Goal: Information Seeking & Learning: Learn about a topic

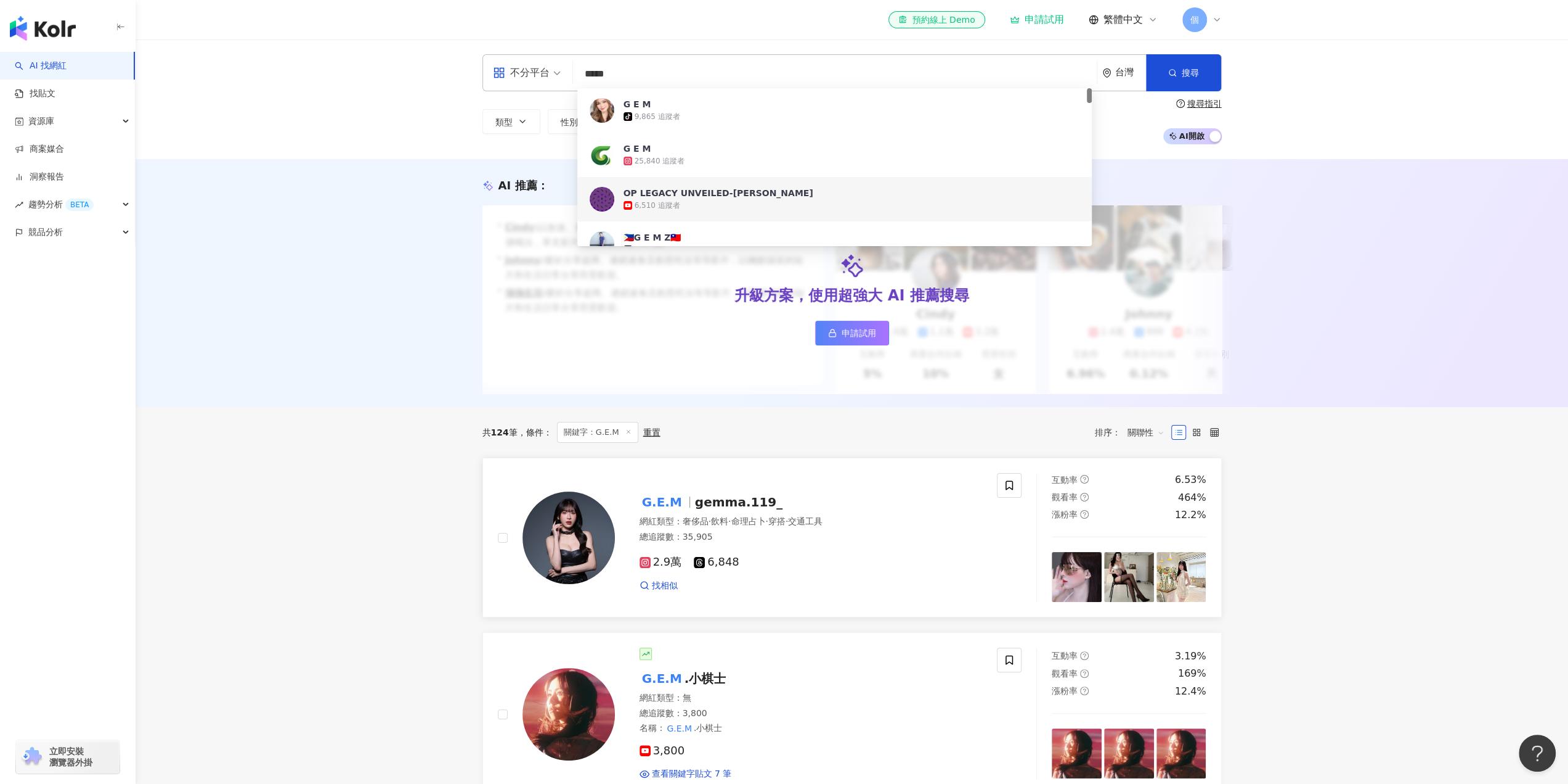
click at [657, 568] on span "2.9萬" at bounding box center [661, 562] width 43 height 13
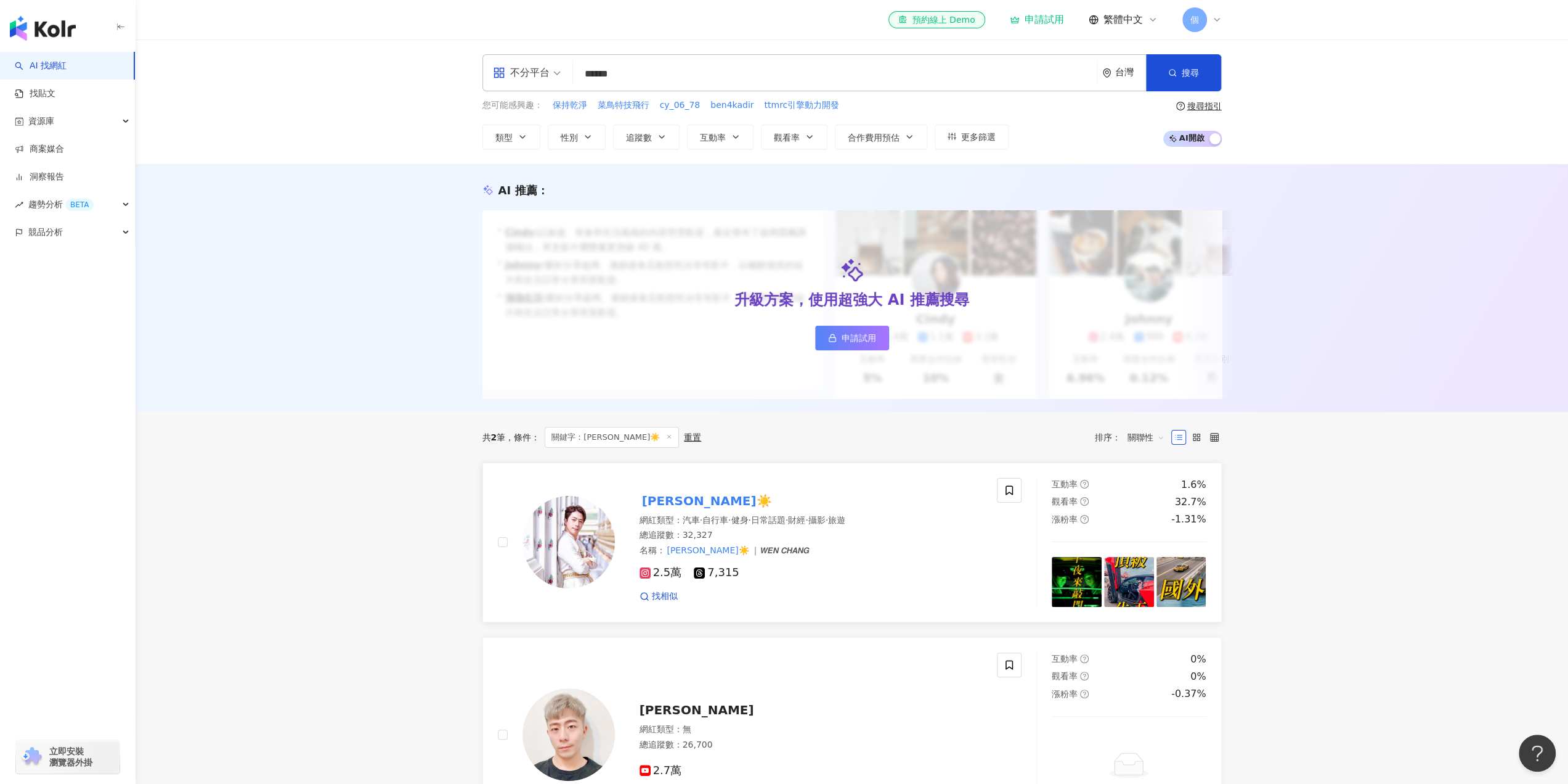
click at [661, 579] on span "2.5萬" at bounding box center [661, 572] width 43 height 13
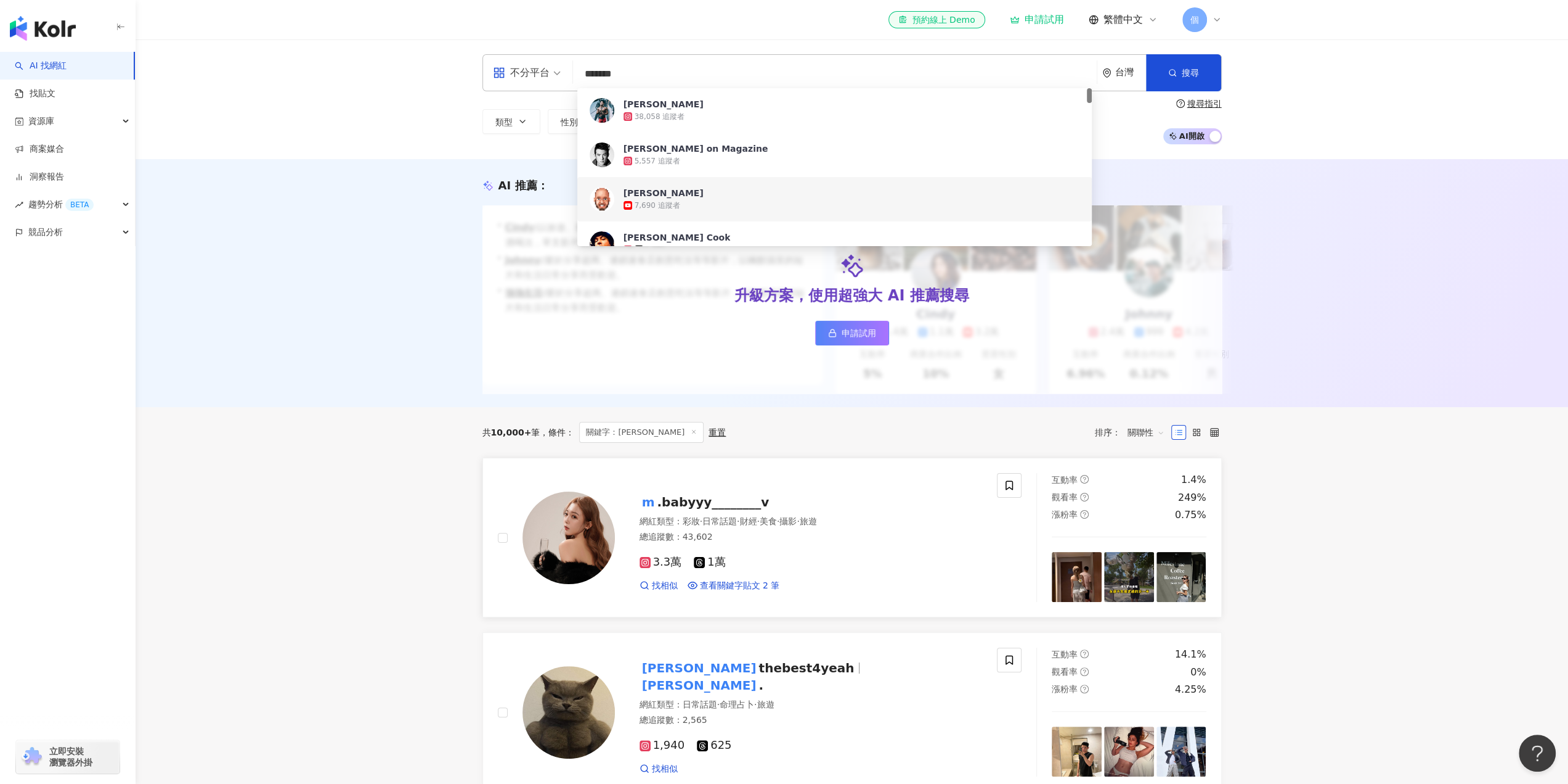
click at [674, 568] on span "3.3萬" at bounding box center [661, 562] width 43 height 13
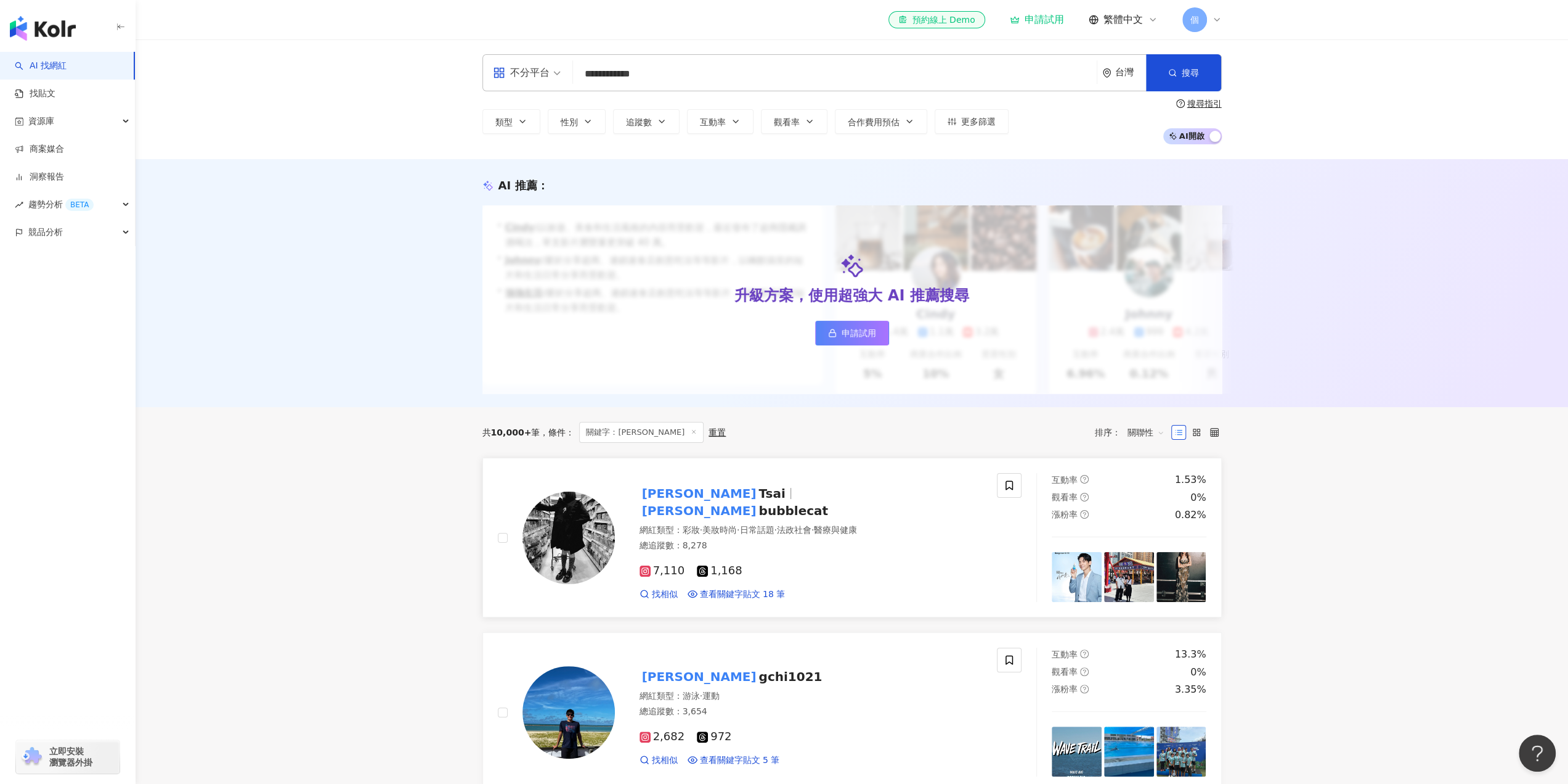
click at [671, 575] on span "7,110" at bounding box center [662, 570] width 46 height 13
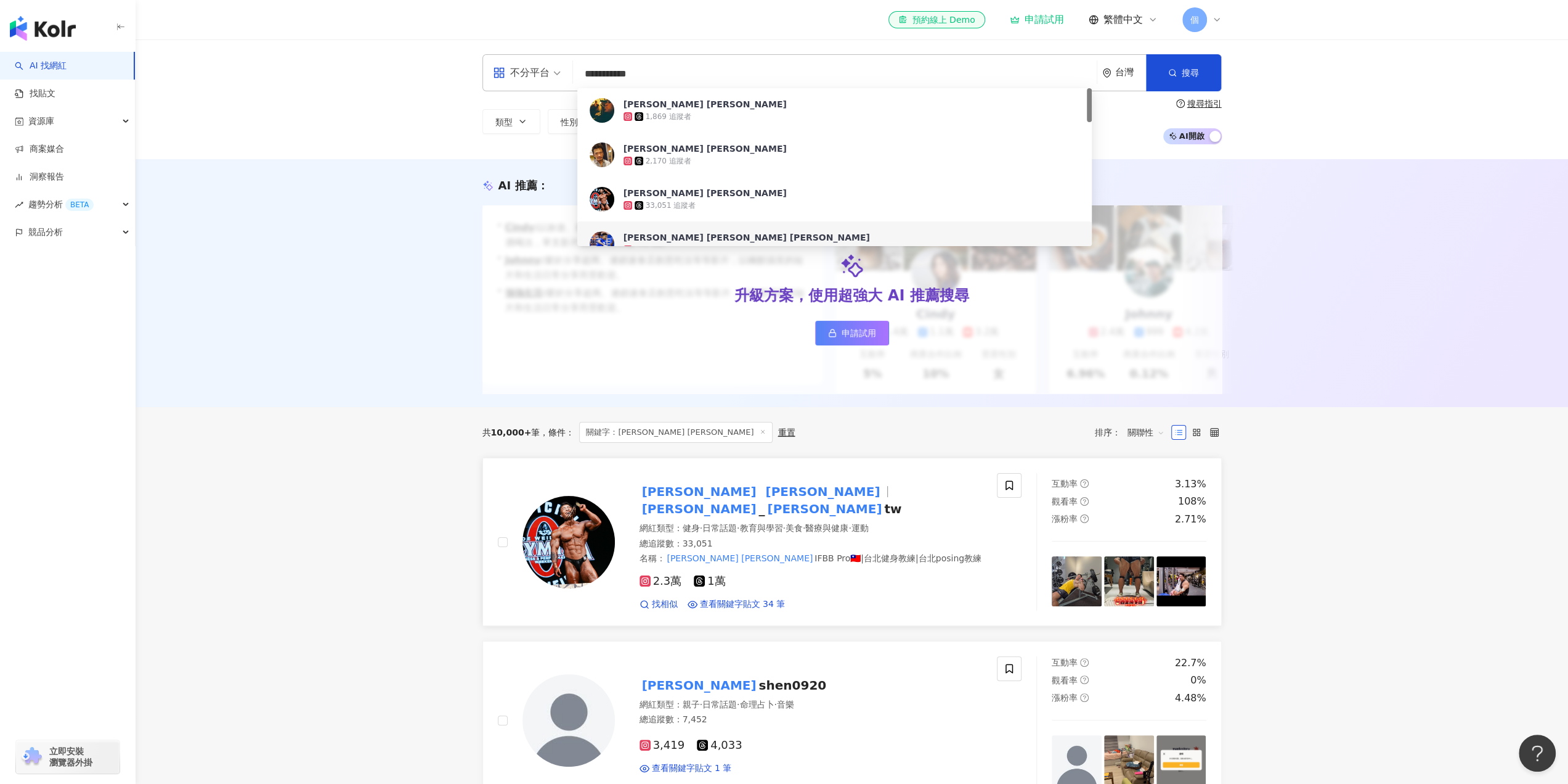
click at [666, 575] on span "2.3萬" at bounding box center [661, 581] width 43 height 13
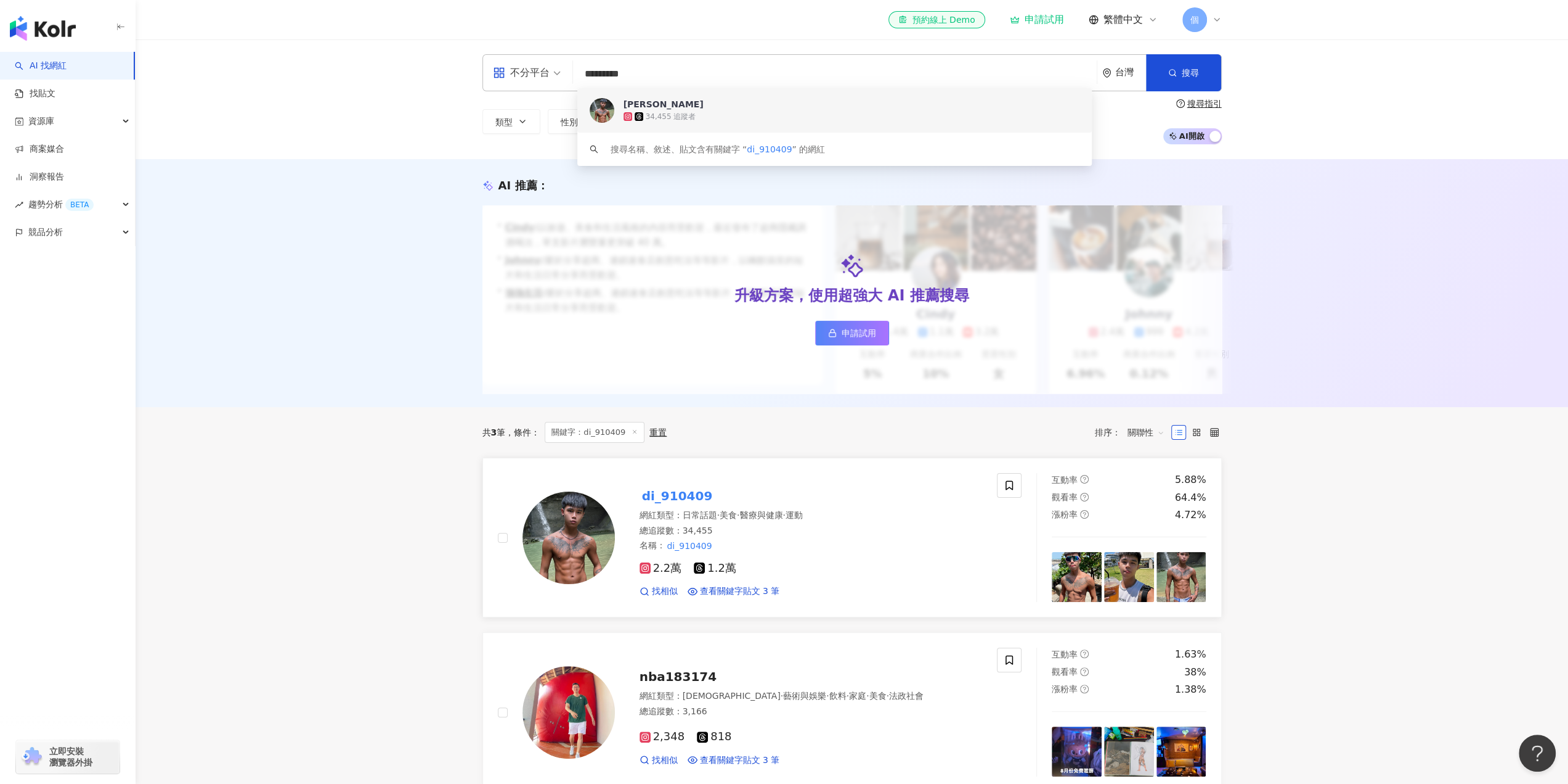
click at [670, 575] on span "2.2萬" at bounding box center [661, 568] width 43 height 13
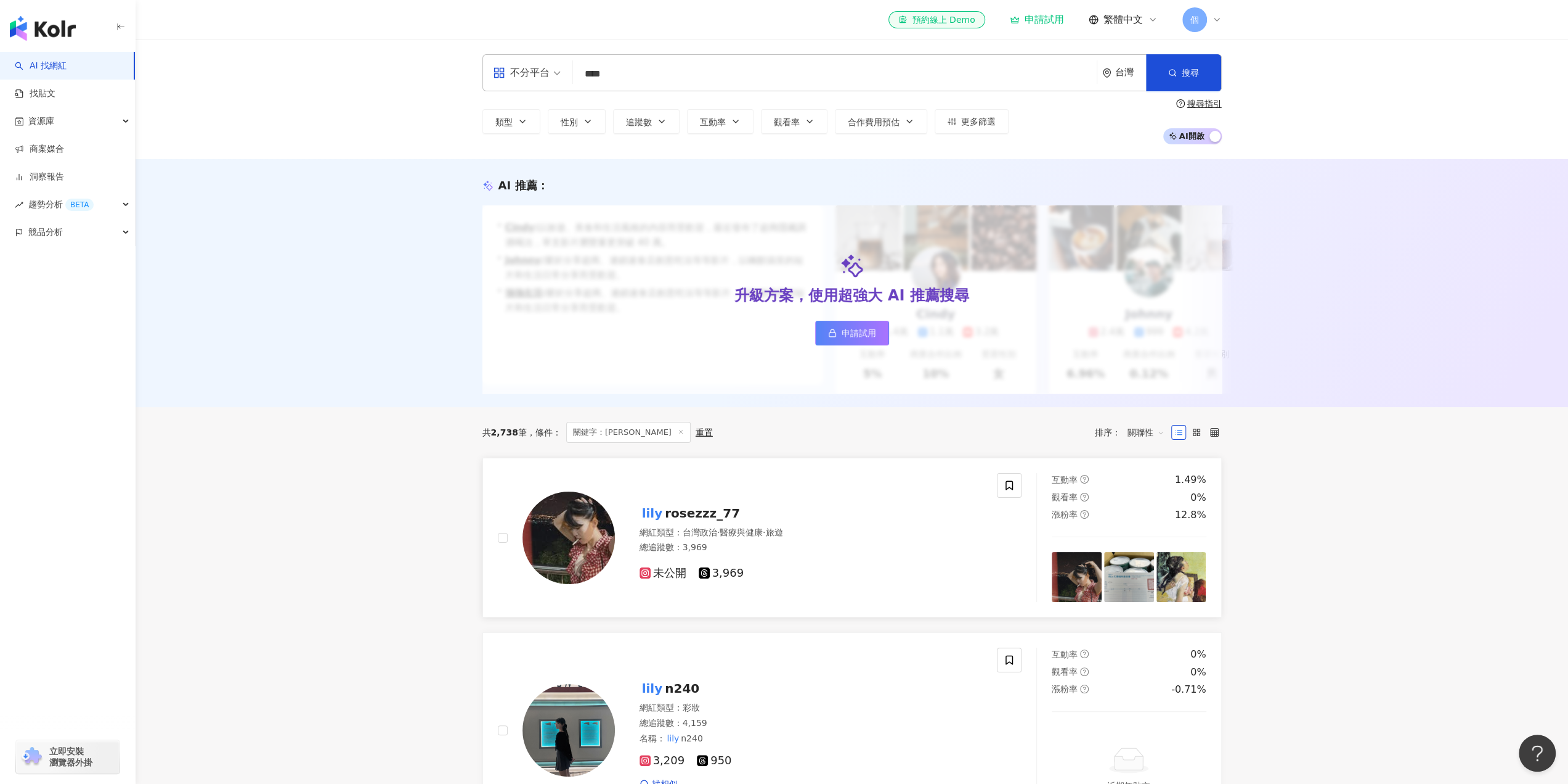
click at [718, 580] on span "3,969" at bounding box center [721, 573] width 46 height 13
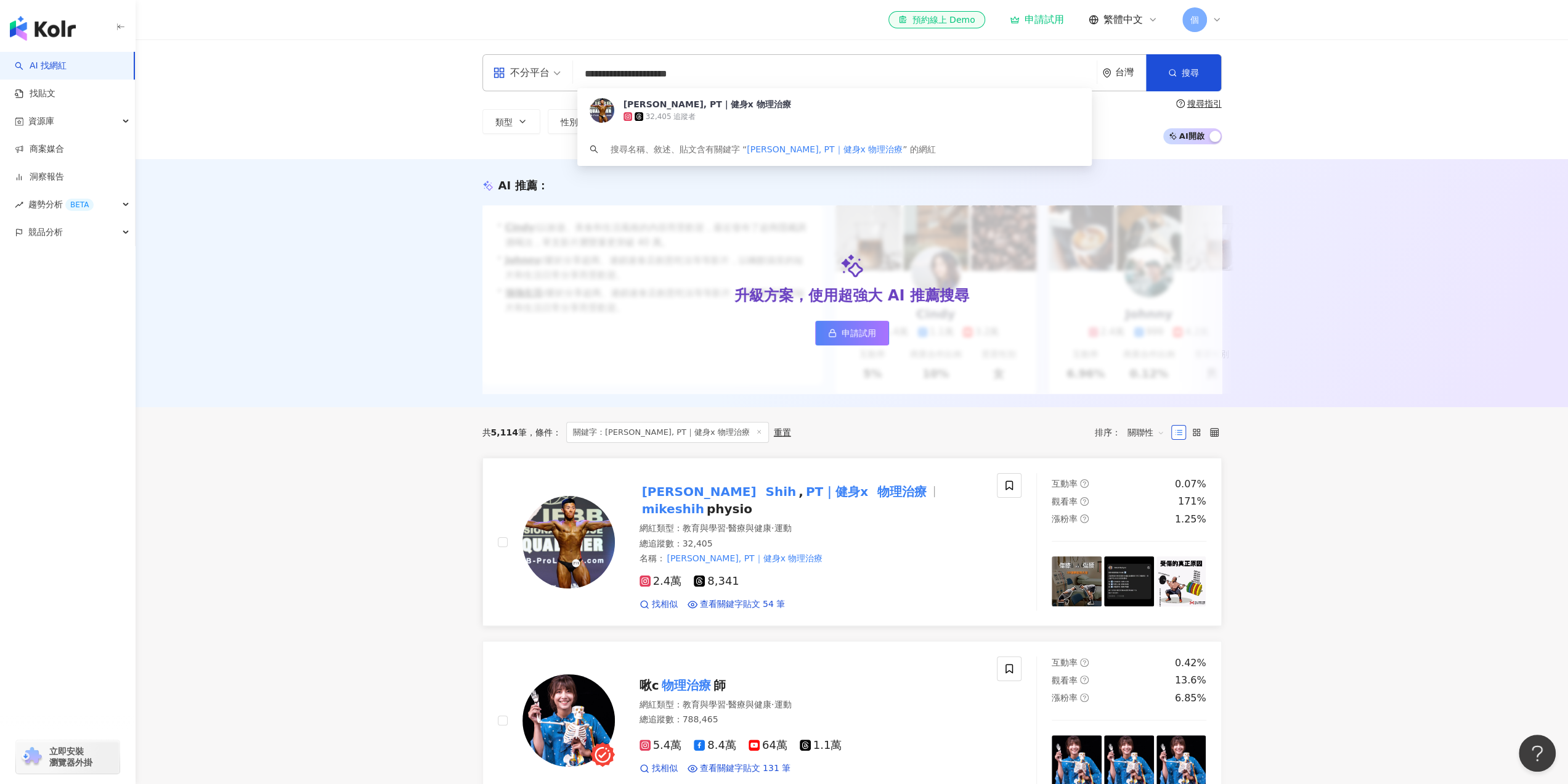
click at [671, 575] on span "2.4萬" at bounding box center [661, 581] width 43 height 13
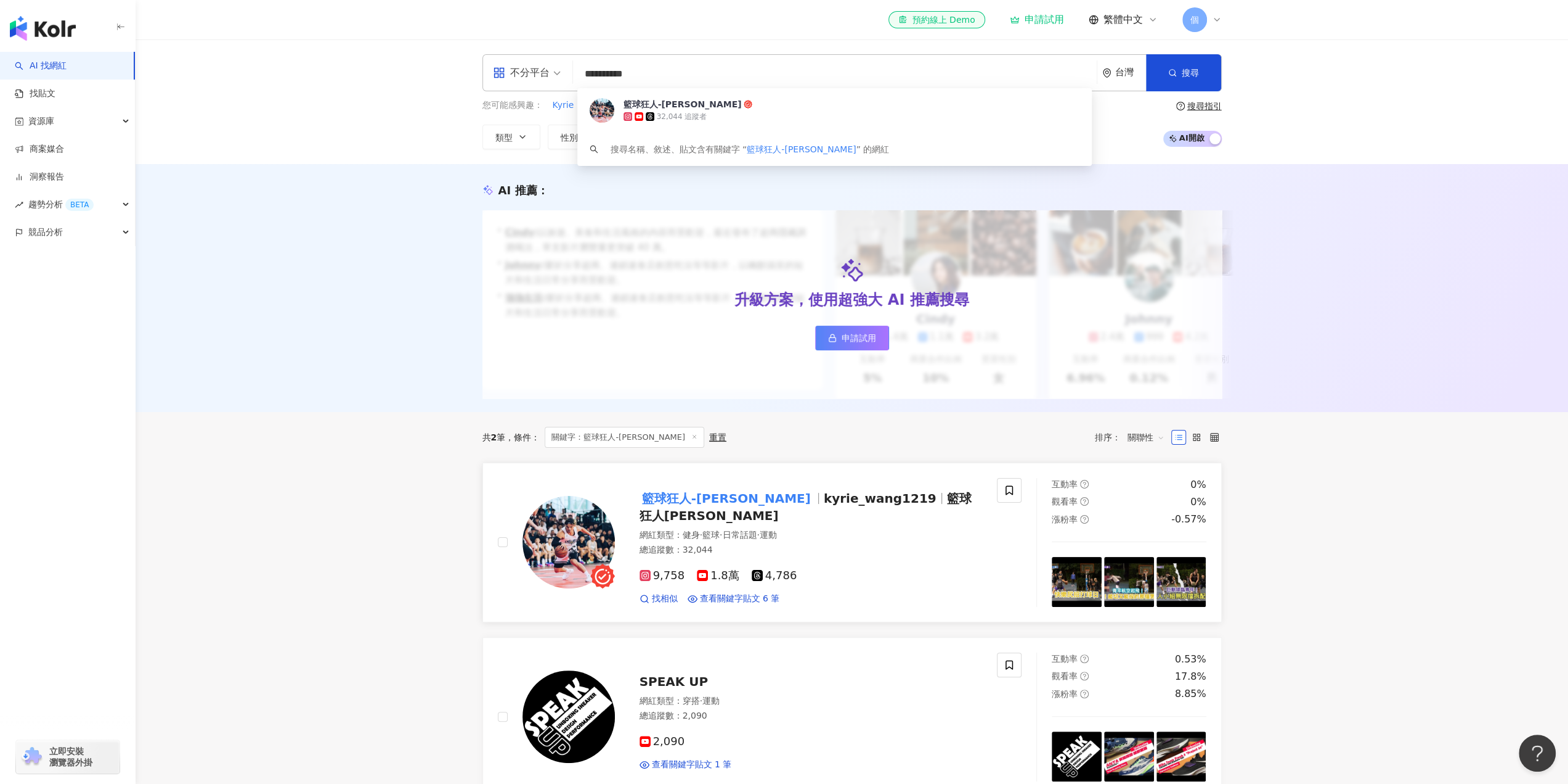
click at [669, 573] on span "9,758" at bounding box center [662, 575] width 46 height 13
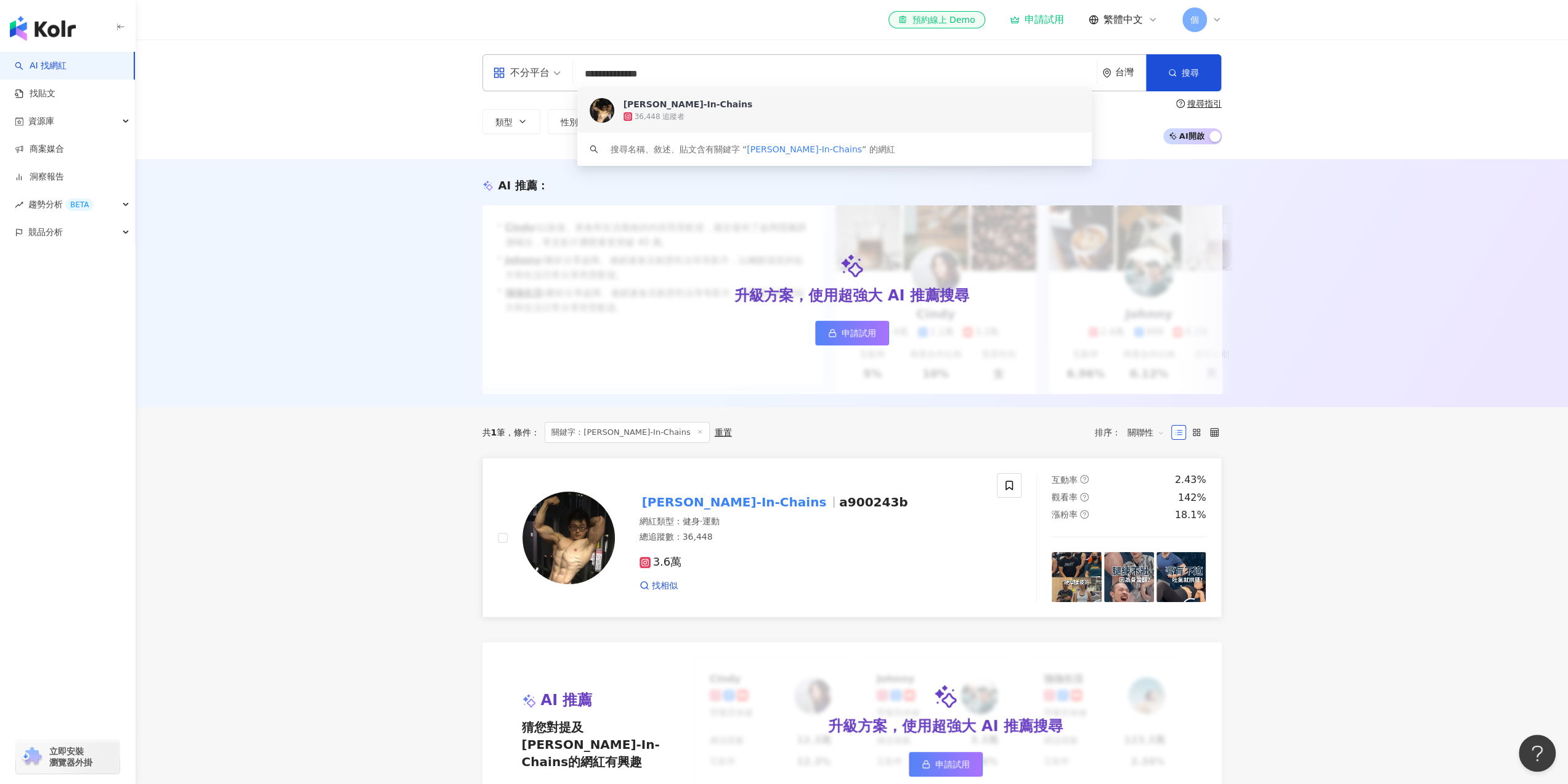
click at [661, 568] on span "3.6萬" at bounding box center [661, 562] width 43 height 13
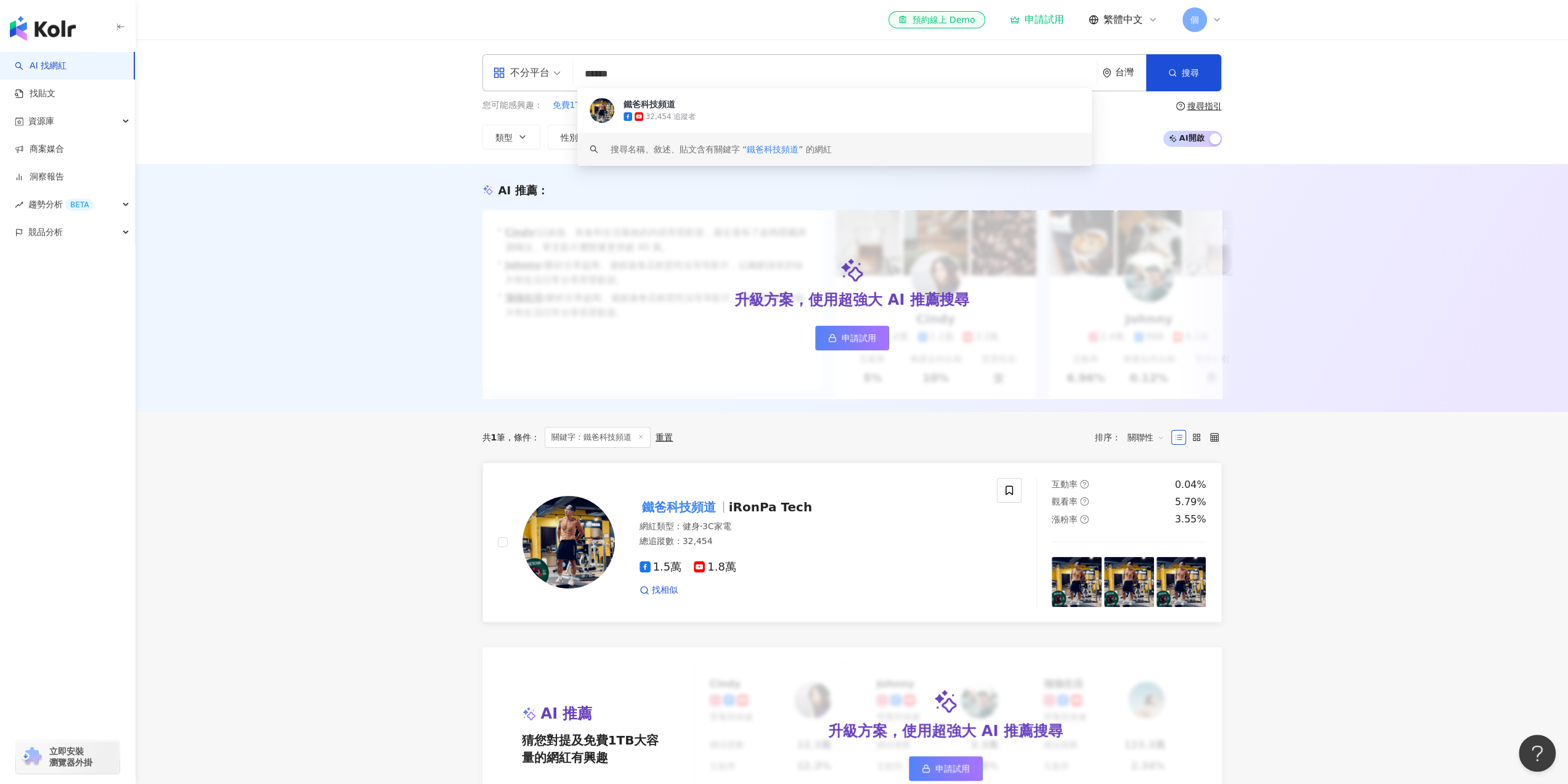
click at [655, 574] on span "1.5萬" at bounding box center [661, 567] width 43 height 13
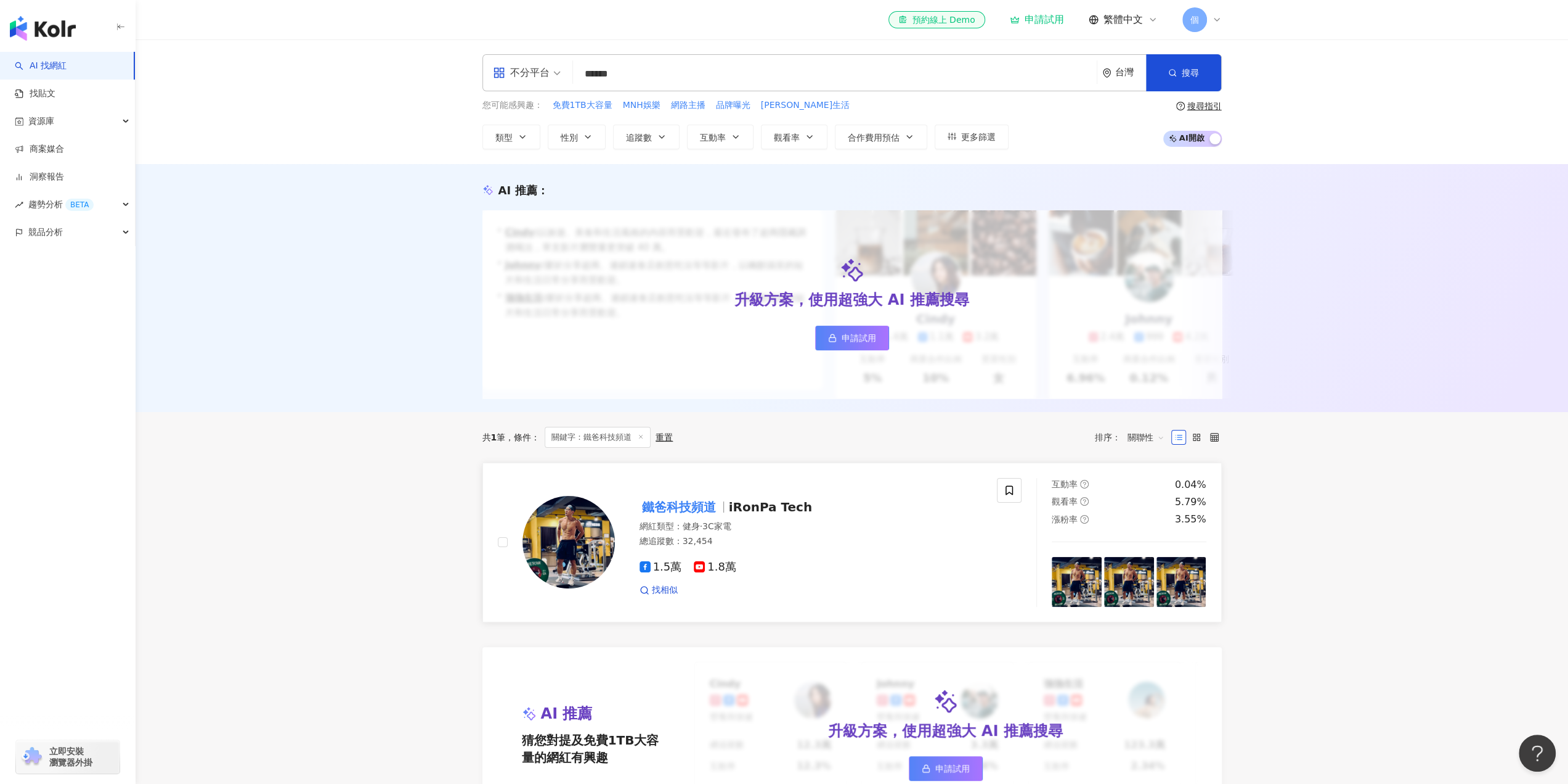
click at [725, 574] on span "1.8萬" at bounding box center [716, 567] width 43 height 13
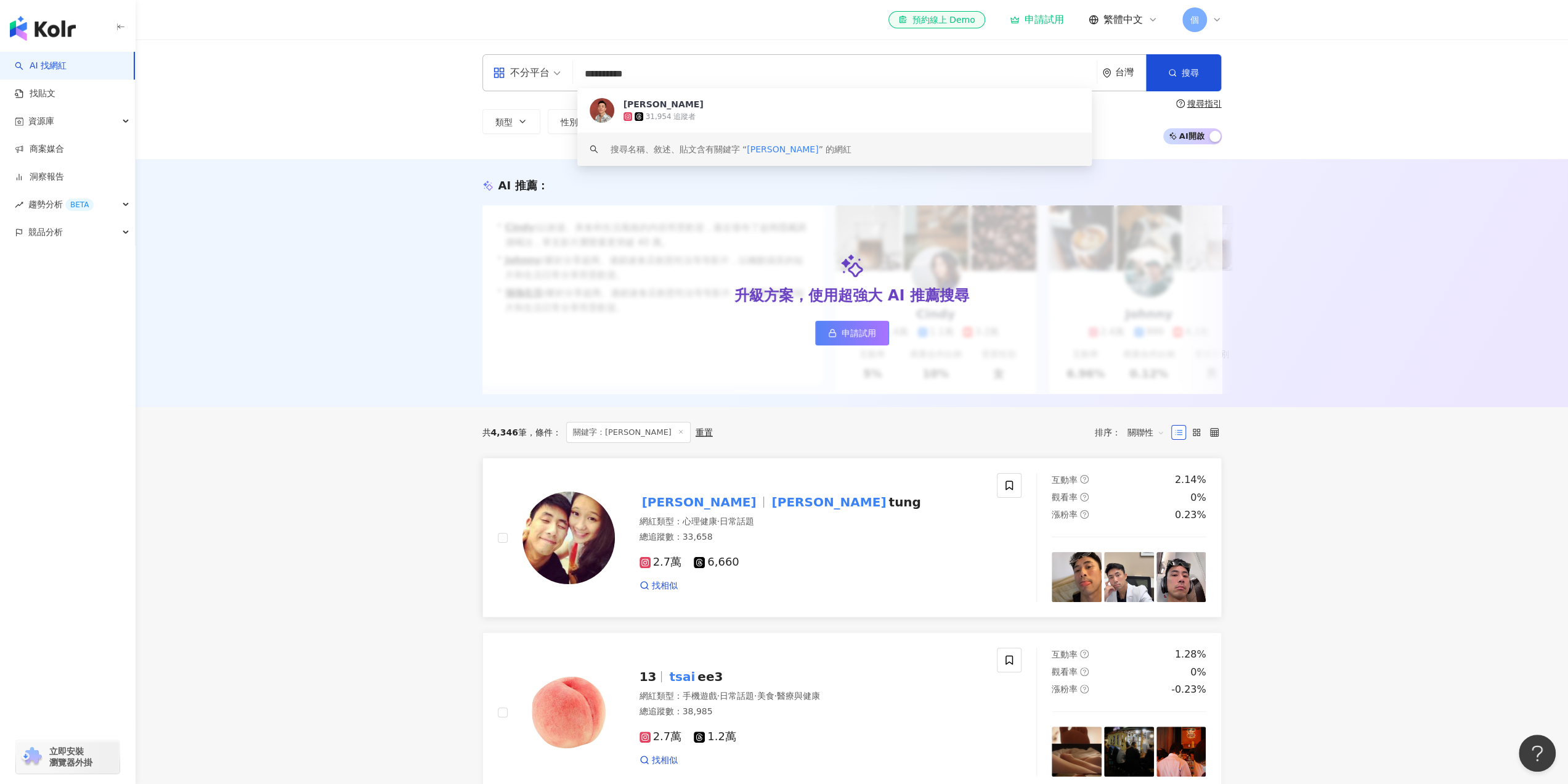
click at [668, 568] on span "2.7萬" at bounding box center [661, 562] width 43 height 13
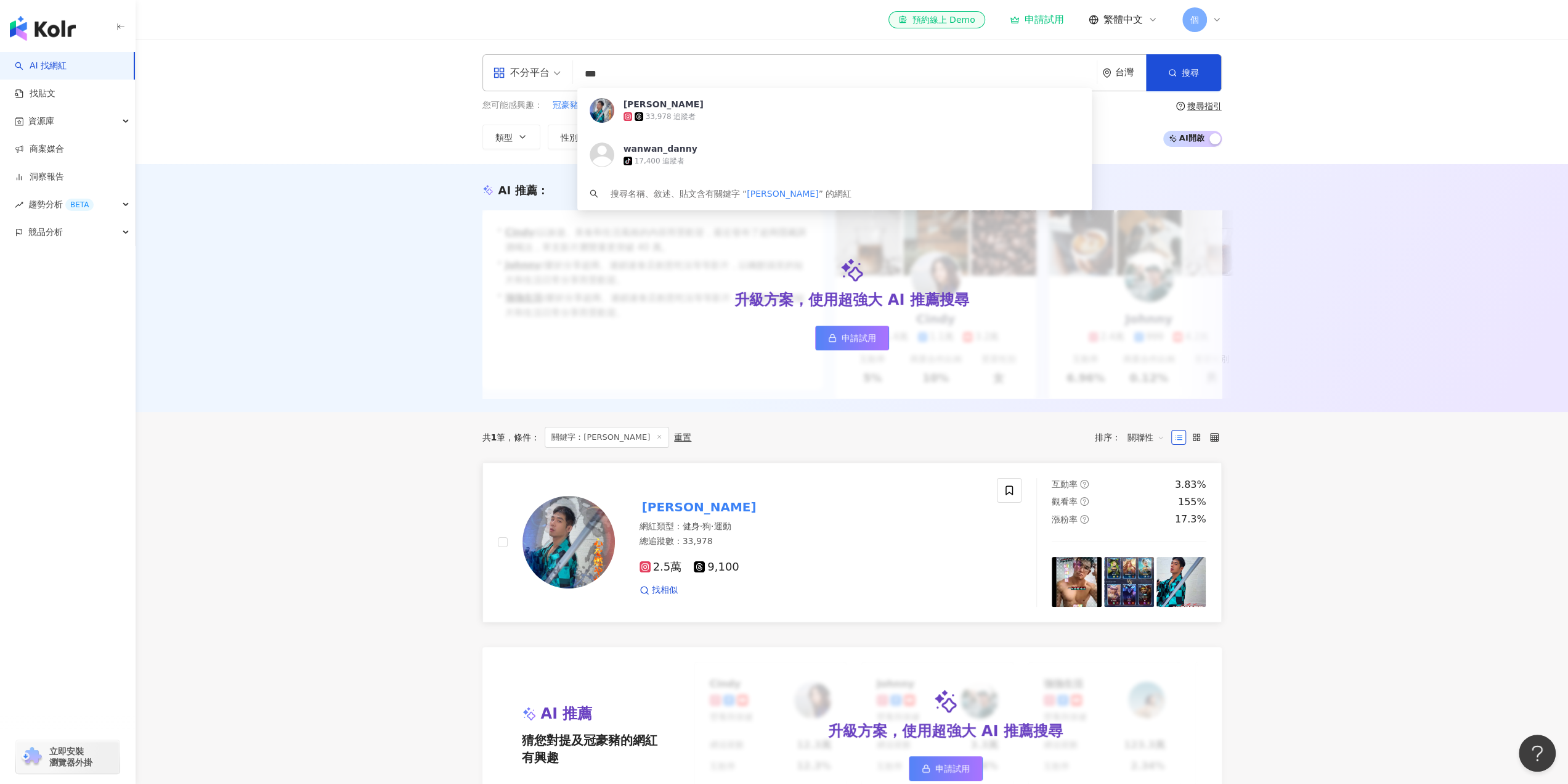
click at [653, 574] on span "2.5萬" at bounding box center [661, 567] width 43 height 13
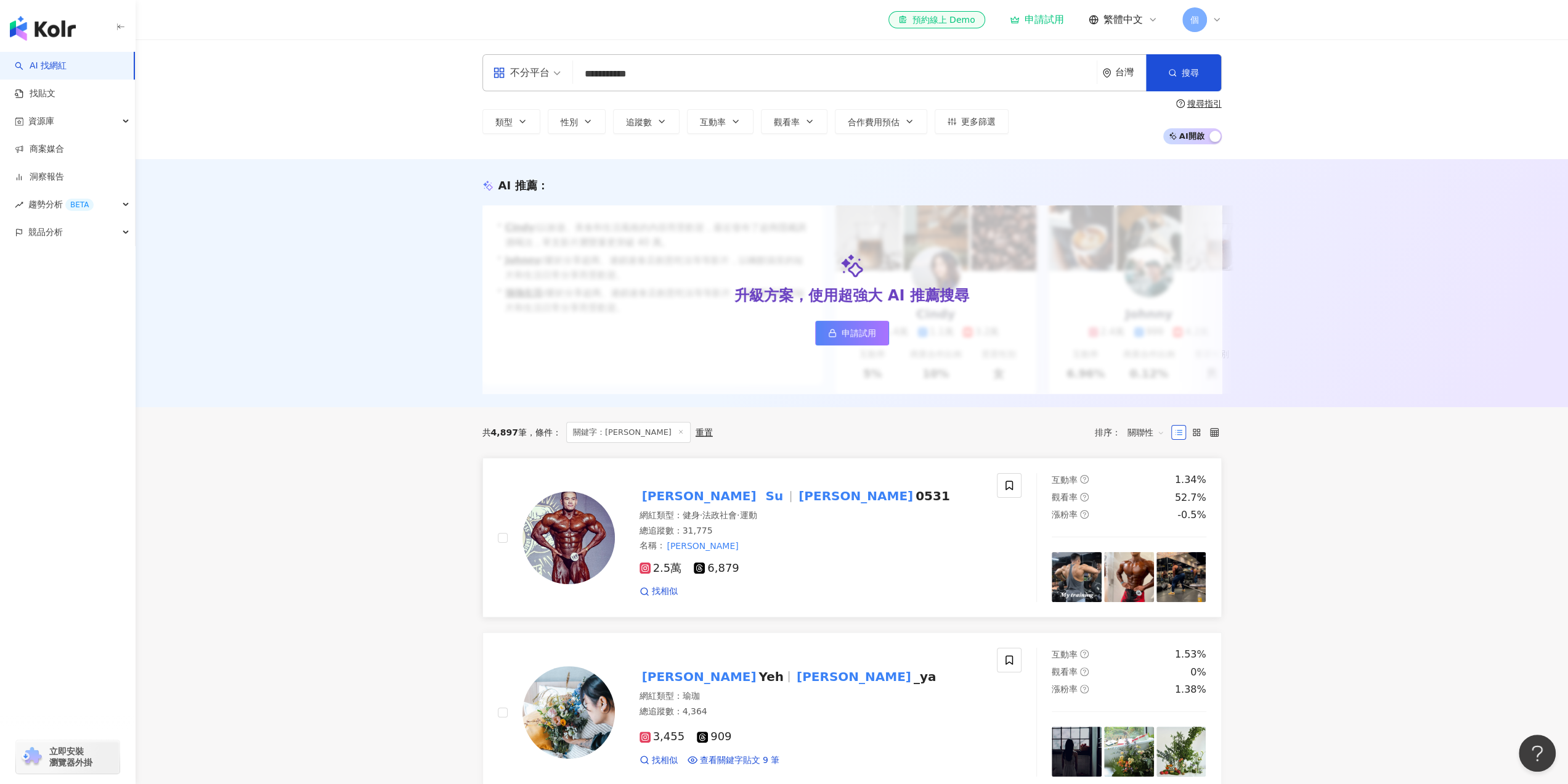
click at [671, 575] on span "2.5萬" at bounding box center [661, 568] width 43 height 13
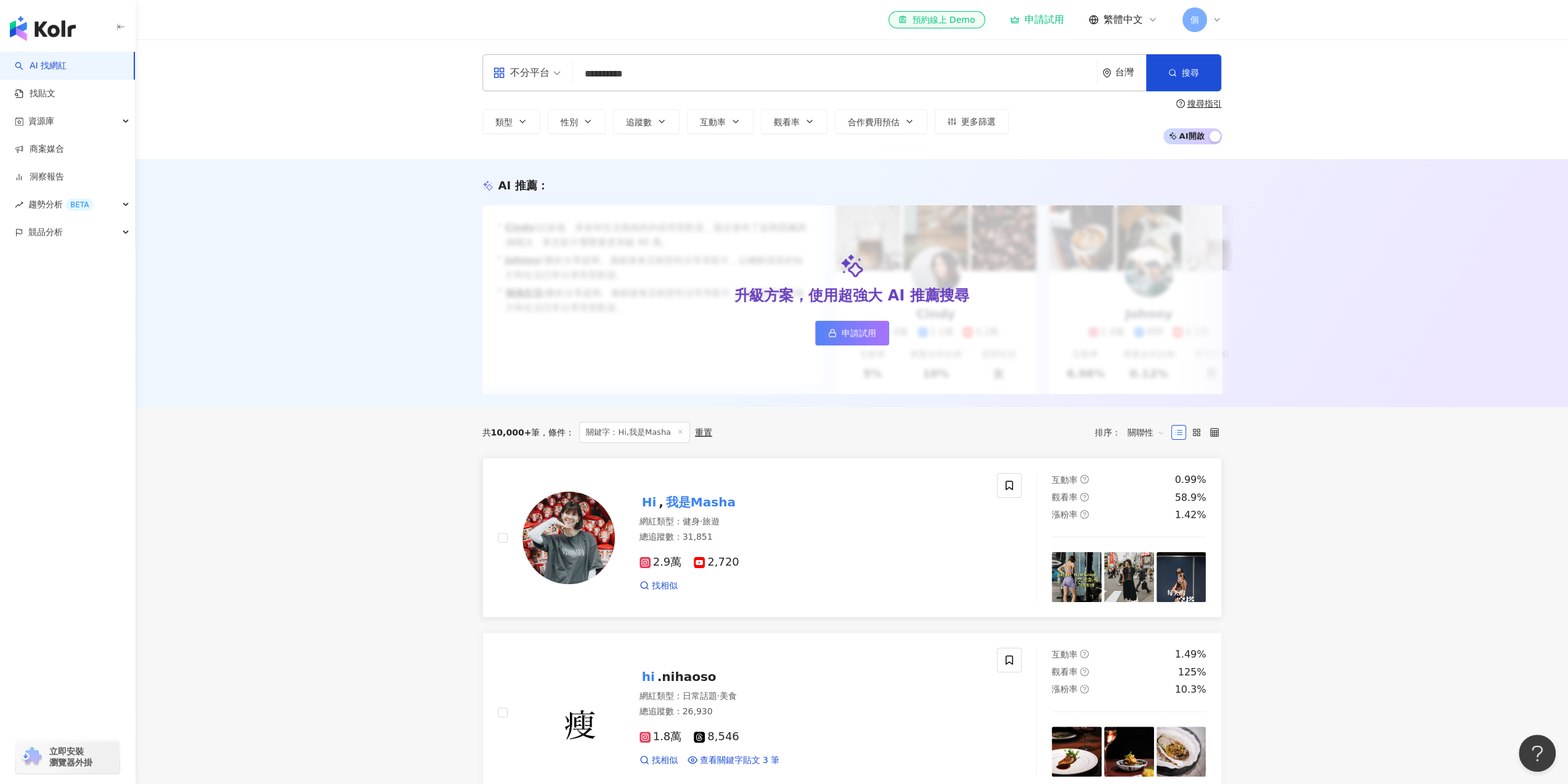
click at [653, 568] on span "2.9萬" at bounding box center [661, 562] width 43 height 13
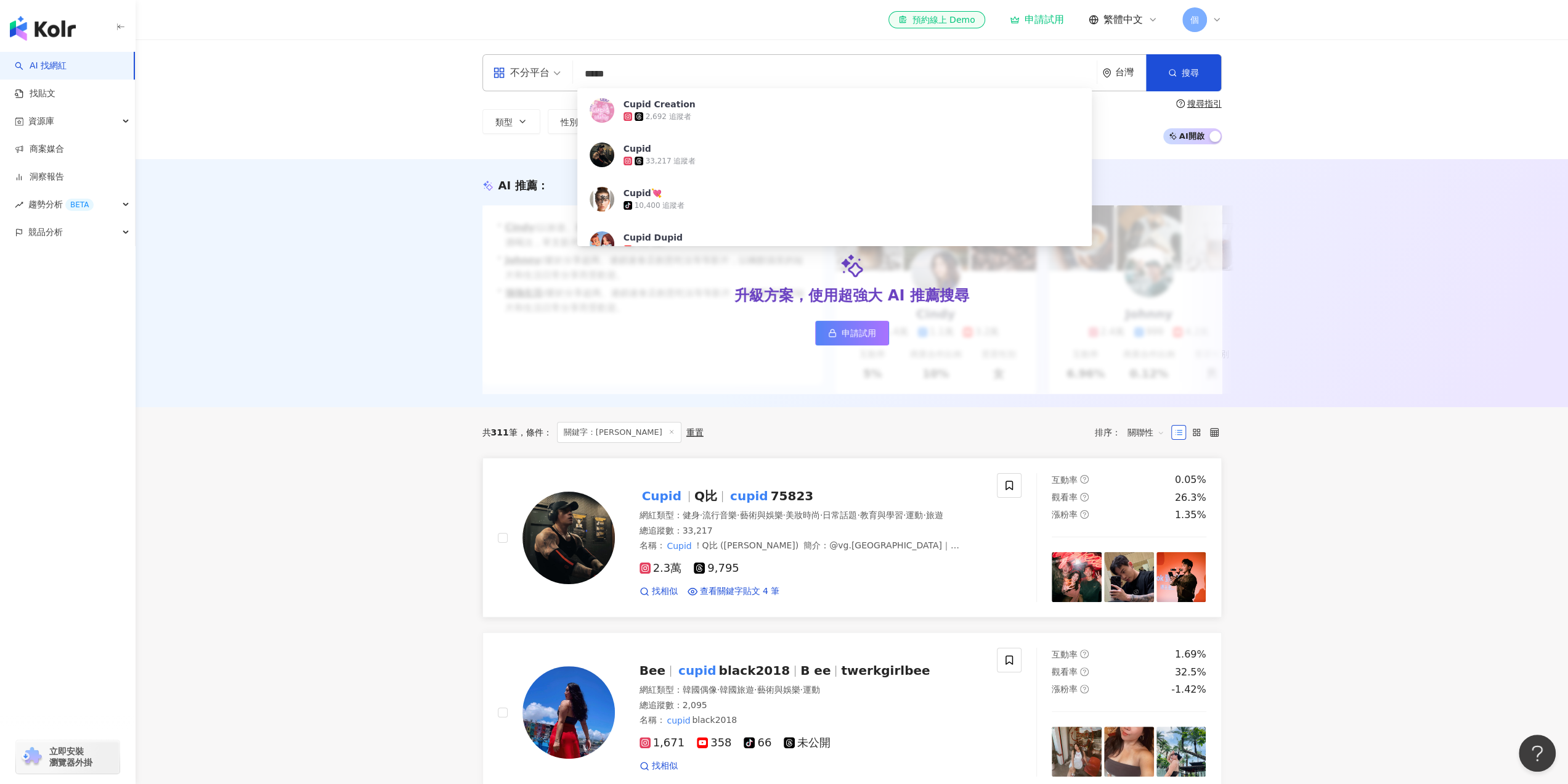
click at [665, 575] on span "2.3萬" at bounding box center [661, 568] width 43 height 13
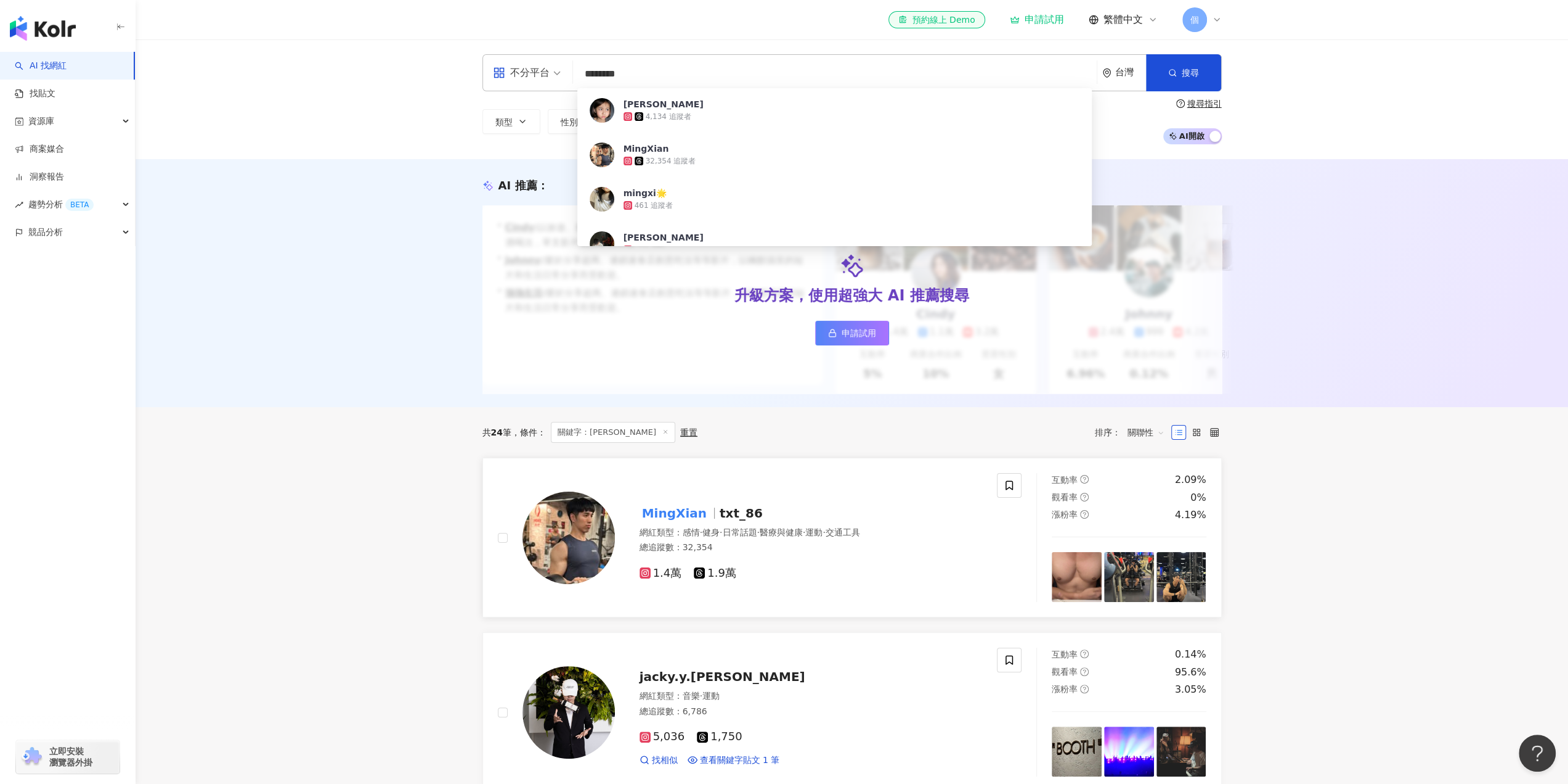
click at [649, 520] on mark "MingXian" at bounding box center [674, 513] width 70 height 20
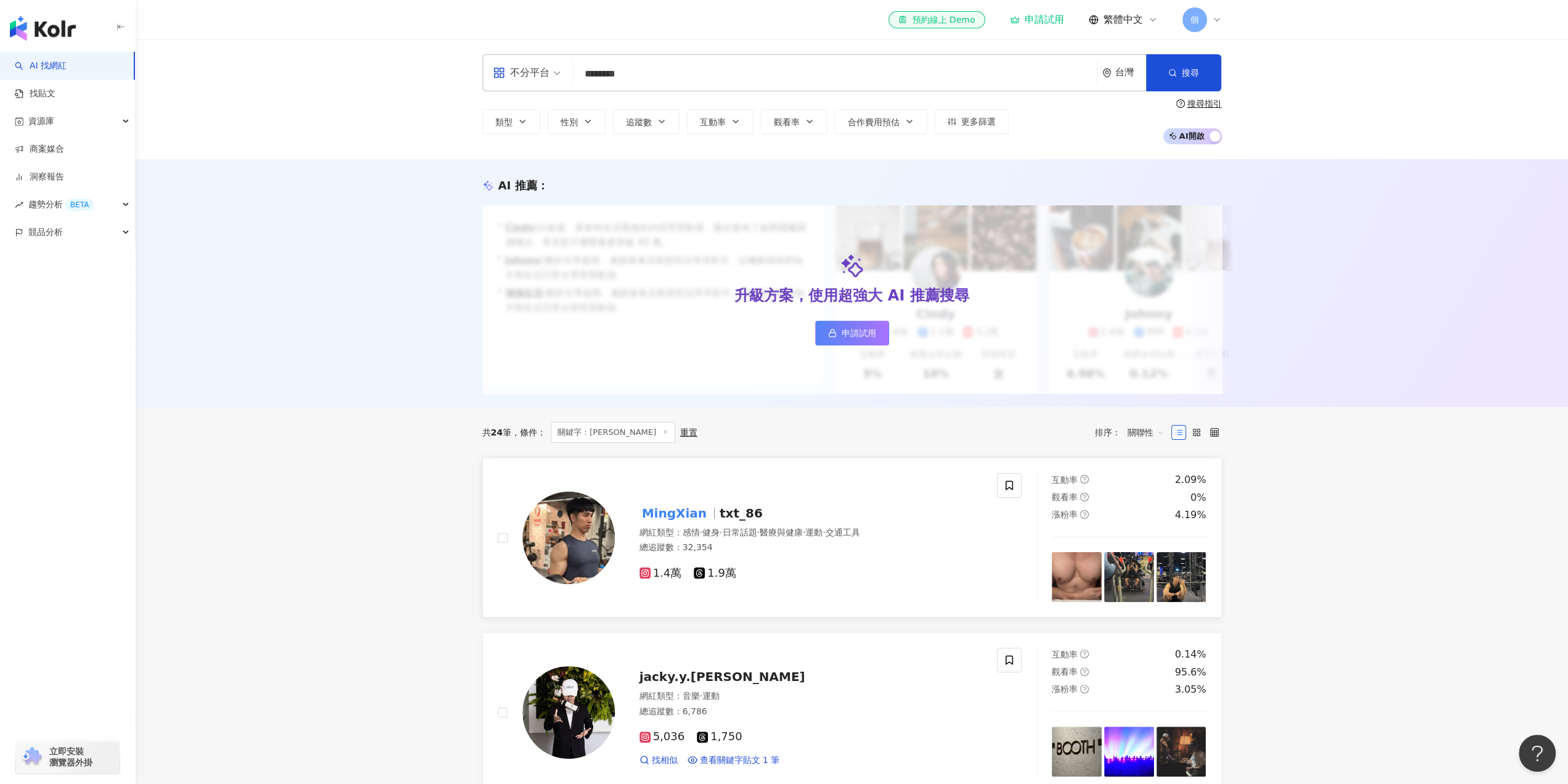
click at [658, 580] on span "1.4萬" at bounding box center [661, 573] width 43 height 13
click at [670, 580] on span "1.4萬" at bounding box center [661, 573] width 43 height 13
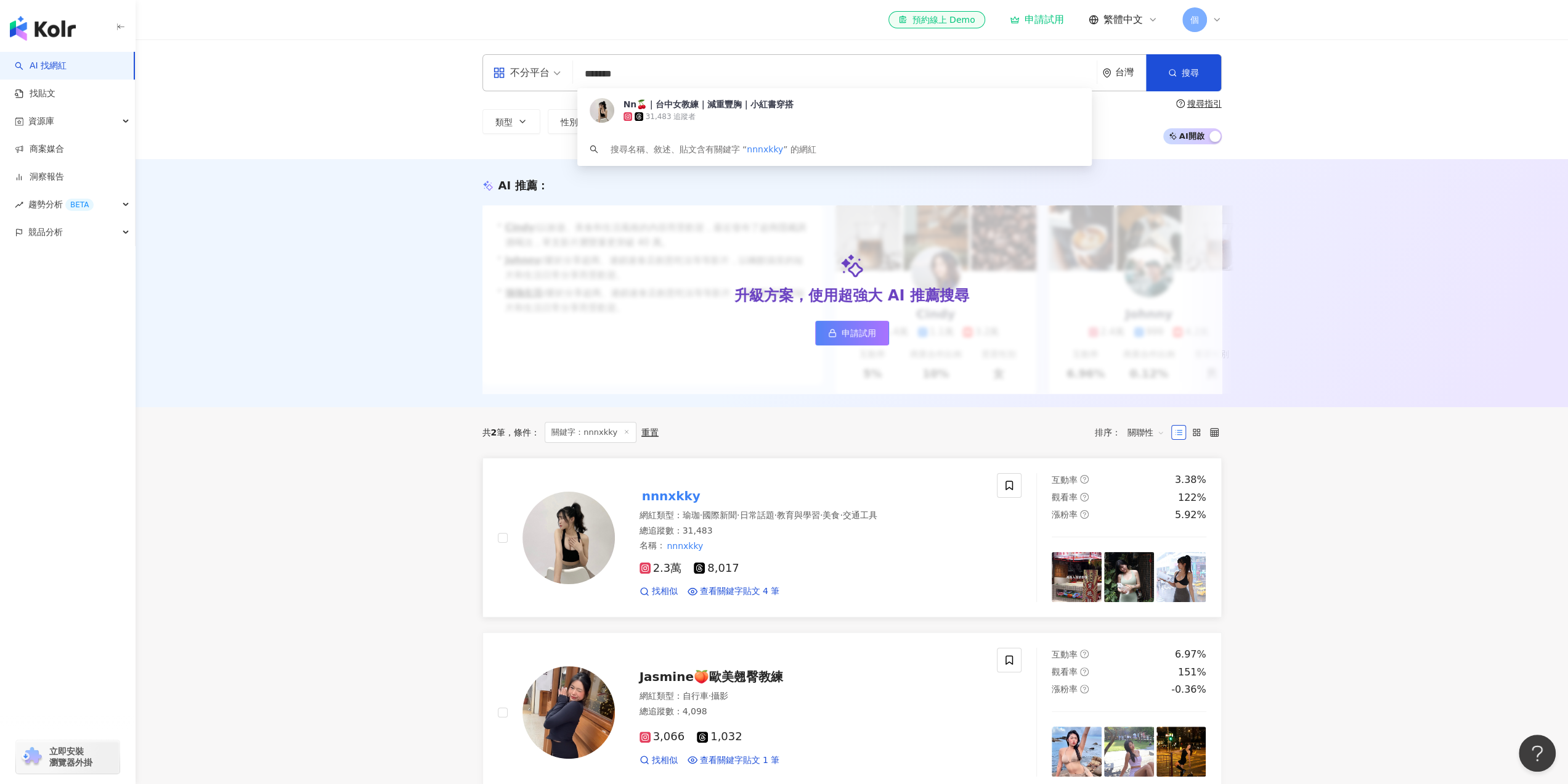
click at [660, 575] on span "2.3萬" at bounding box center [661, 568] width 43 height 13
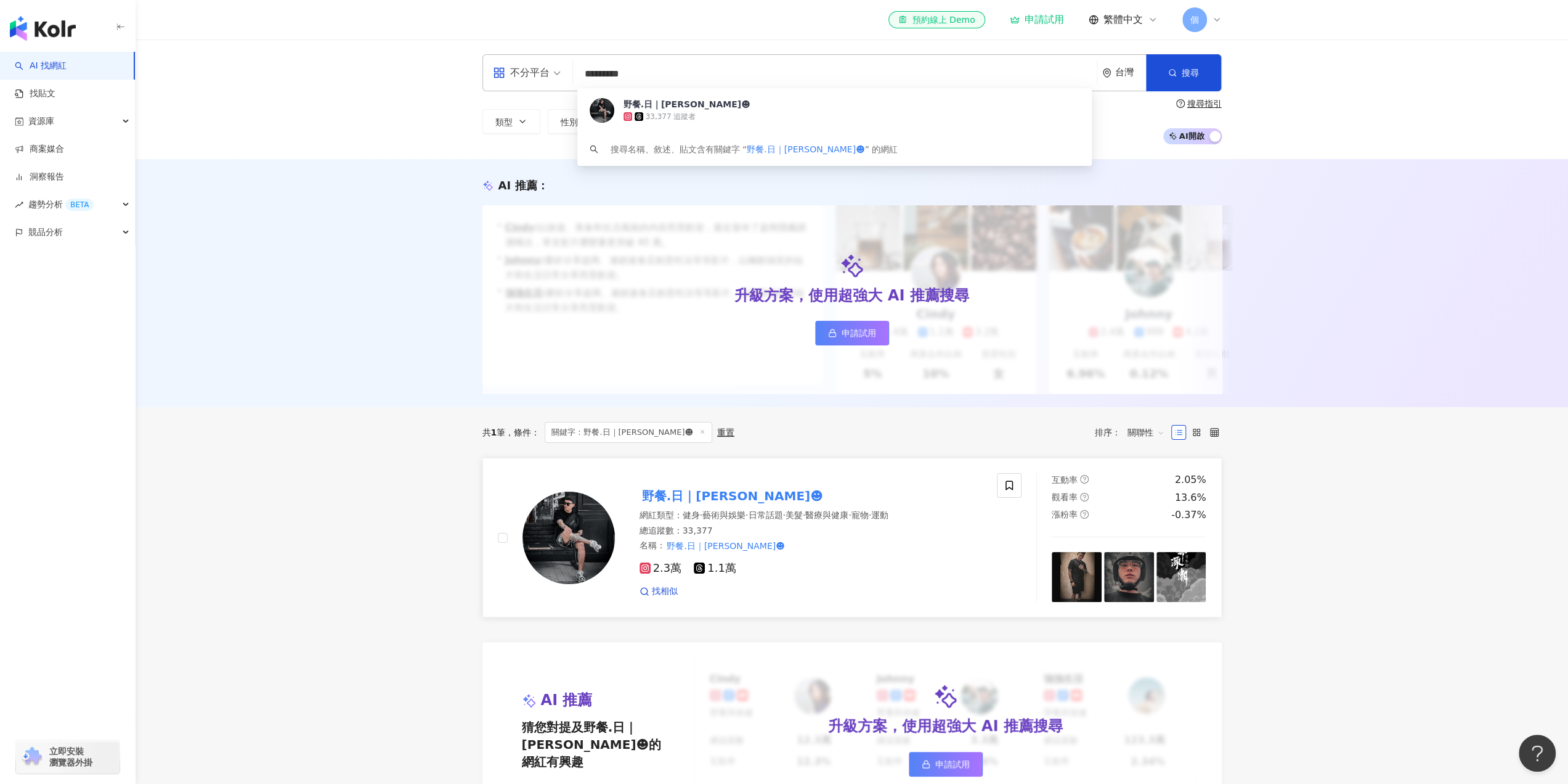
click at [655, 575] on span "2.3萬" at bounding box center [661, 568] width 43 height 13
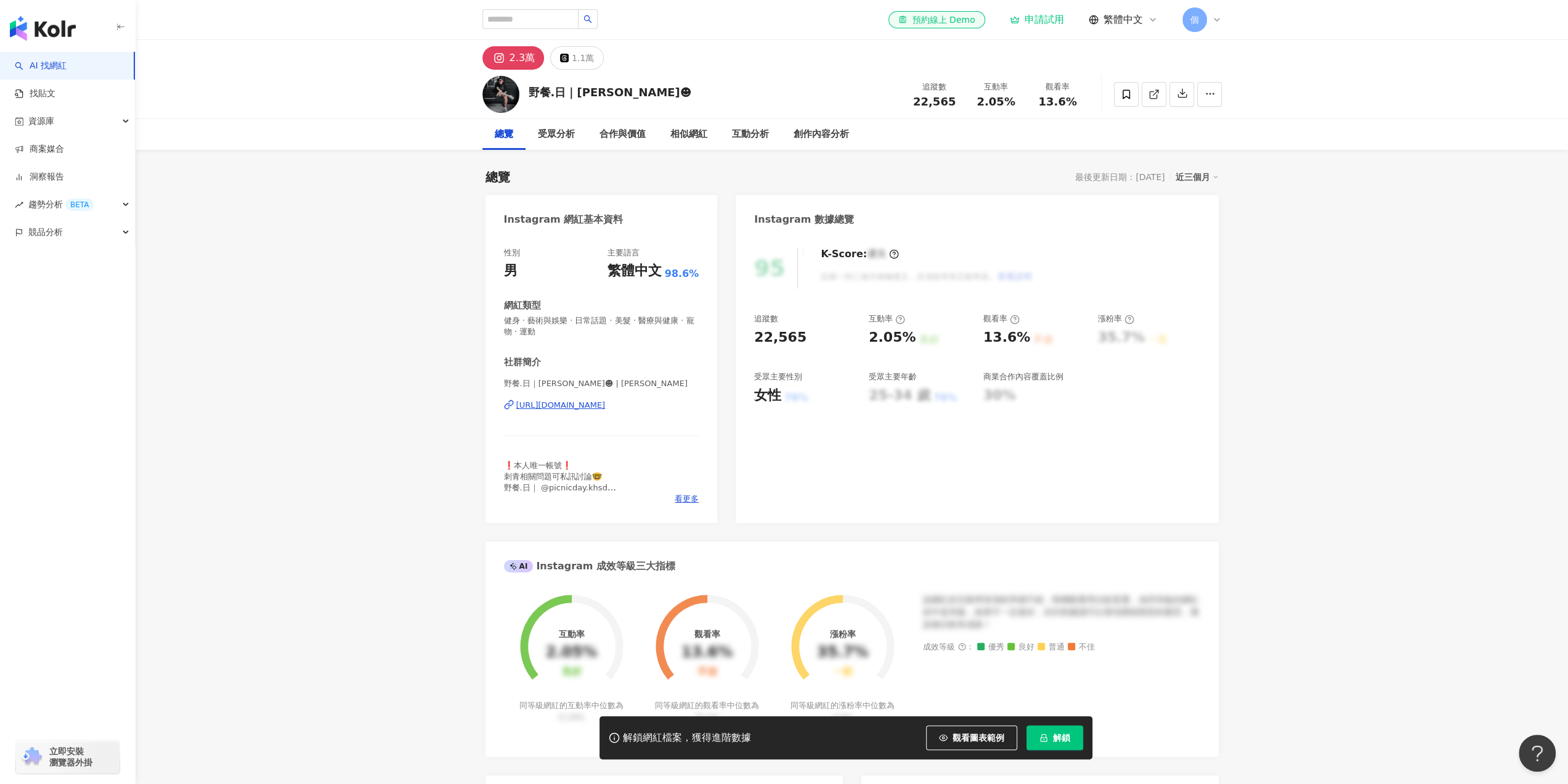
click at [554, 404] on div "https://www.instagram.com/dylan_tattoo_chen/" at bounding box center [561, 405] width 89 height 11
click at [592, 407] on div "[URL][DOMAIN_NAME]" at bounding box center [561, 405] width 89 height 11
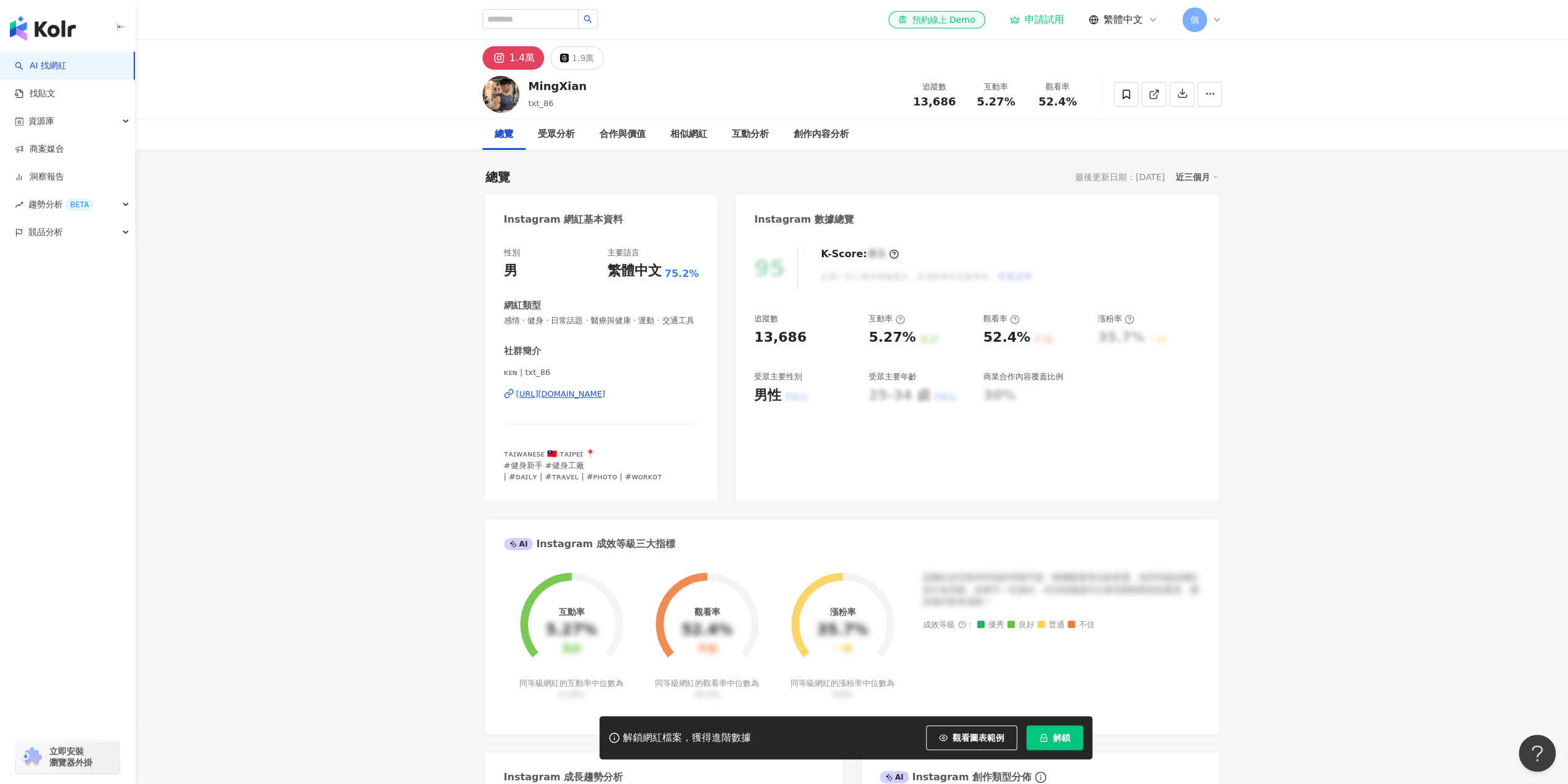
click at [565, 399] on div "[URL][DOMAIN_NAME]" at bounding box center [561, 394] width 89 height 11
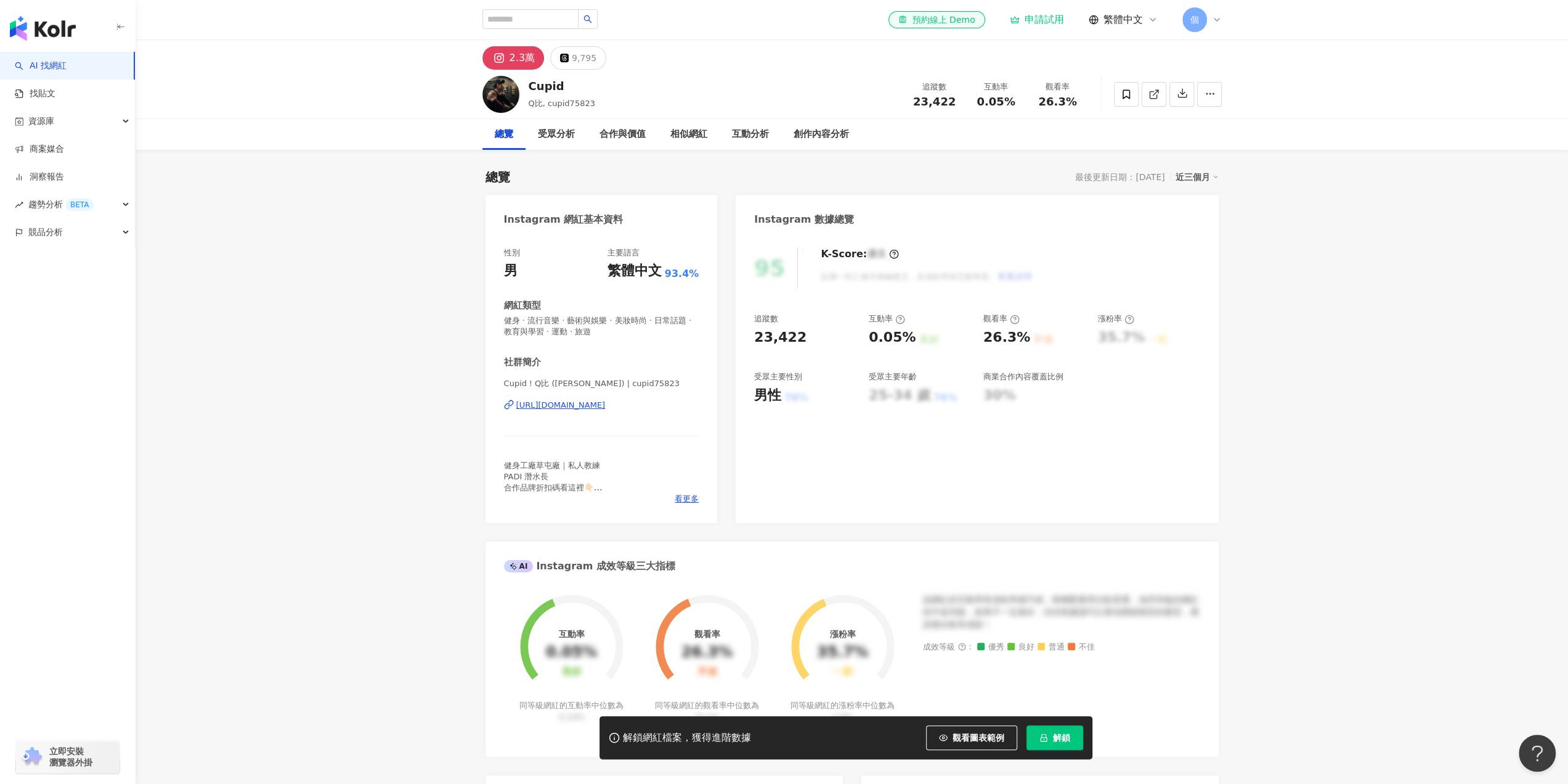
click at [600, 406] on div "https://www.instagram.com/cupid75823/" at bounding box center [561, 405] width 89 height 11
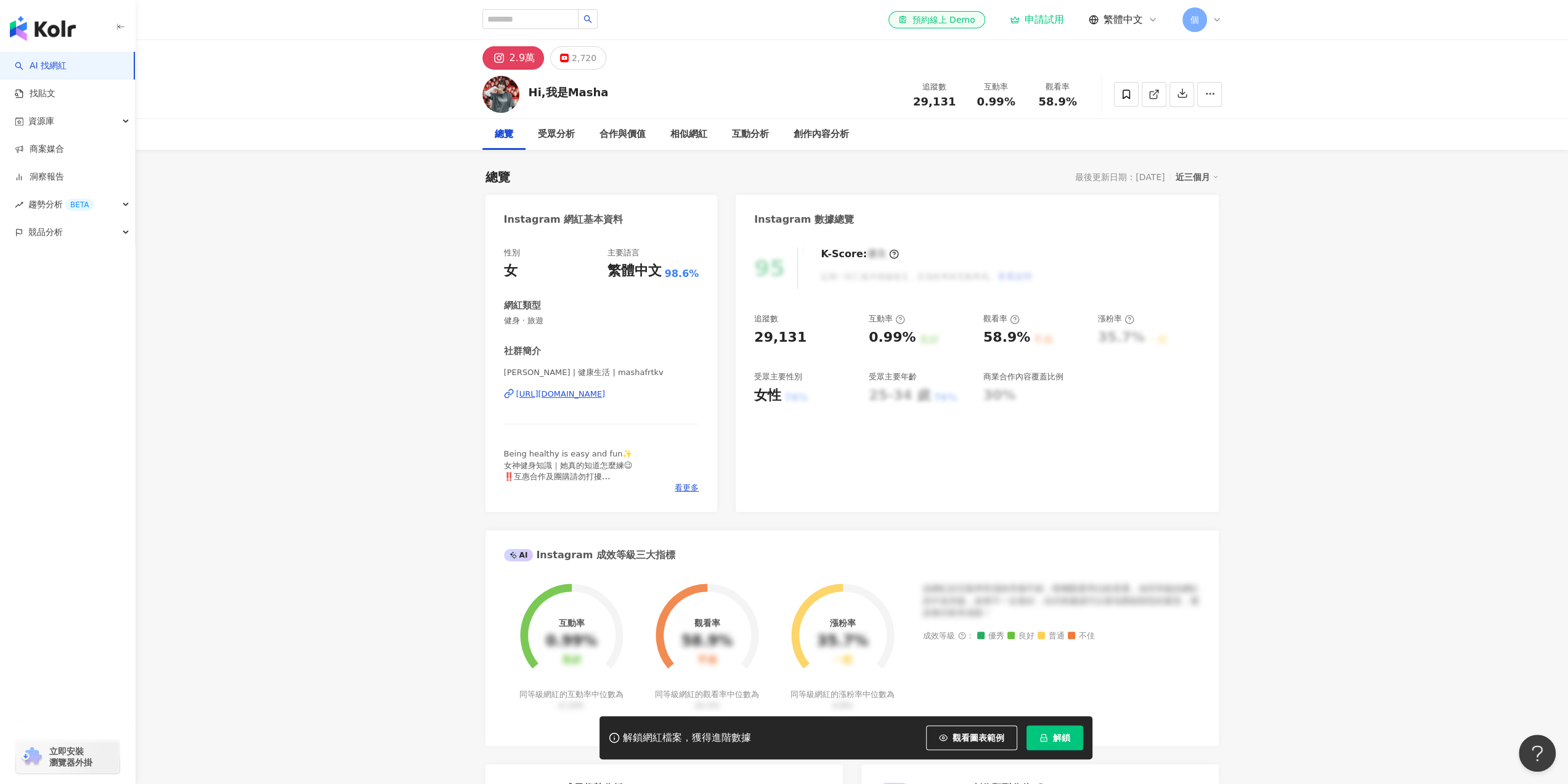
click at [593, 394] on div "https://www.instagram.com/mashafrtkv/" at bounding box center [561, 394] width 89 height 11
click at [594, 396] on div "https://www.instagram.com/geoffrey0531/" at bounding box center [561, 394] width 89 height 11
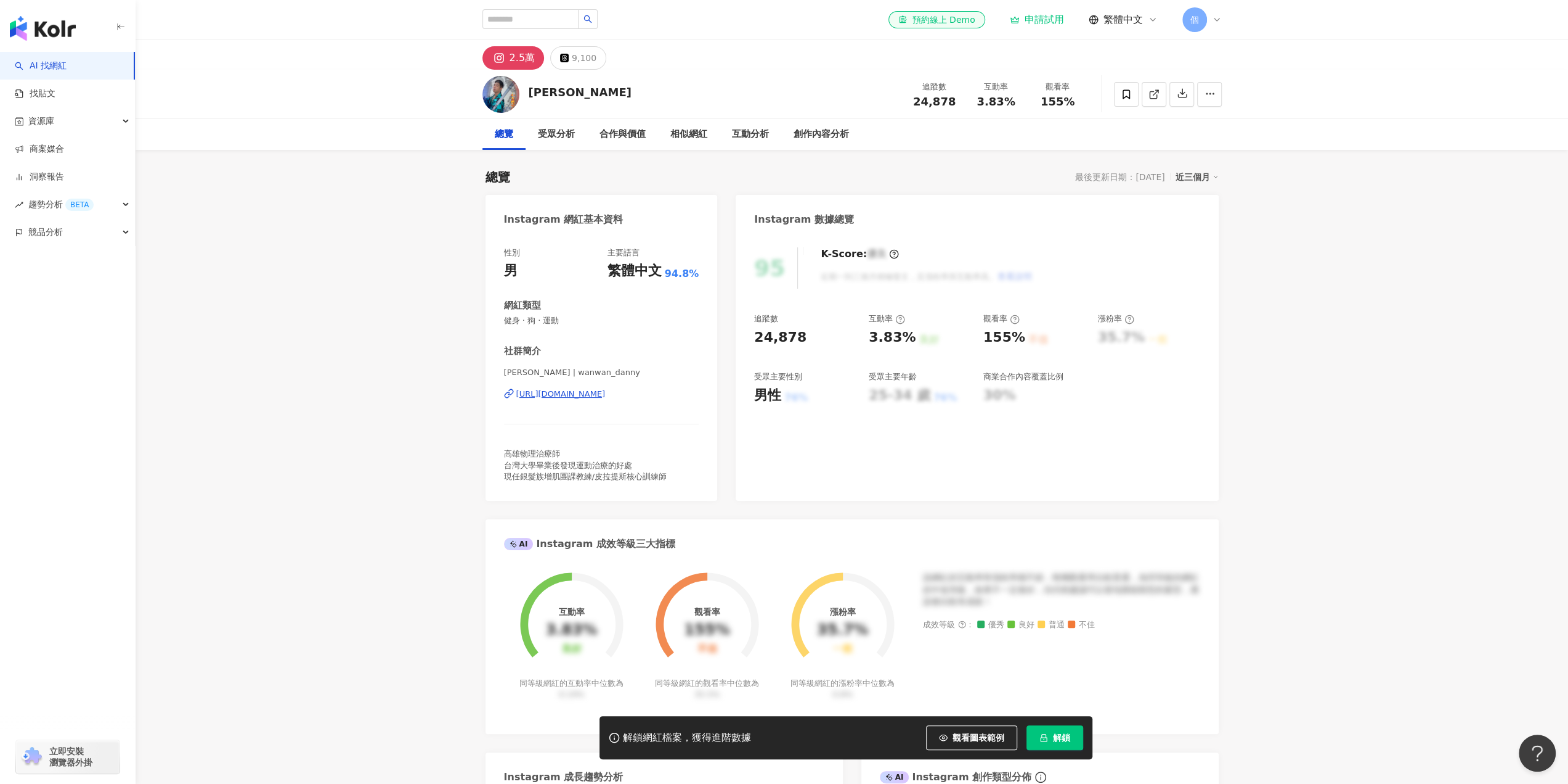
click at [606, 391] on div "https://www.instagram.com/wanwan_danny/" at bounding box center [561, 394] width 89 height 11
click at [591, 396] on div "https://www.instagram.com/derektung/" at bounding box center [561, 394] width 89 height 11
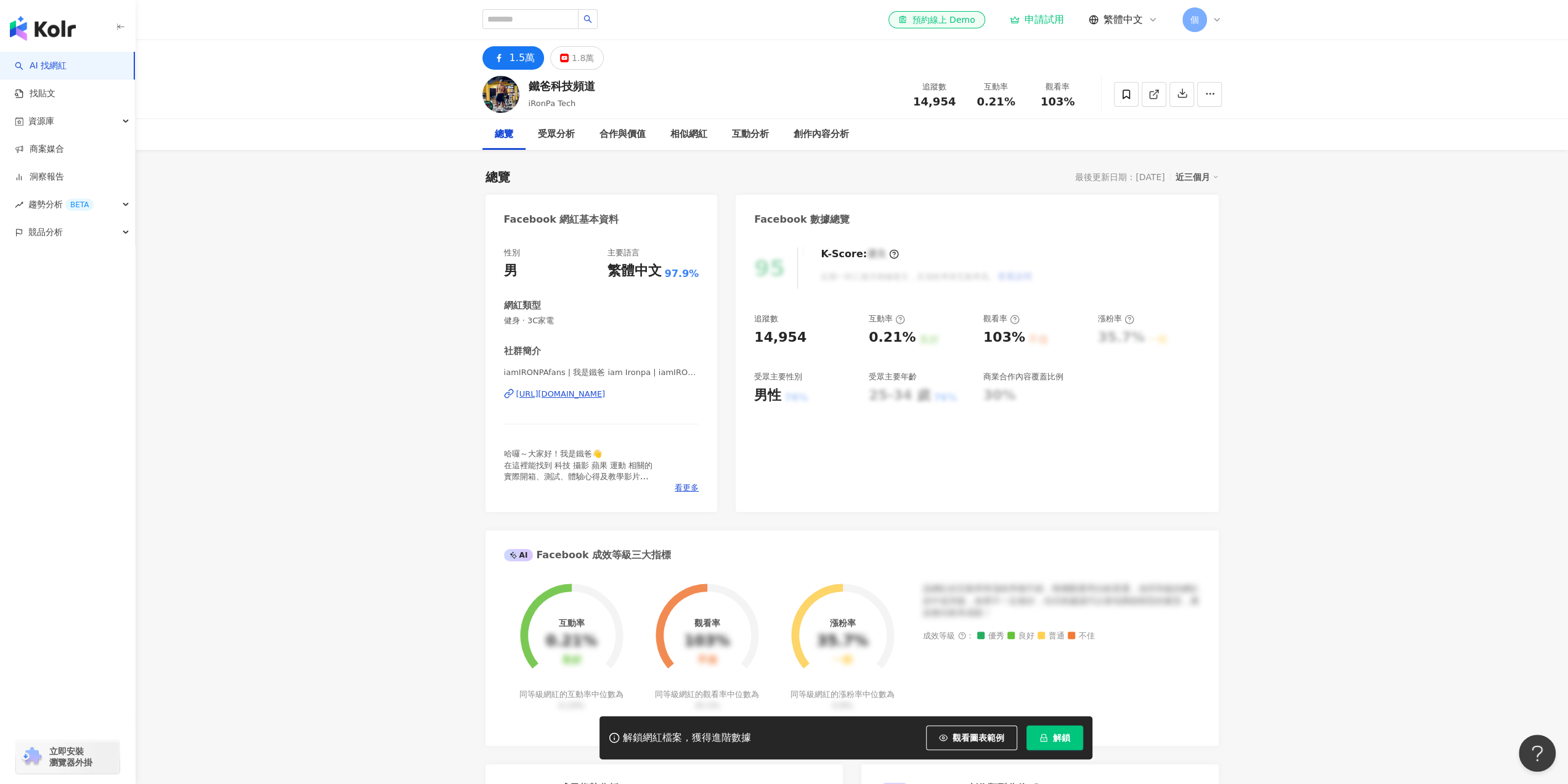
click at [606, 394] on div "https://www.facebook.com/101547581745167" at bounding box center [561, 394] width 89 height 11
drag, startPoint x: 195, startPoint y: 320, endPoint x: 615, endPoint y: 396, distance: 426.8
click at [606, 396] on div "https://www.instagram.com/a900243b/" at bounding box center [561, 394] width 89 height 11
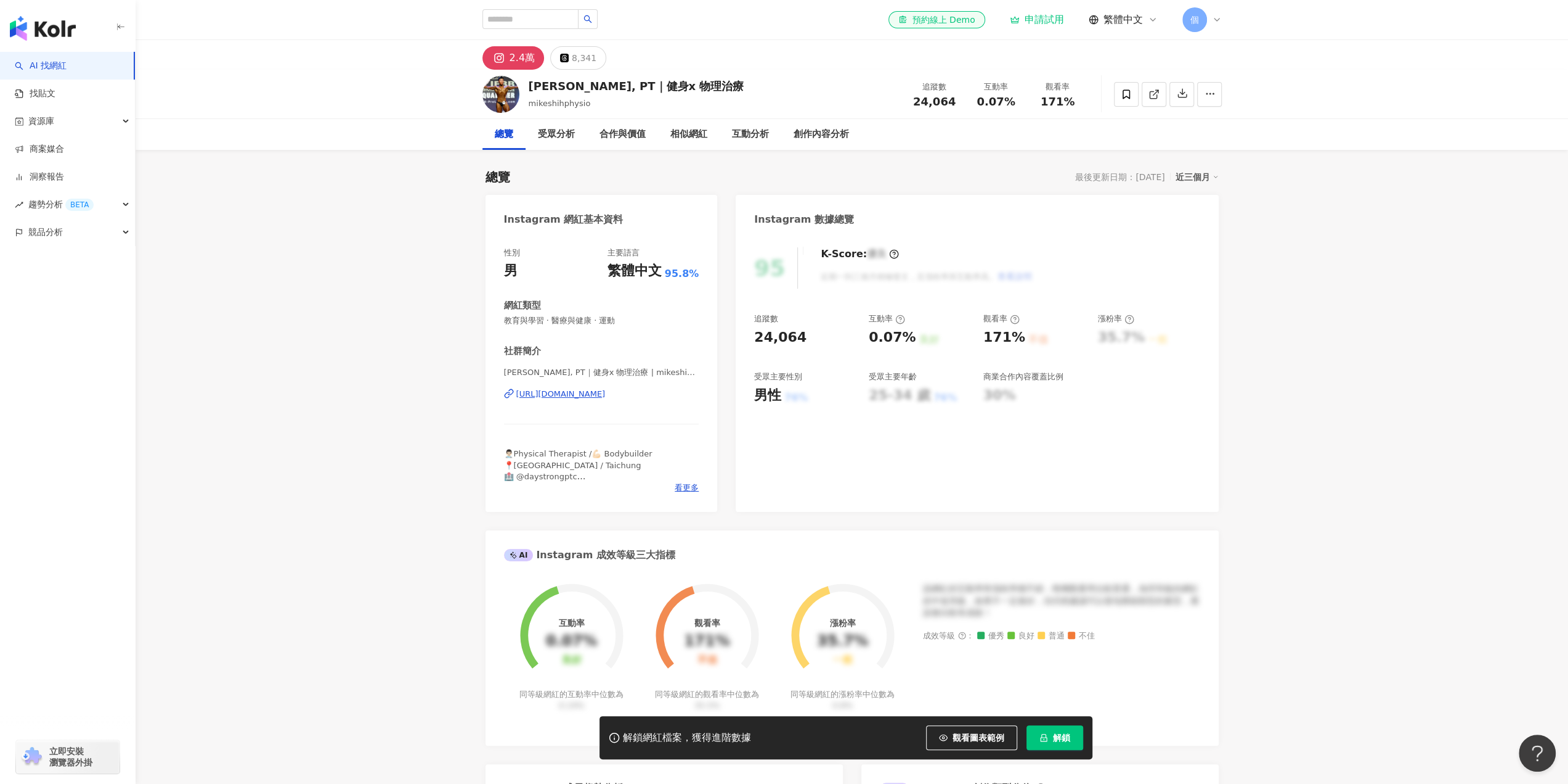
drag, startPoint x: 547, startPoint y: 427, endPoint x: 584, endPoint y: 394, distance: 49.6
click at [584, 394] on div "https://www.instagram.com/mikeshihphysio/" at bounding box center [561, 394] width 89 height 11
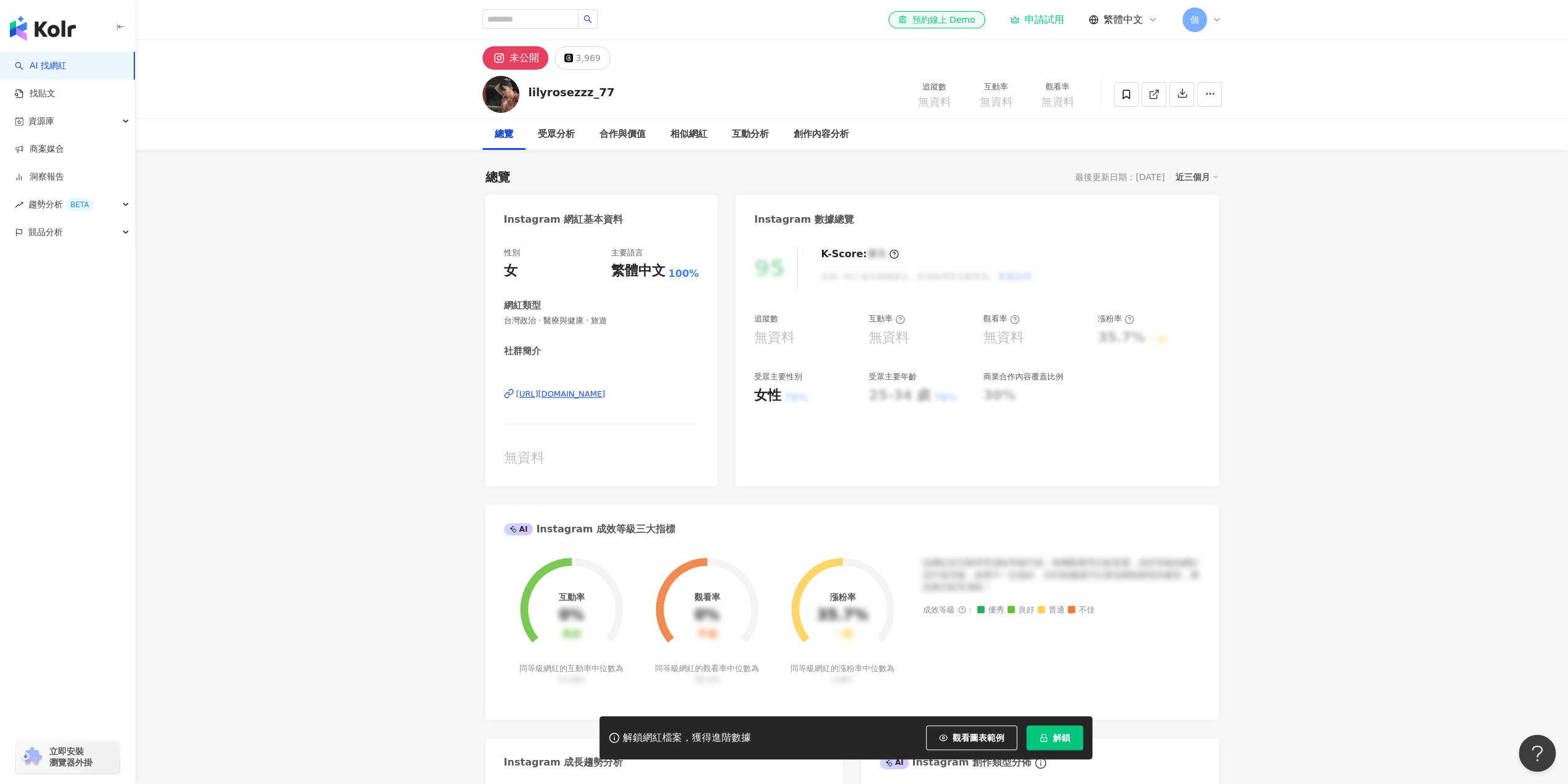
click at [563, 392] on div "https://www.instagram.com/lilyrosezzz_77/" at bounding box center [561, 394] width 89 height 11
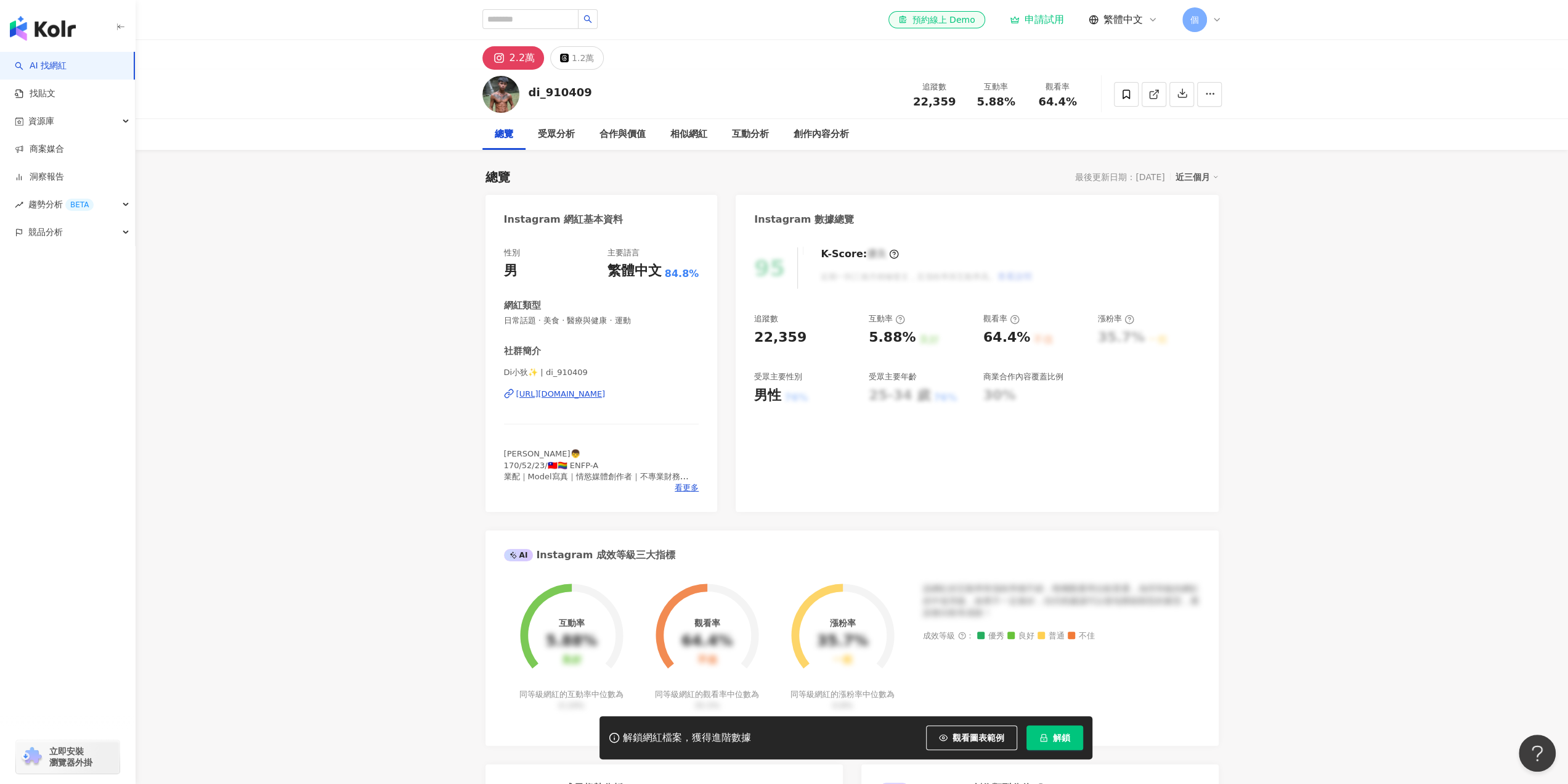
click at [584, 394] on div "https://www.instagram.com/di_910409/" at bounding box center [561, 394] width 89 height 11
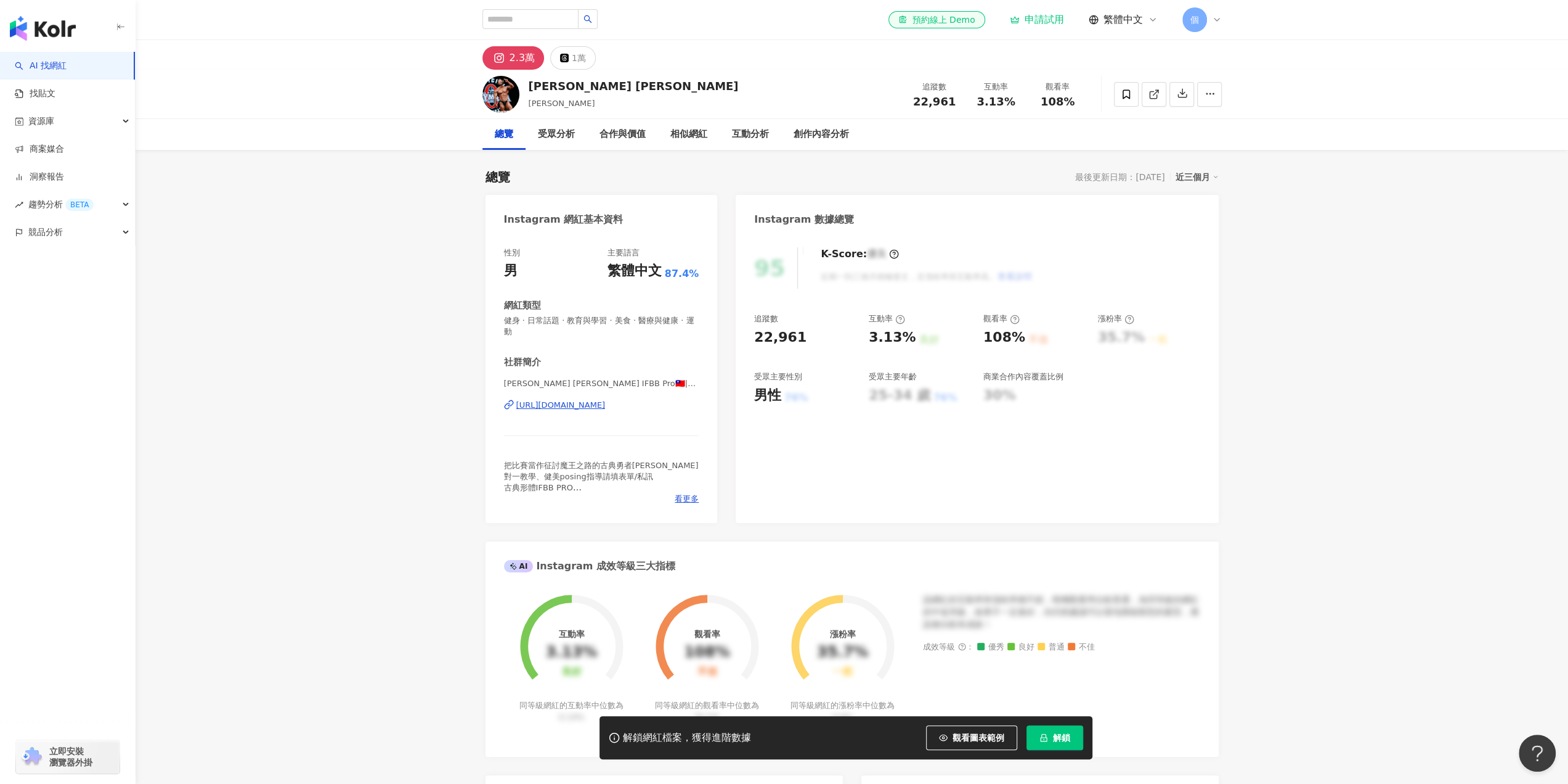
click at [606, 406] on div "https://www.instagram.com/arthur_chen_ifbbpro/" at bounding box center [561, 405] width 89 height 11
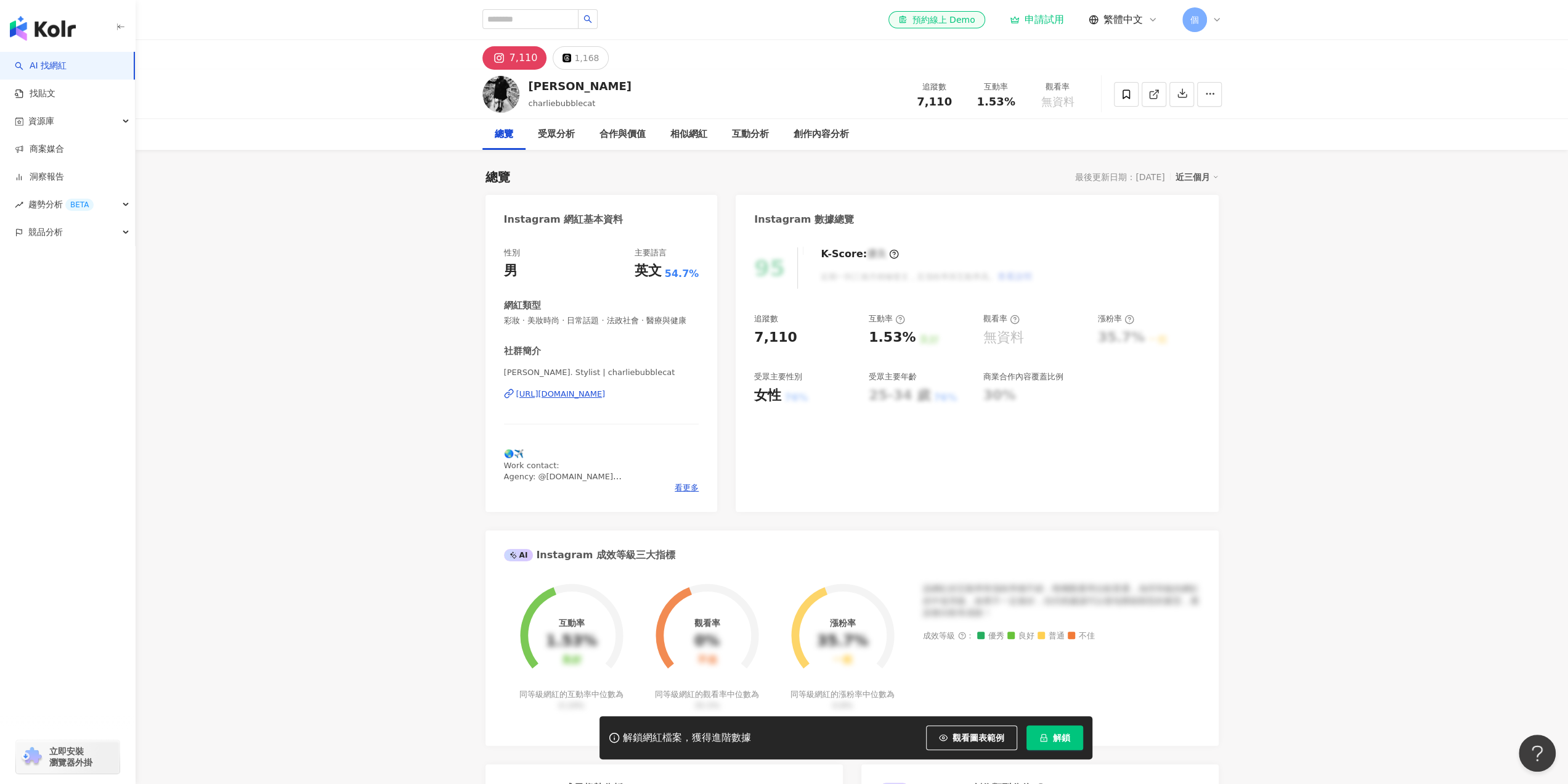
click at [604, 399] on div "https://www.instagram.com/charliebubblecat/" at bounding box center [561, 394] width 89 height 11
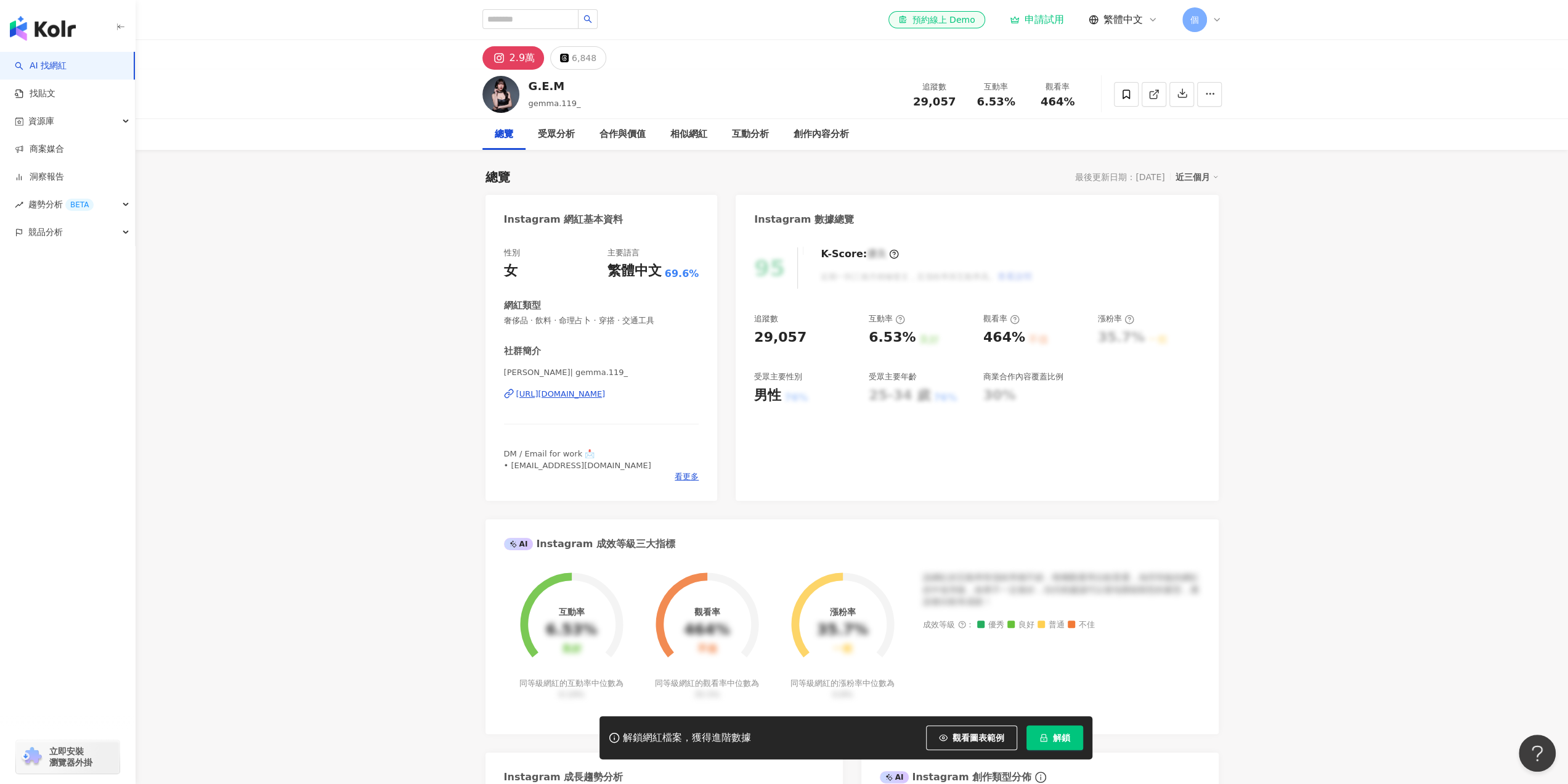
click at [606, 393] on div "https://www.instagram.com/gemma.119_/" at bounding box center [561, 394] width 89 height 11
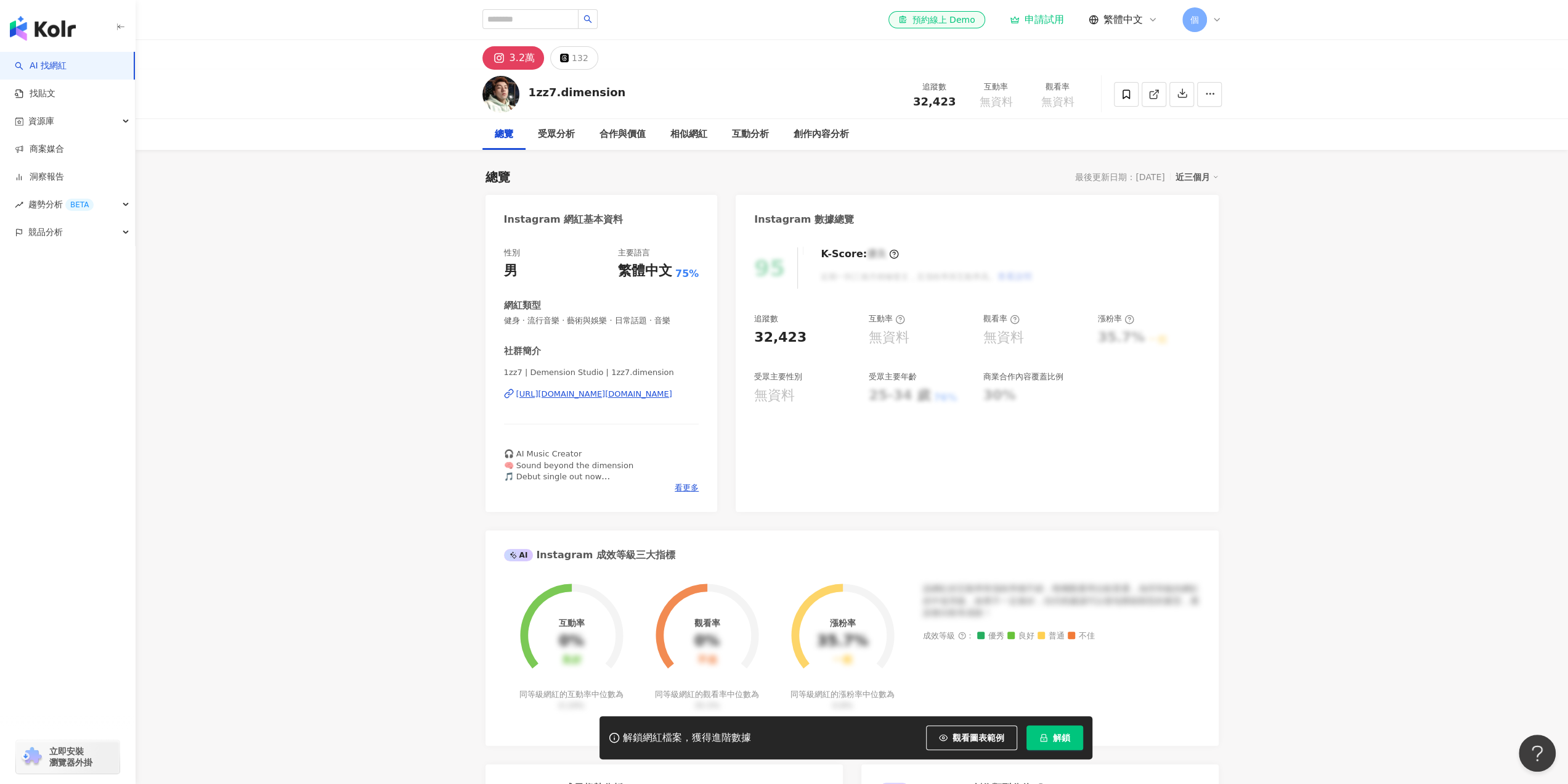
click at [594, 396] on div "https://www.instagram.com/1zz7.dimension/" at bounding box center [594, 394] width 156 height 11
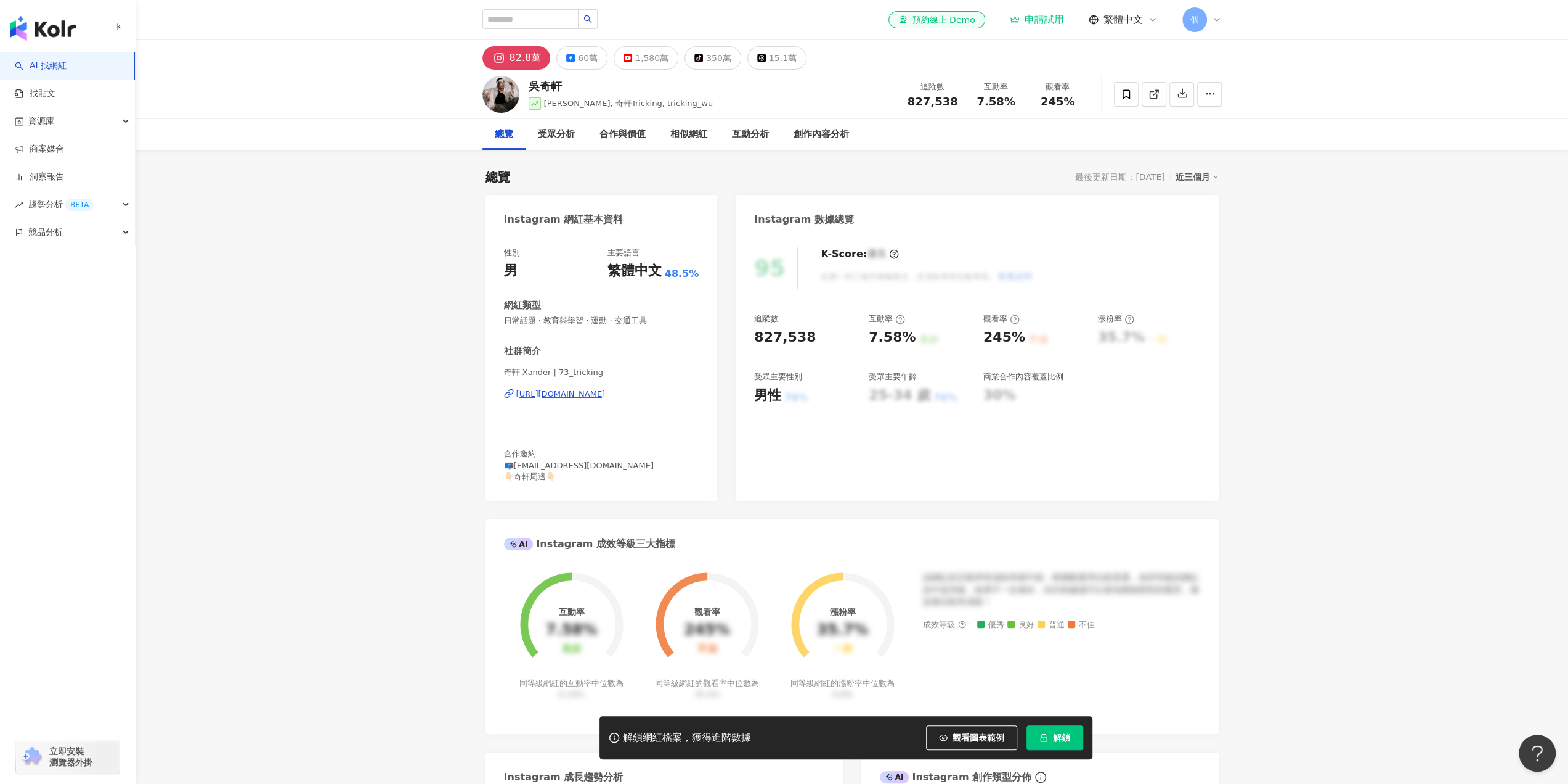
click at [606, 391] on div "https://www.instagram.com/73_tricking/" at bounding box center [561, 394] width 89 height 11
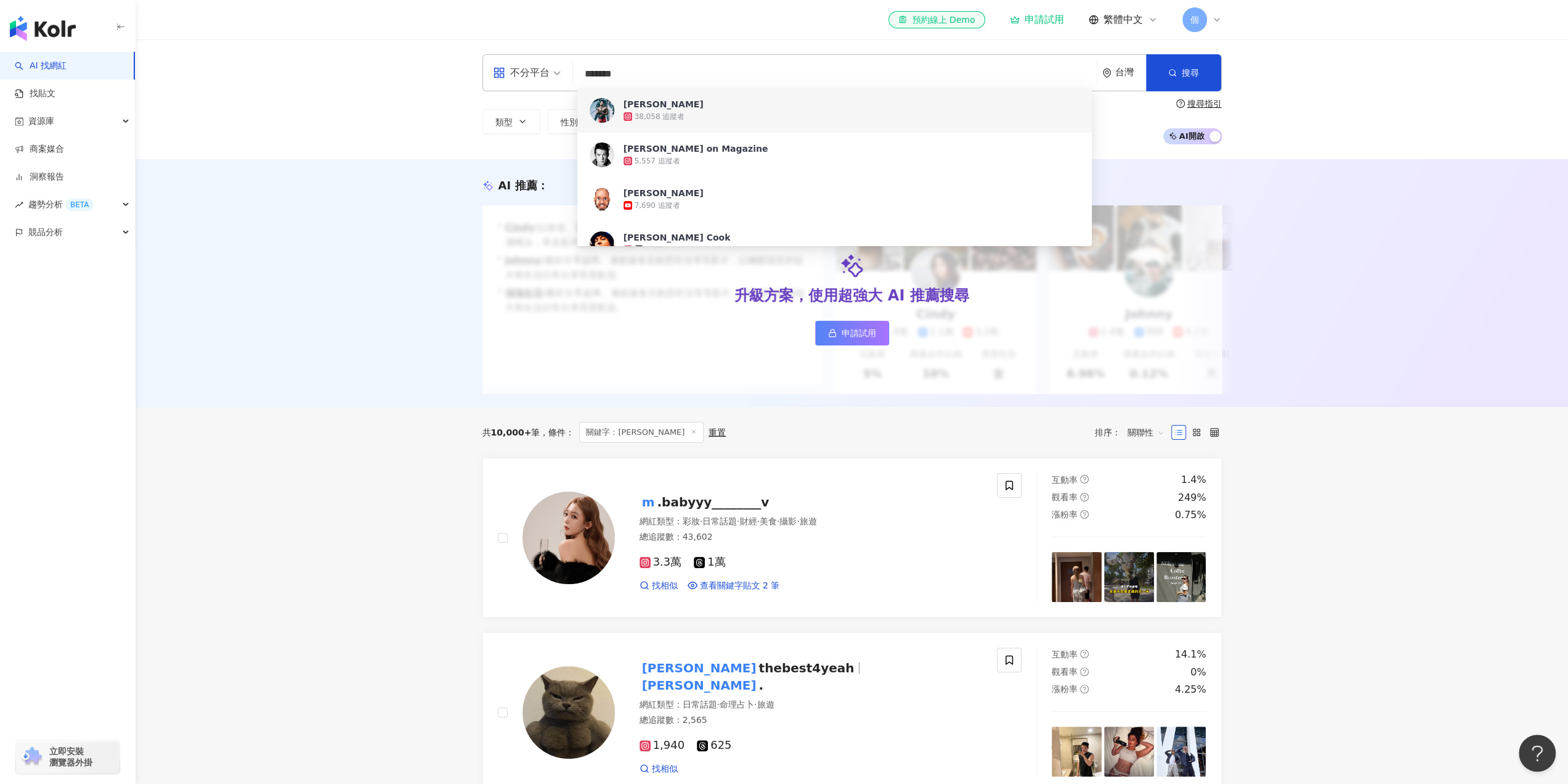
click at [678, 113] on div "38,058 追蹤者" at bounding box center [660, 117] width 50 height 11
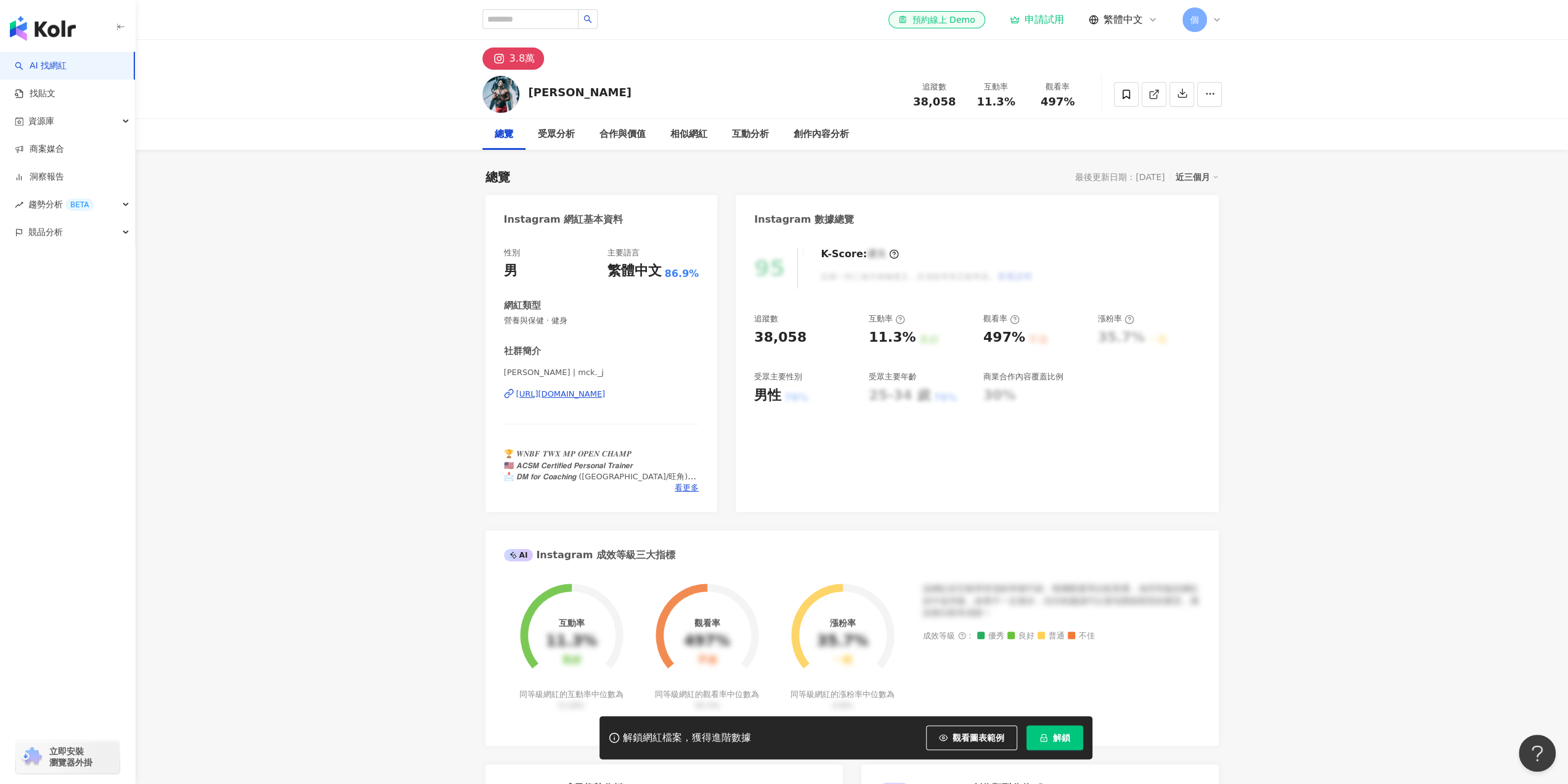
click at [606, 392] on div "https://www.instagram.com/mck._j/" at bounding box center [561, 394] width 89 height 11
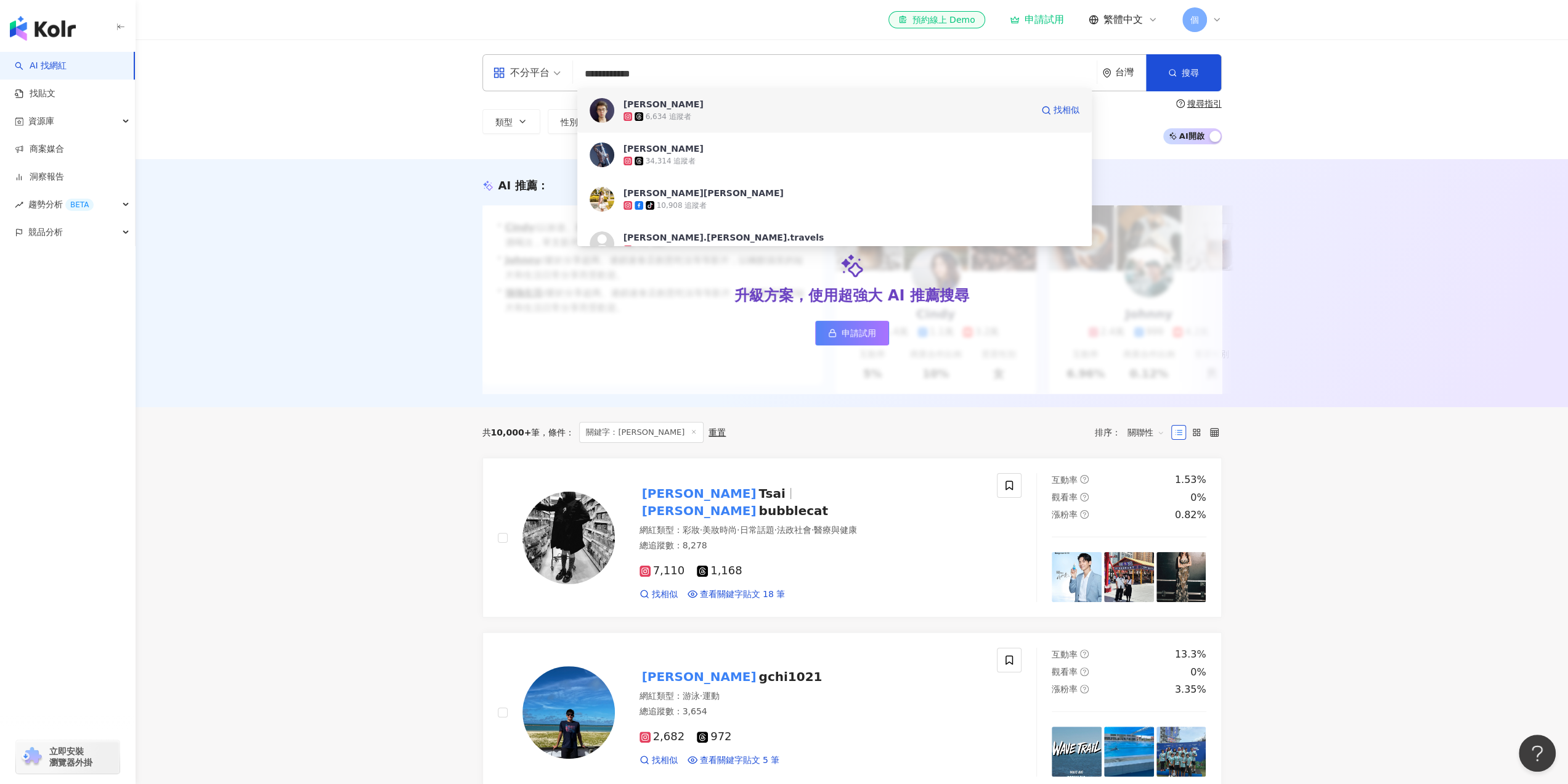
drag, startPoint x: 661, startPoint y: 104, endPoint x: 643, endPoint y: 104, distance: 18.0
click at [643, 104] on div "[PERSON_NAME]" at bounding box center [664, 105] width 81 height 13
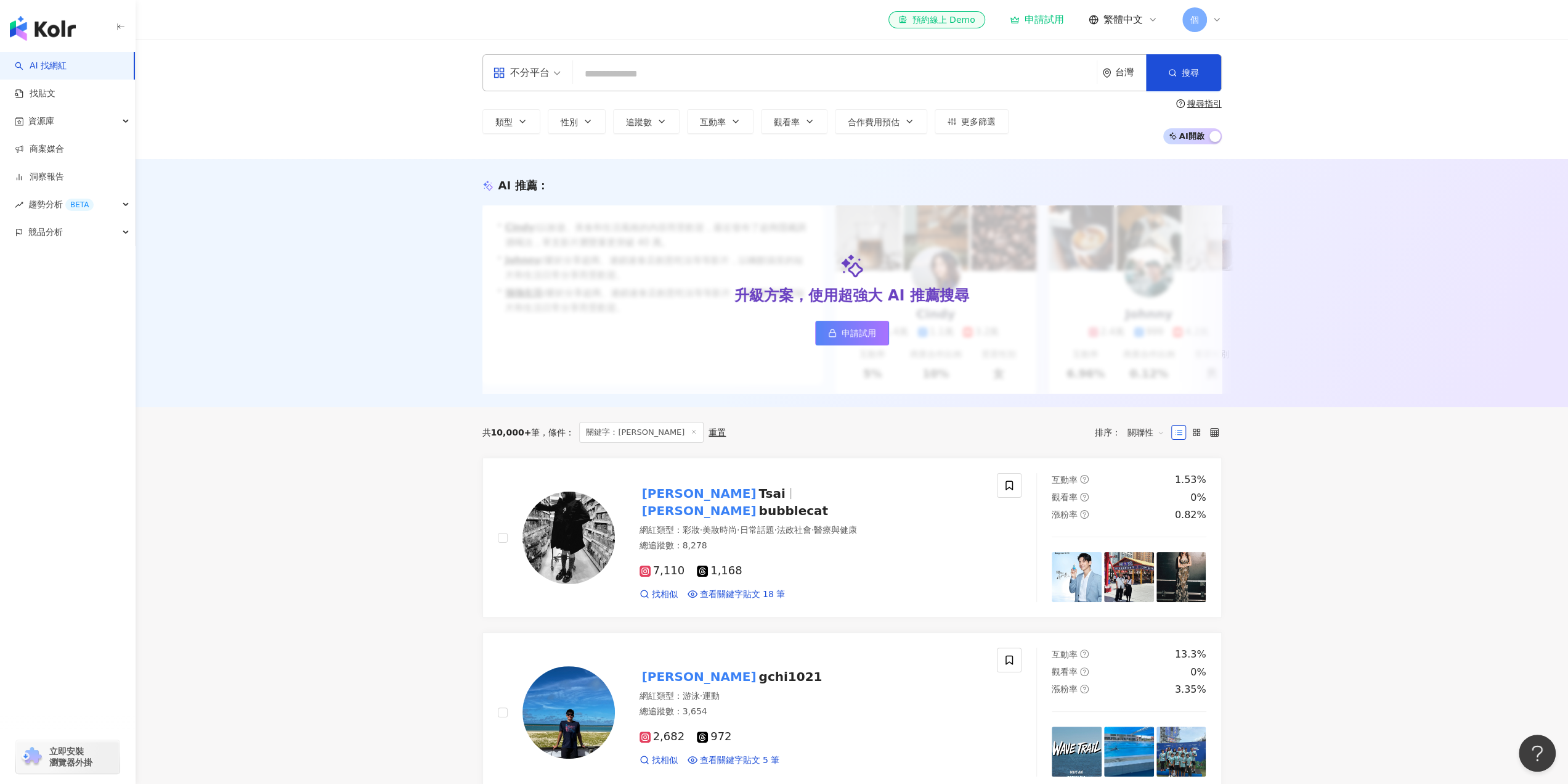
click at [619, 80] on input "search" at bounding box center [835, 74] width 514 height 23
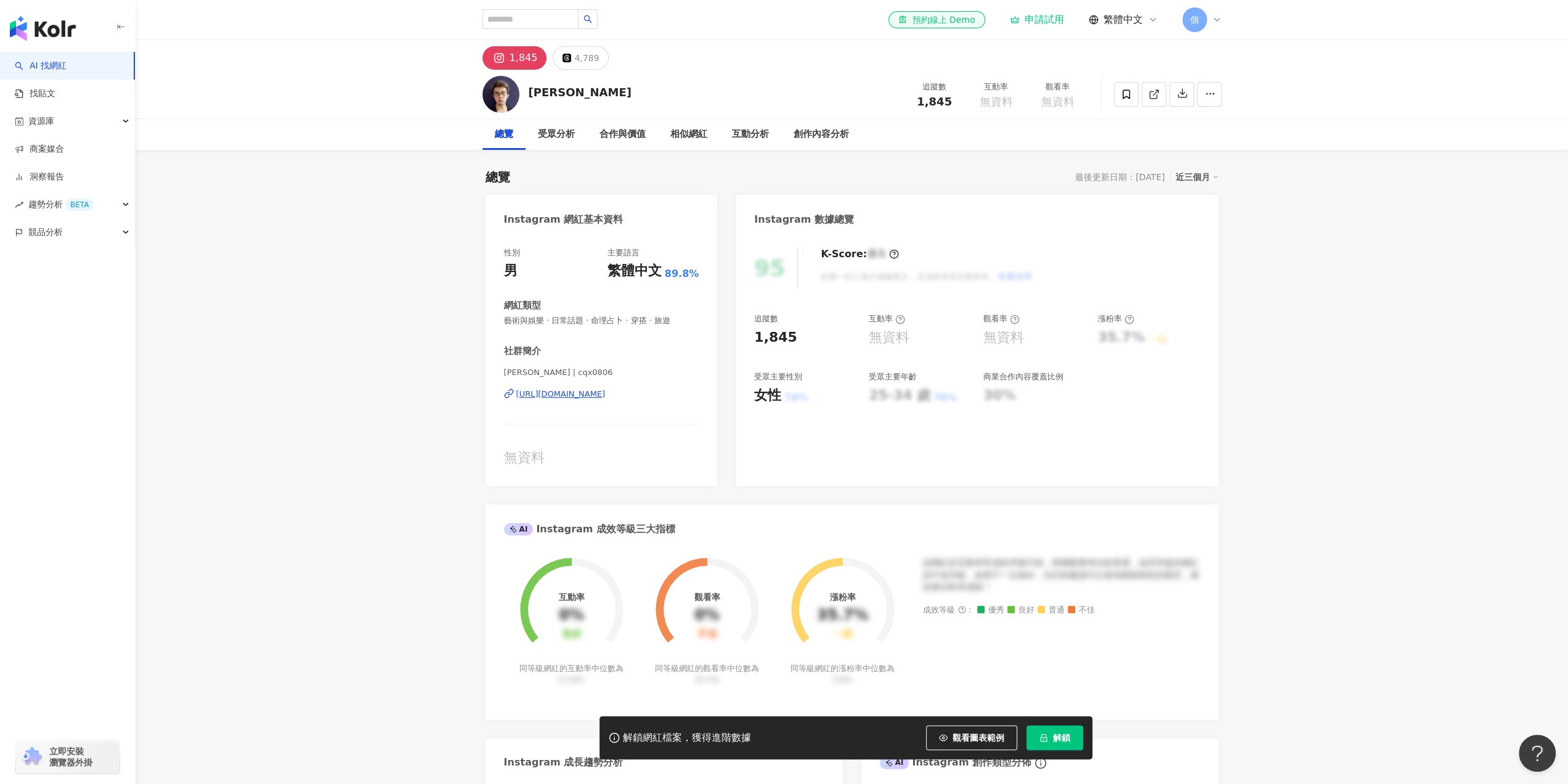
click at [606, 390] on div "https://www.instagram.com/cqx0806/" at bounding box center [561, 394] width 89 height 11
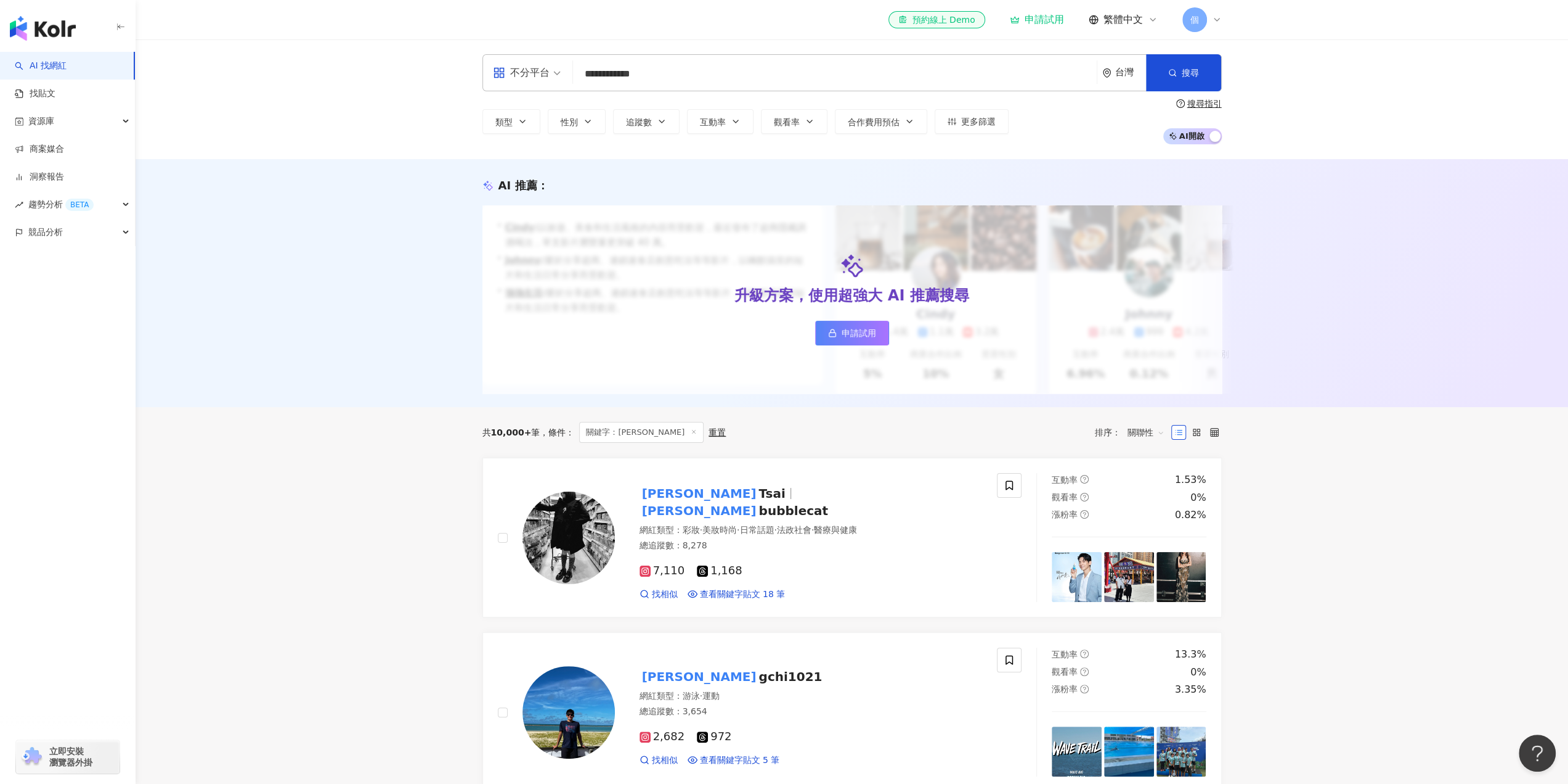
click at [678, 71] on input "**********" at bounding box center [835, 74] width 514 height 23
click at [686, 76] on input "**********" at bounding box center [835, 74] width 514 height 23
click at [335, 318] on div "AI 推薦 ： 升級方案，使用超強大 AI 推薦搜尋 申請試用 • Cindy : 以旅遊、美食和生活風格的內容而受歡迎，最近發布了超商隱藏調酒喝法，單支影片…" at bounding box center [852, 283] width 1433 height 248
click at [670, 70] on input "**********" at bounding box center [835, 74] width 514 height 23
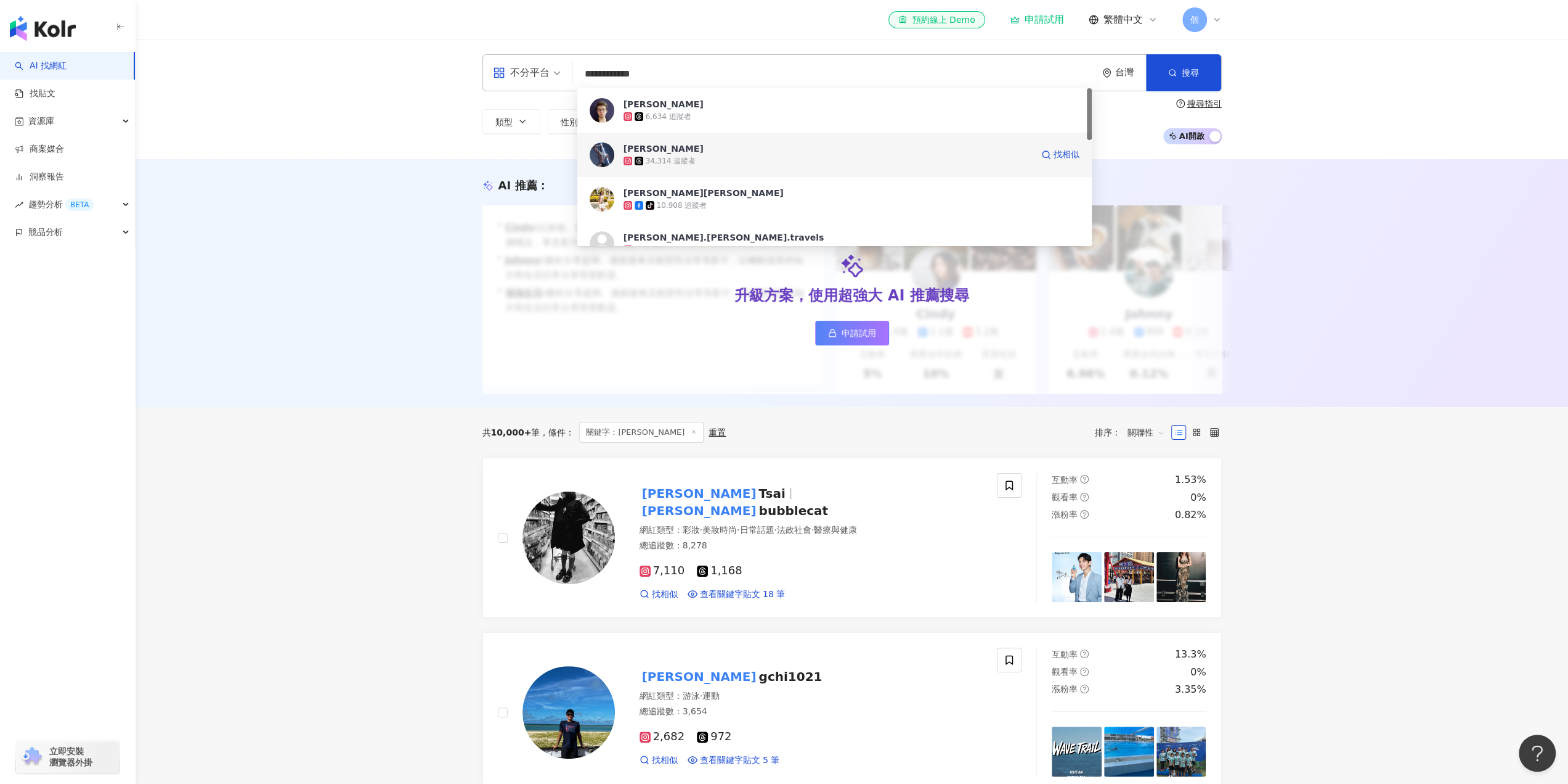
click at [668, 156] on div "34,314 追蹤者" at bounding box center [671, 161] width 50 height 11
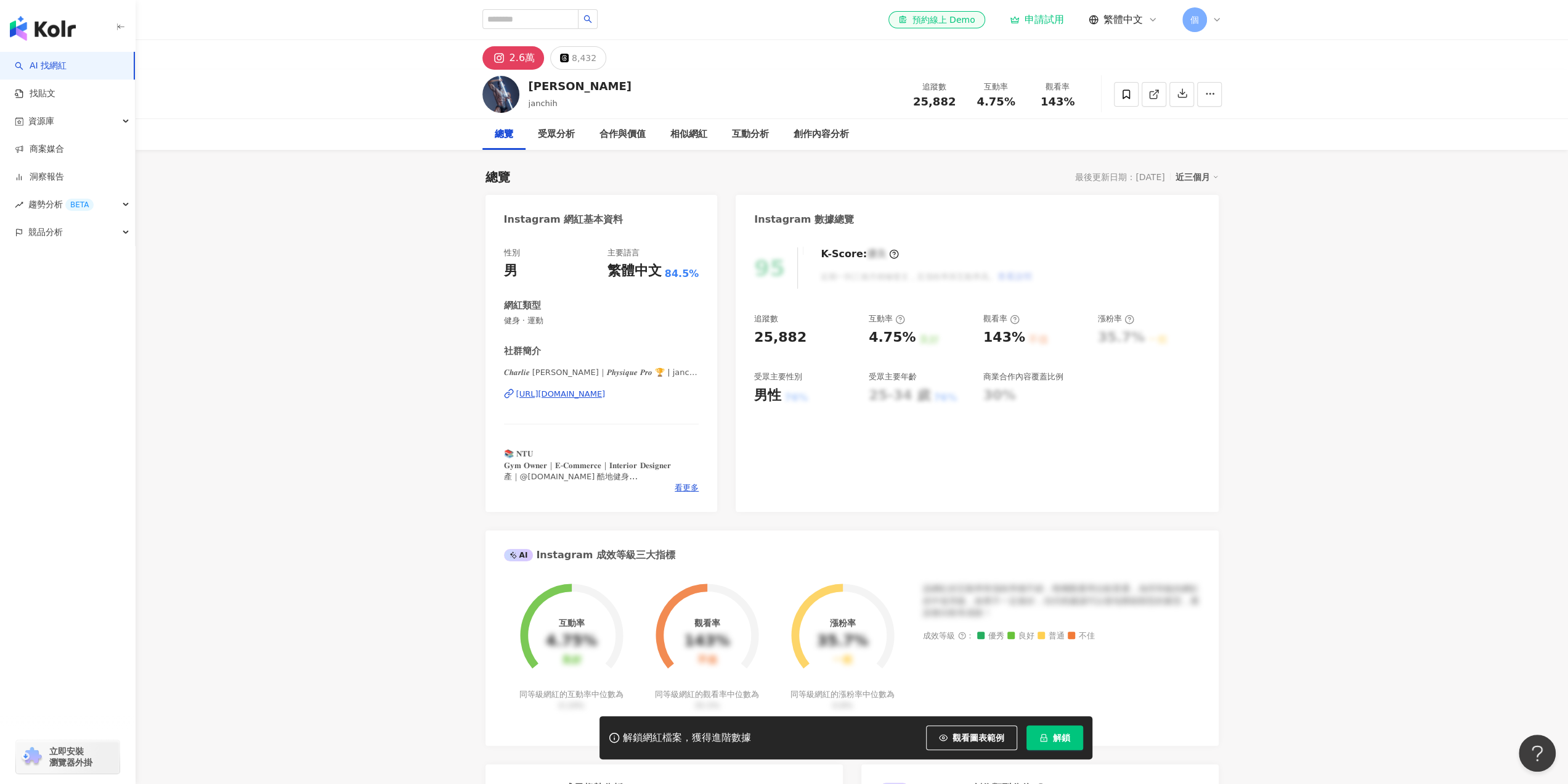
click at [596, 399] on div "https://www.instagram.com/janchih/" at bounding box center [561, 394] width 89 height 11
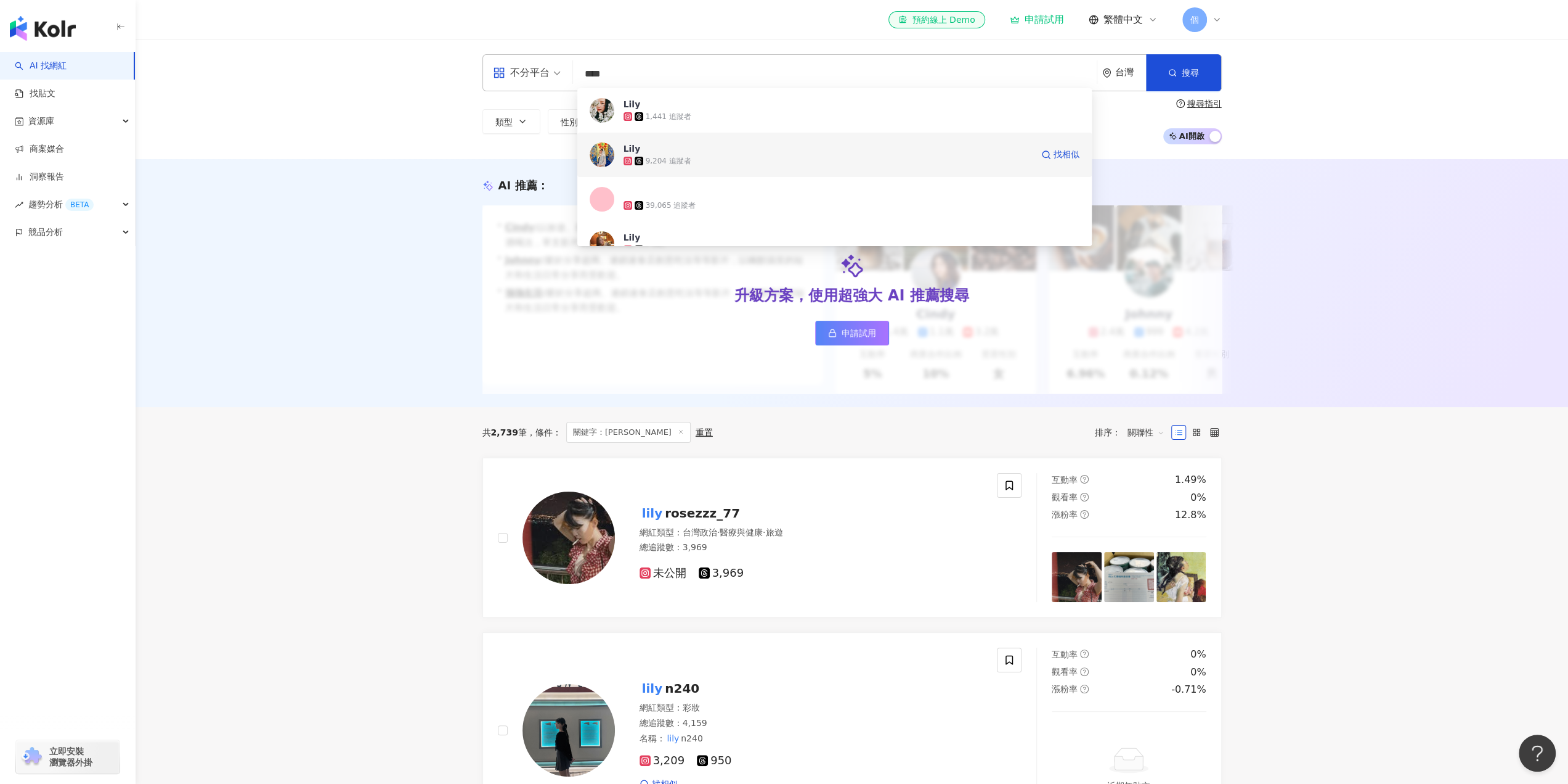
drag, startPoint x: 682, startPoint y: 159, endPoint x: 668, endPoint y: 156, distance: 14.3
click at [668, 156] on div "9,204 追蹤者" at bounding box center [668, 161] width 46 height 11
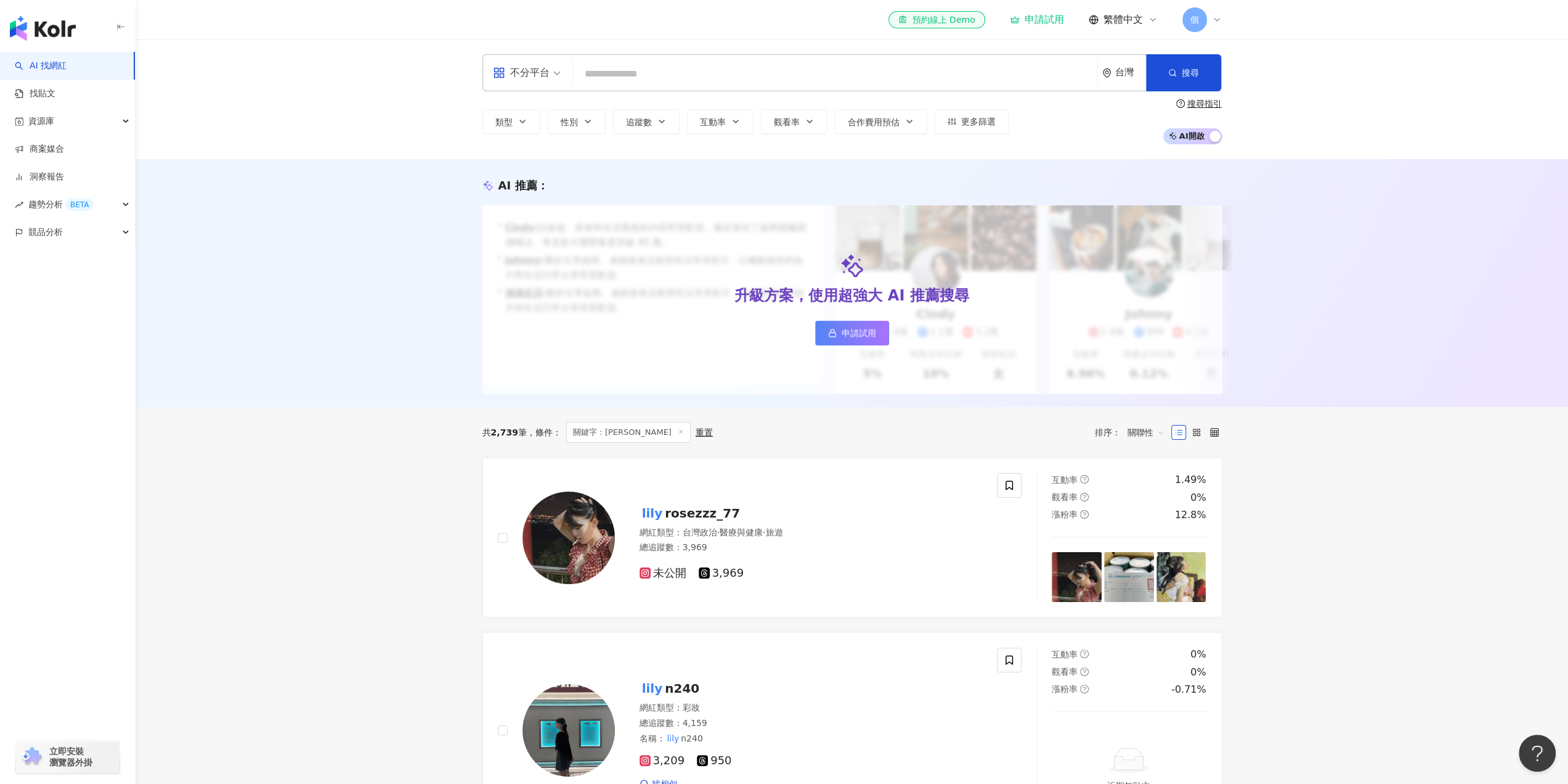
click at [674, 68] on input "search" at bounding box center [835, 74] width 514 height 23
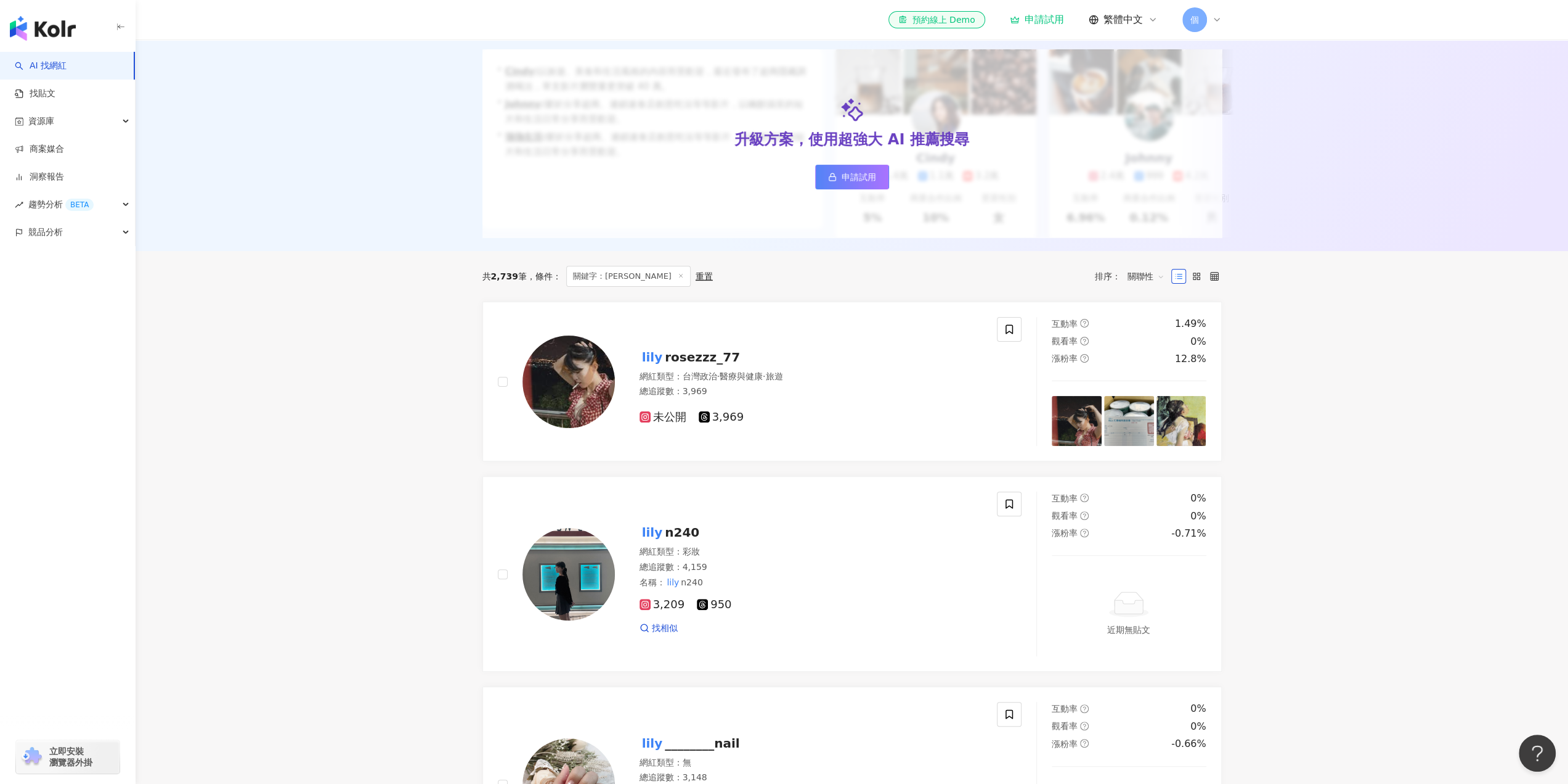
scroll to position [62, 0]
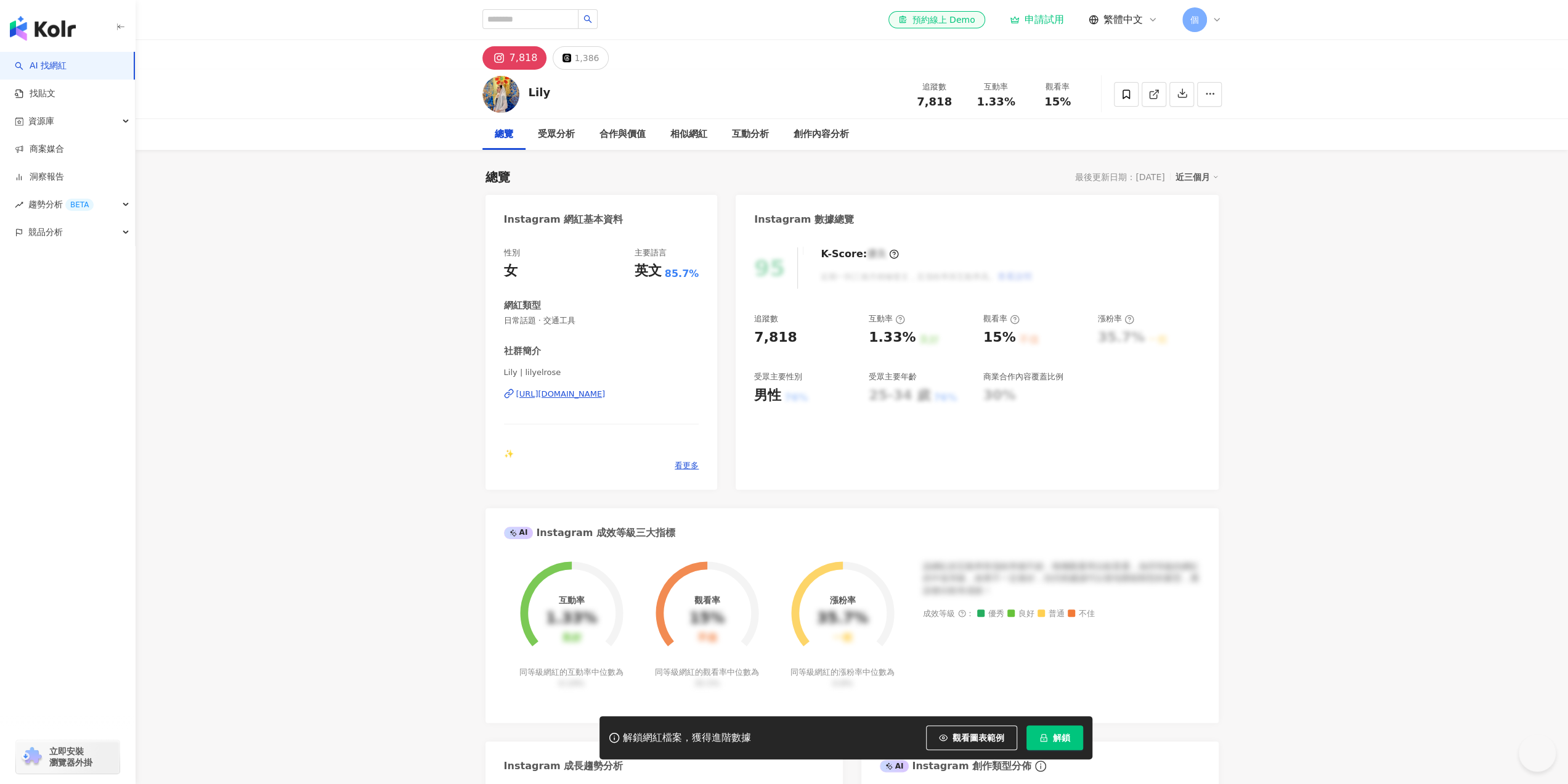
click at [606, 396] on div "https://www.instagram.com/lilyelrose/" at bounding box center [561, 394] width 89 height 11
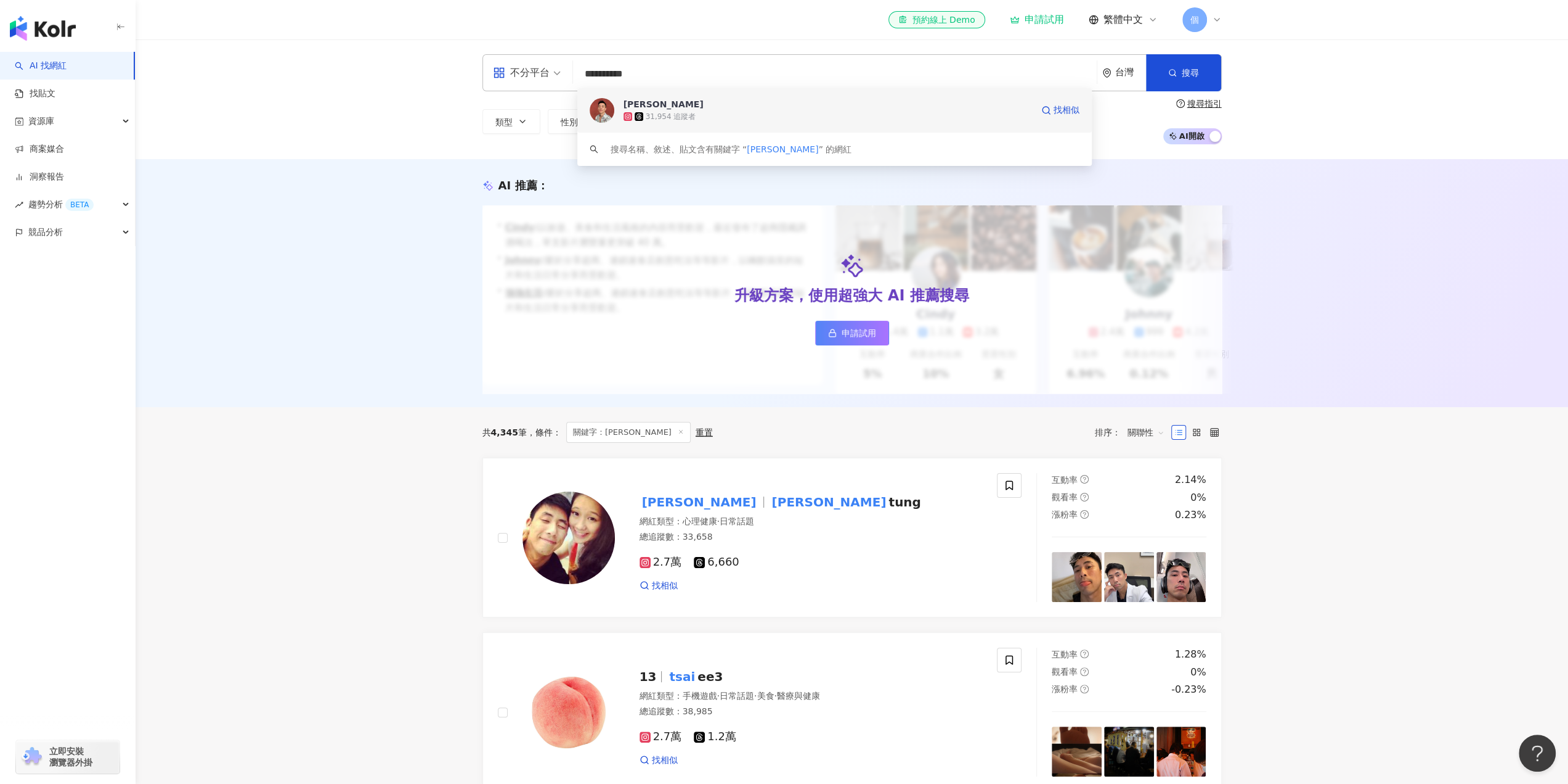
click at [672, 116] on div "31,954 追蹤者" at bounding box center [671, 117] width 50 height 11
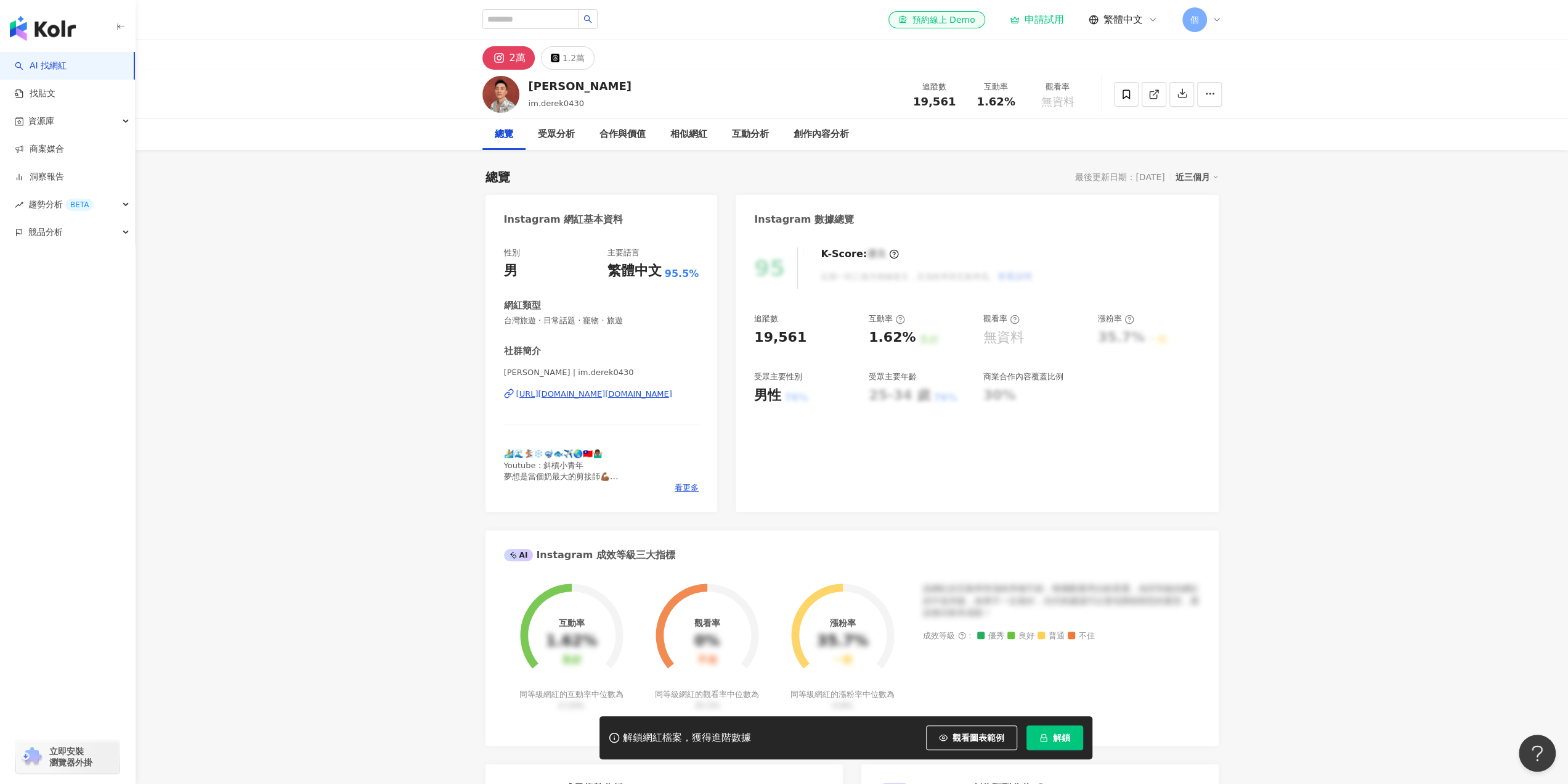
click at [661, 393] on div "https://www.instagram.com/im.derek0430/" at bounding box center [594, 394] width 156 height 11
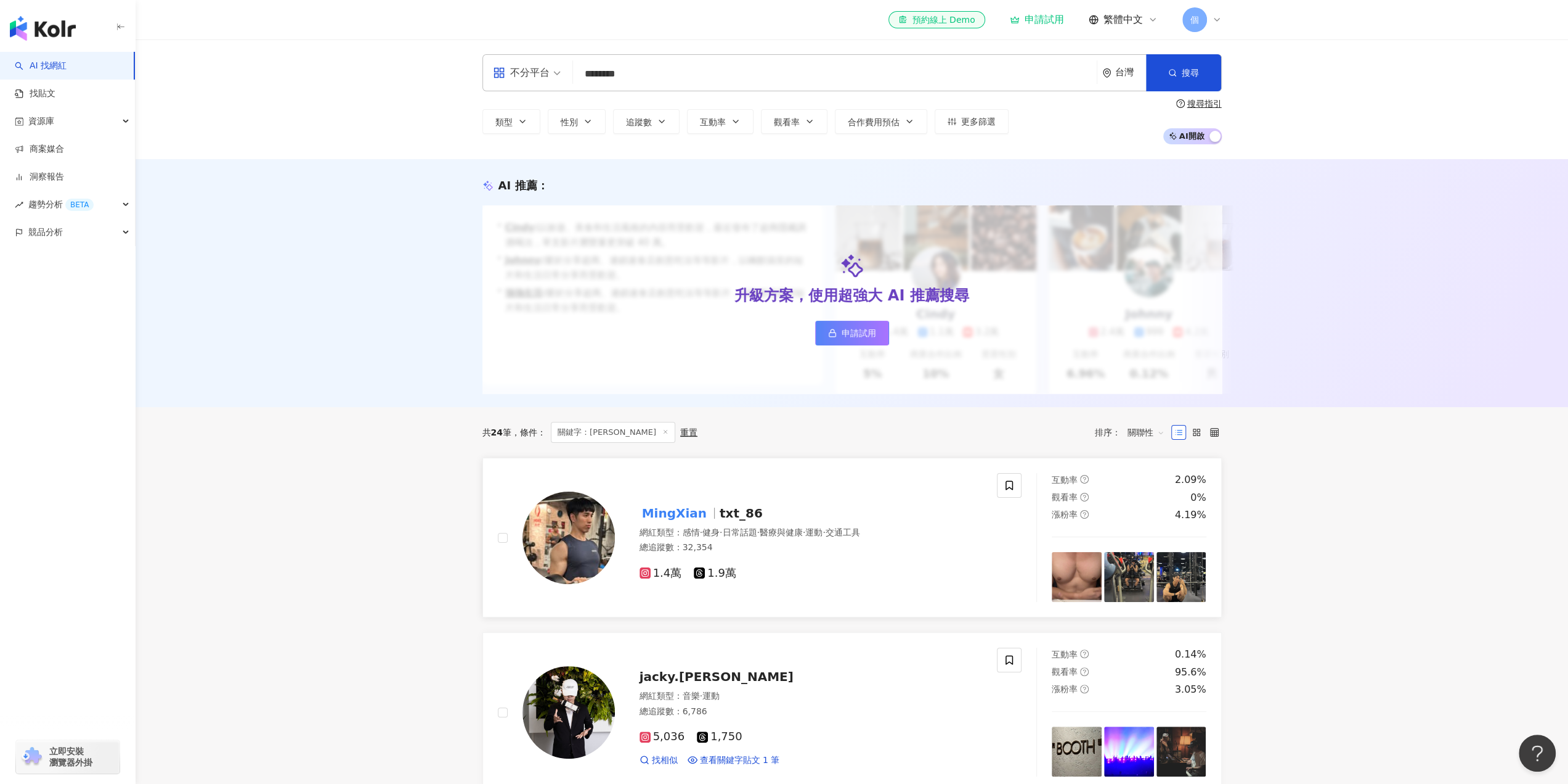
click at [672, 519] on mark "MingXian" at bounding box center [674, 513] width 70 height 20
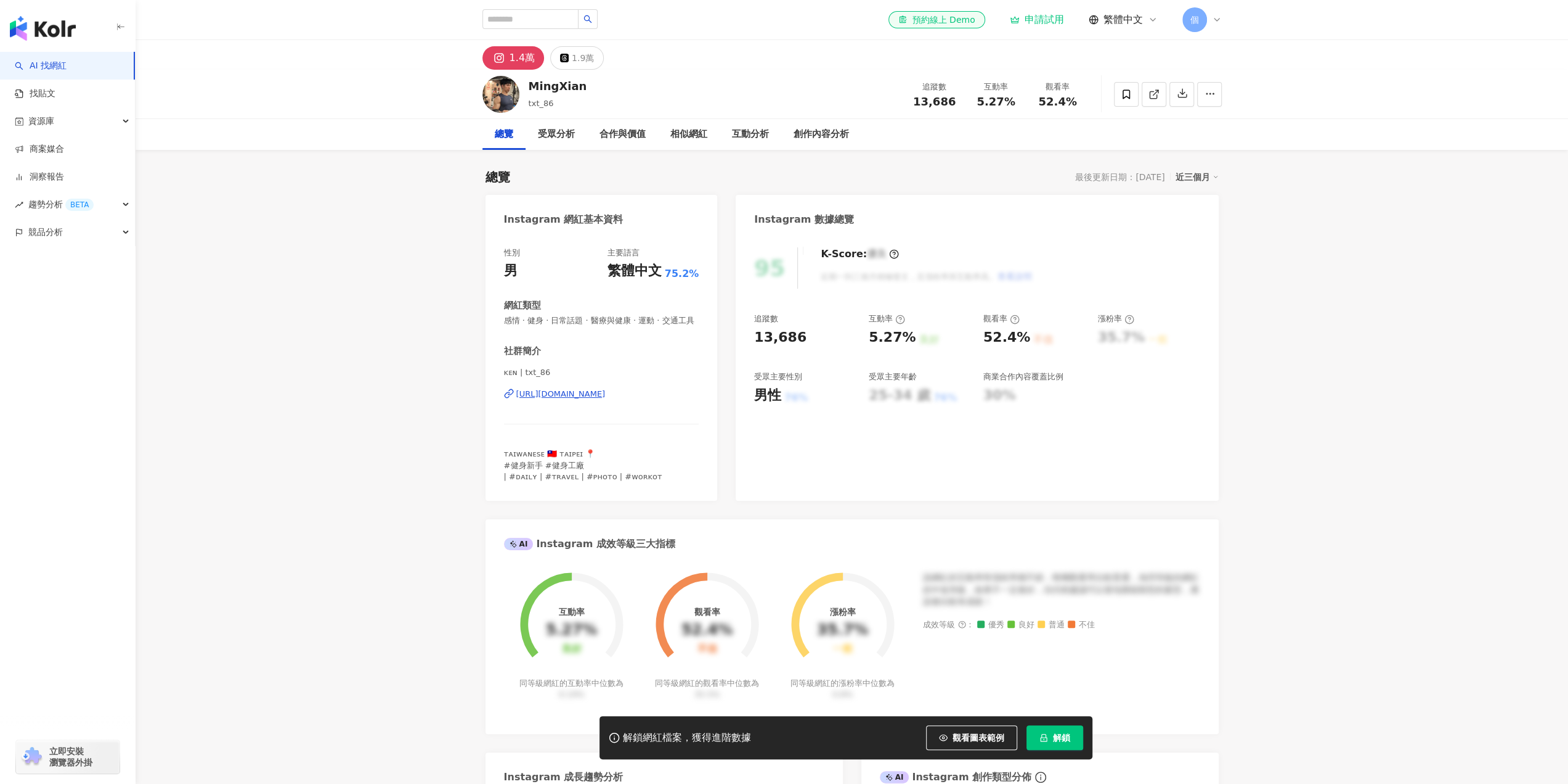
click at [606, 399] on div "https://www.instagram.com/txt_86/" at bounding box center [561, 394] width 89 height 11
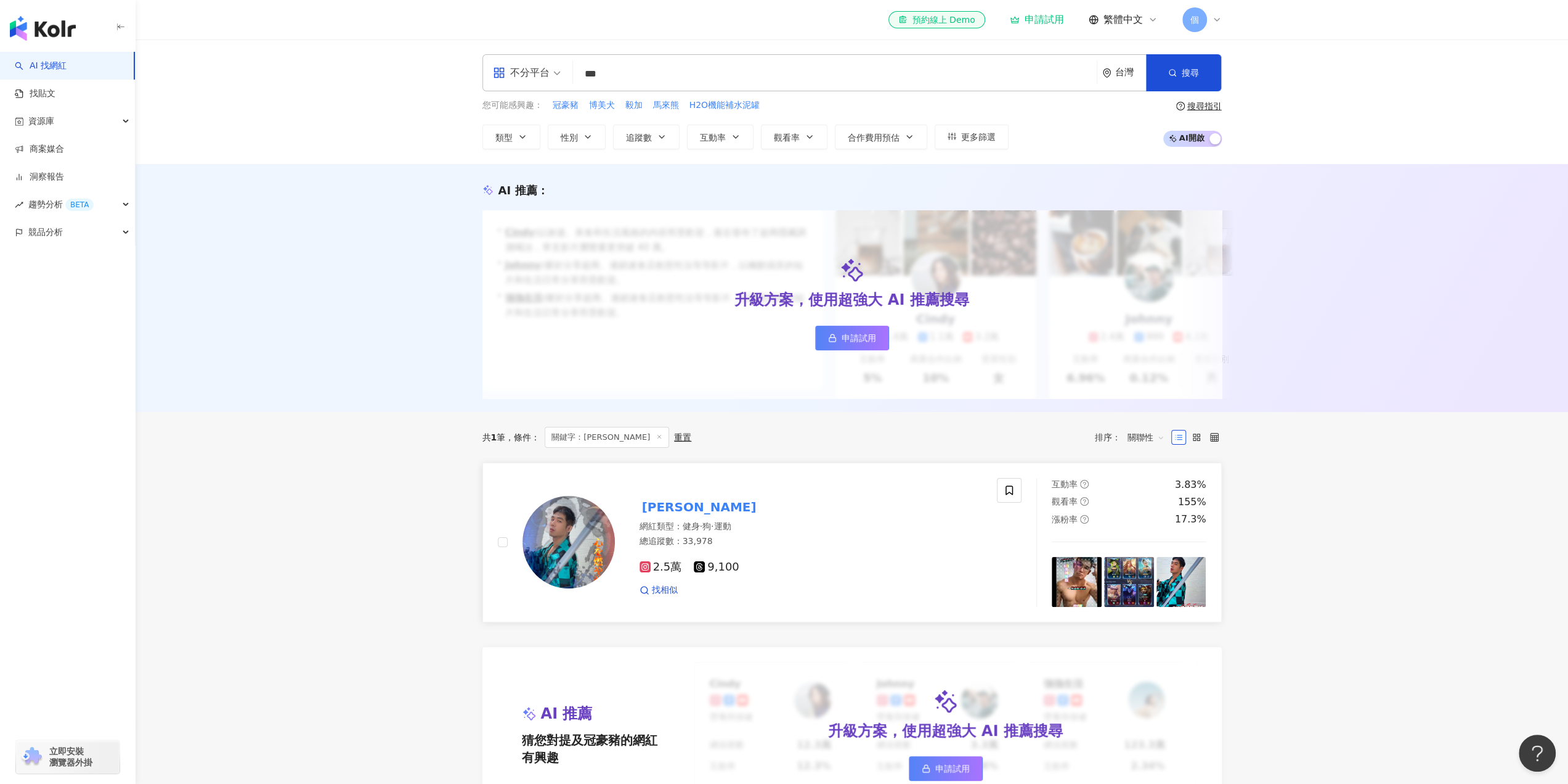
click at [670, 574] on span "2.5萬" at bounding box center [661, 567] width 43 height 13
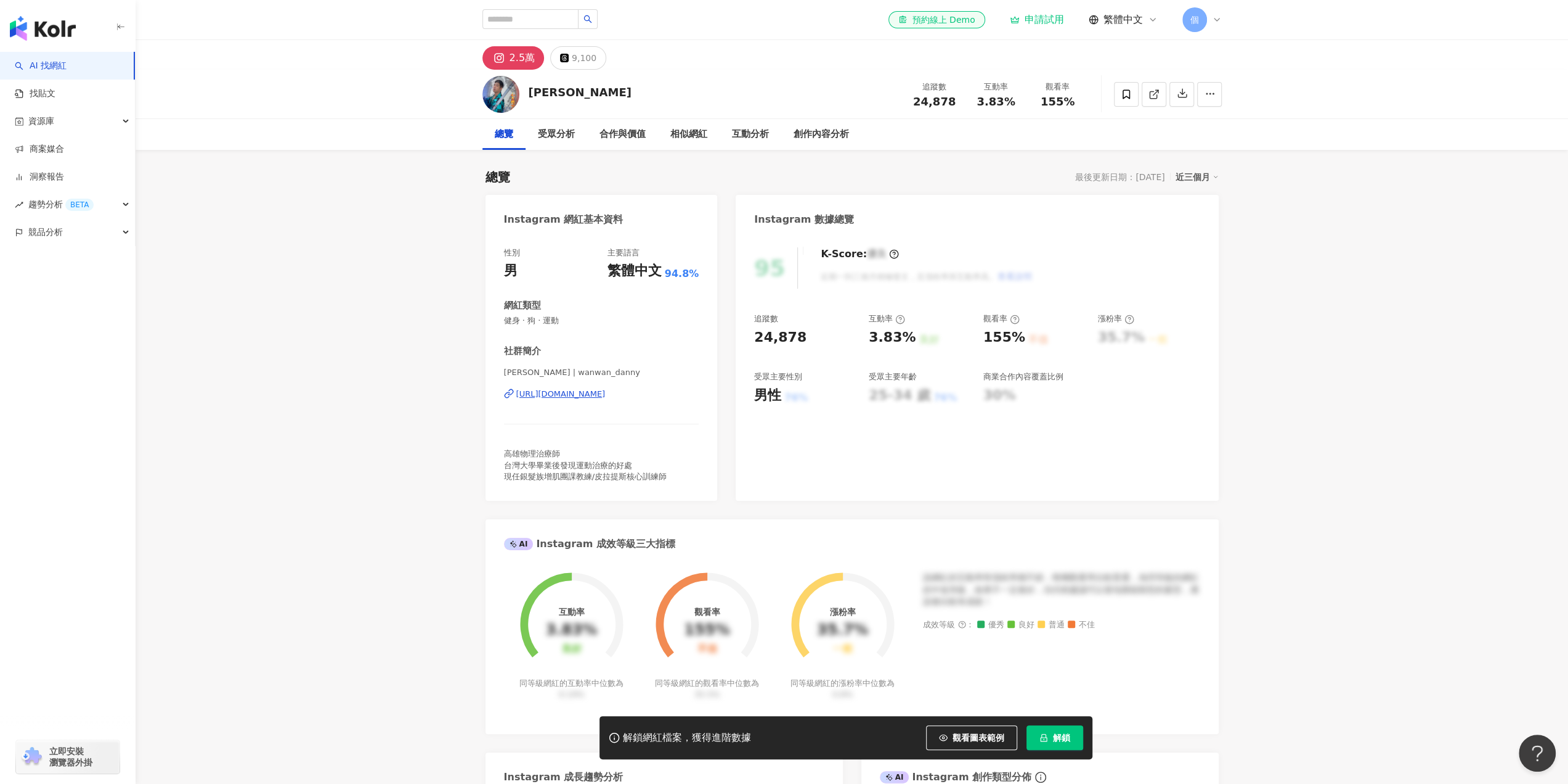
click at [606, 391] on div "https://www.instagram.com/wanwan_danny/" at bounding box center [561, 394] width 89 height 11
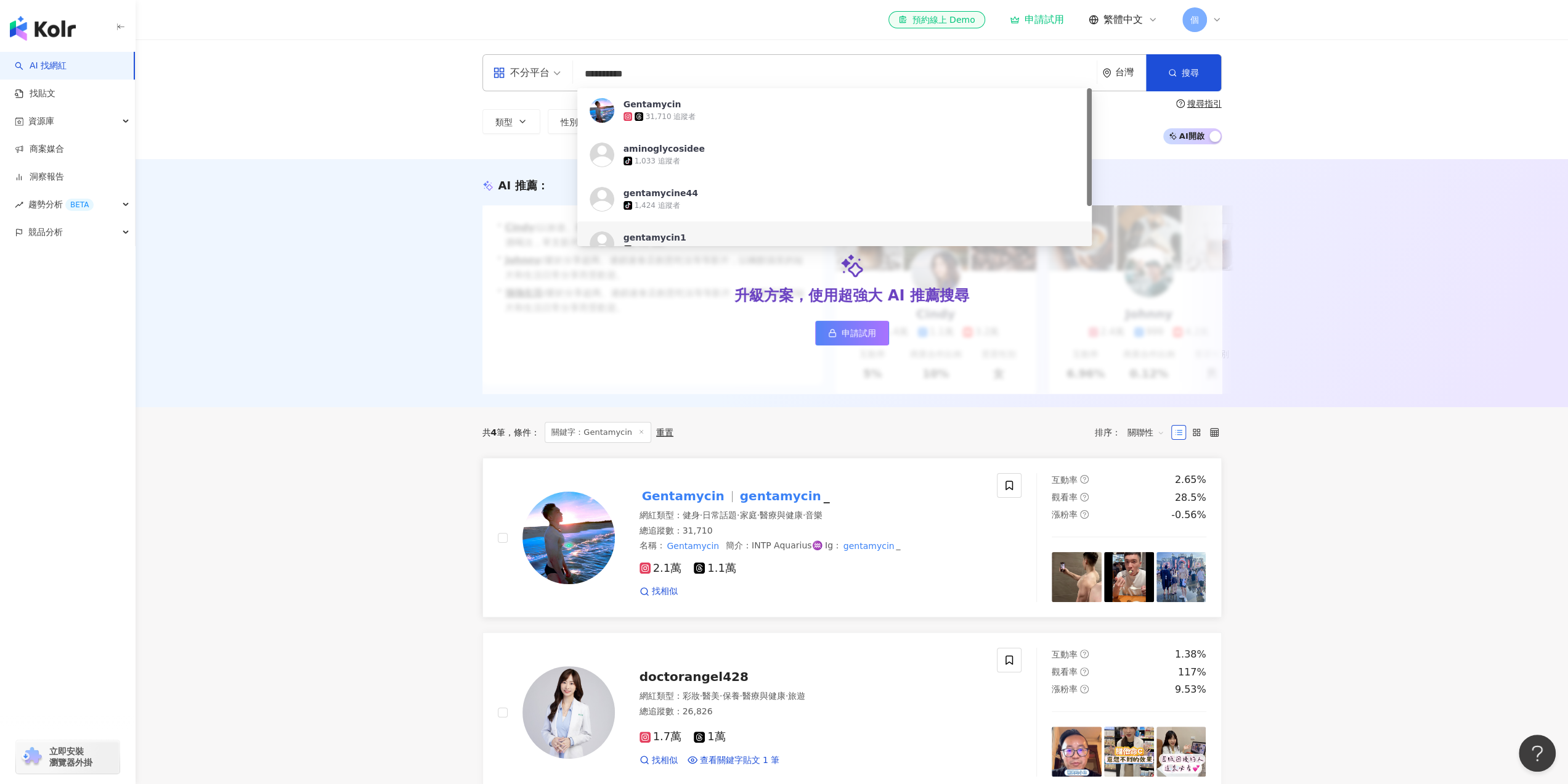
click at [662, 575] on span "2.1萬" at bounding box center [661, 568] width 43 height 13
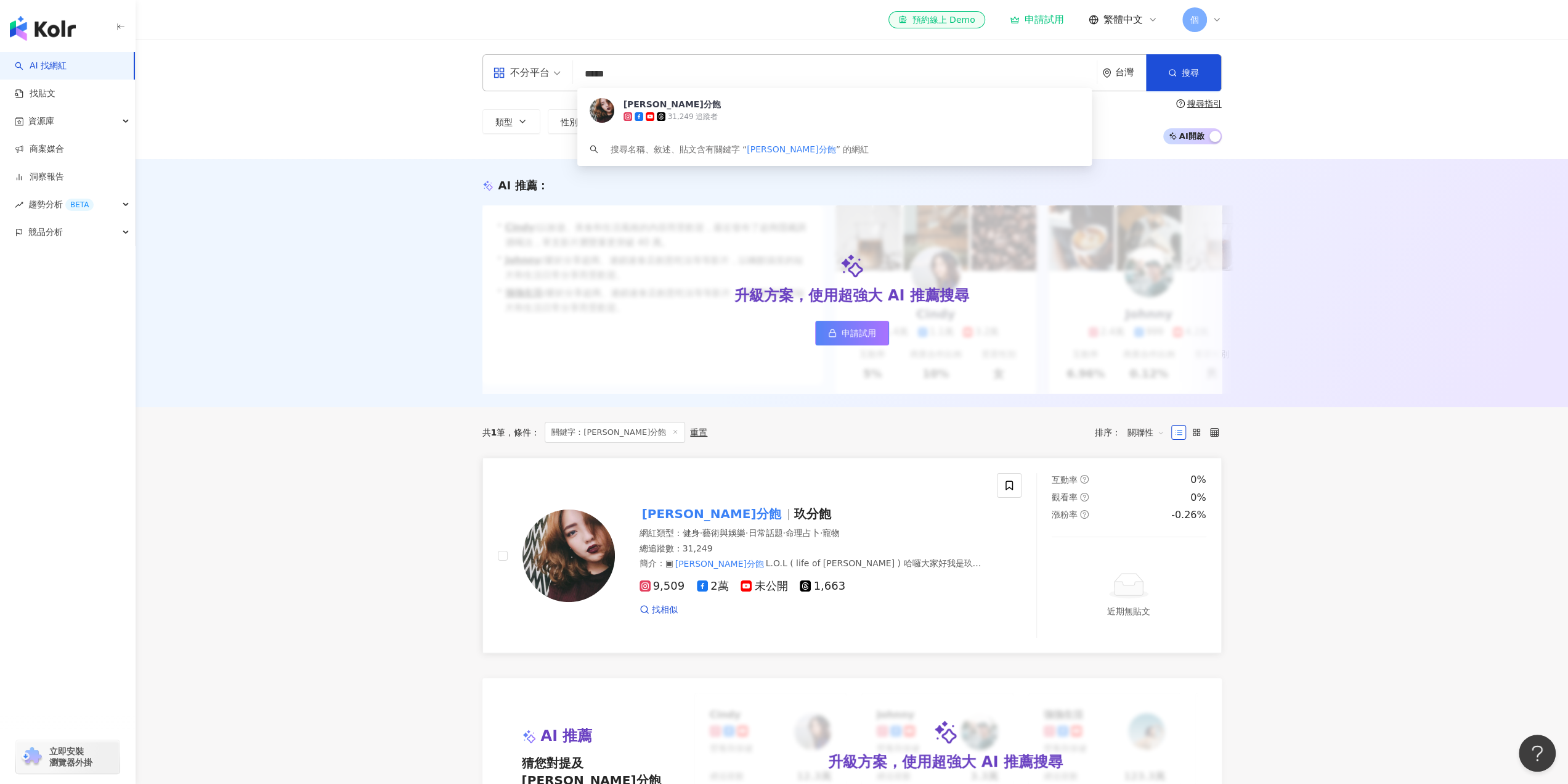
click at [663, 592] on span "9,509" at bounding box center [662, 586] width 46 height 13
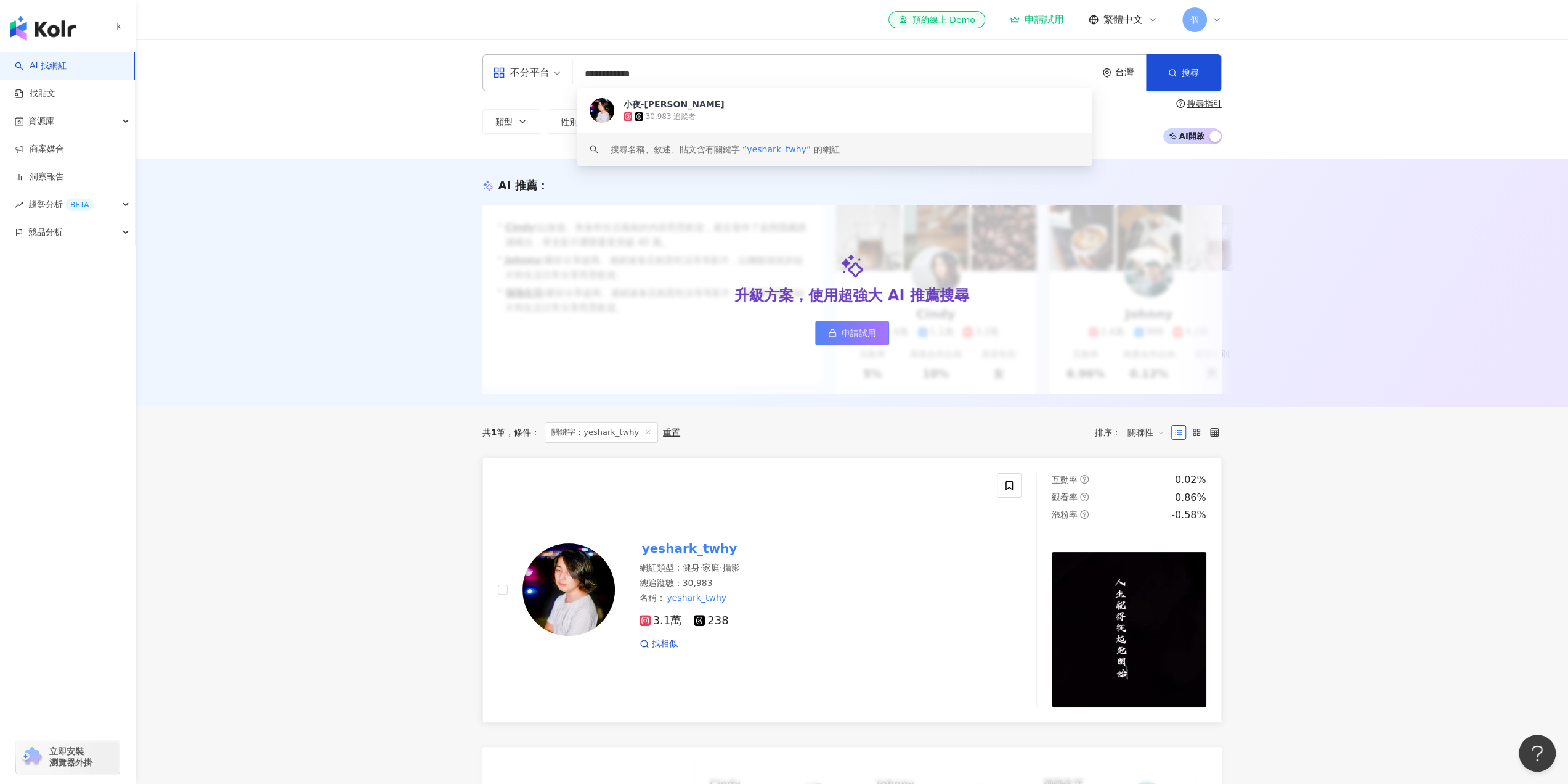
click at [667, 627] on span "3.1萬" at bounding box center [661, 620] width 43 height 13
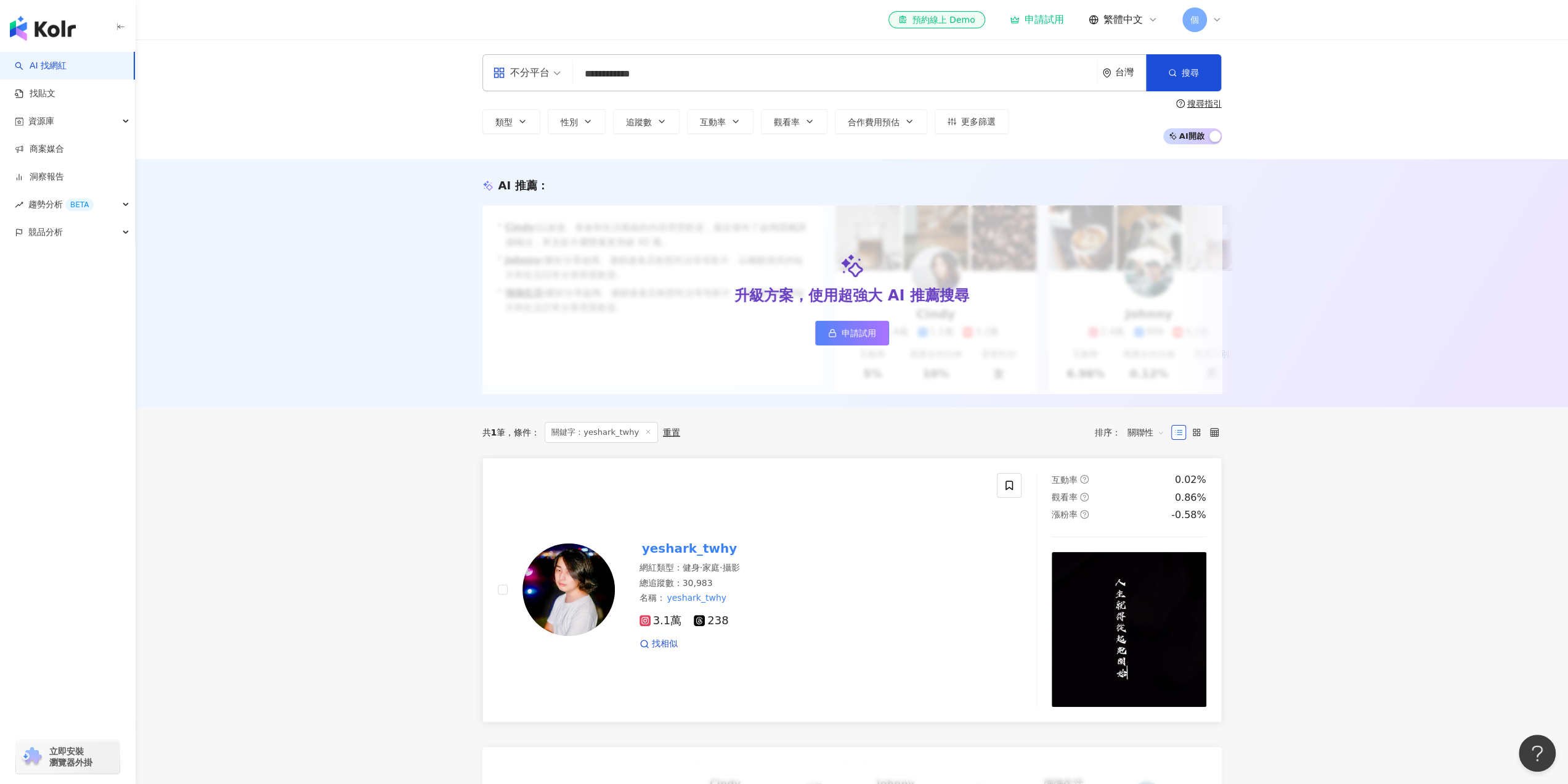
click at [668, 627] on span "3.1萬" at bounding box center [661, 620] width 43 height 13
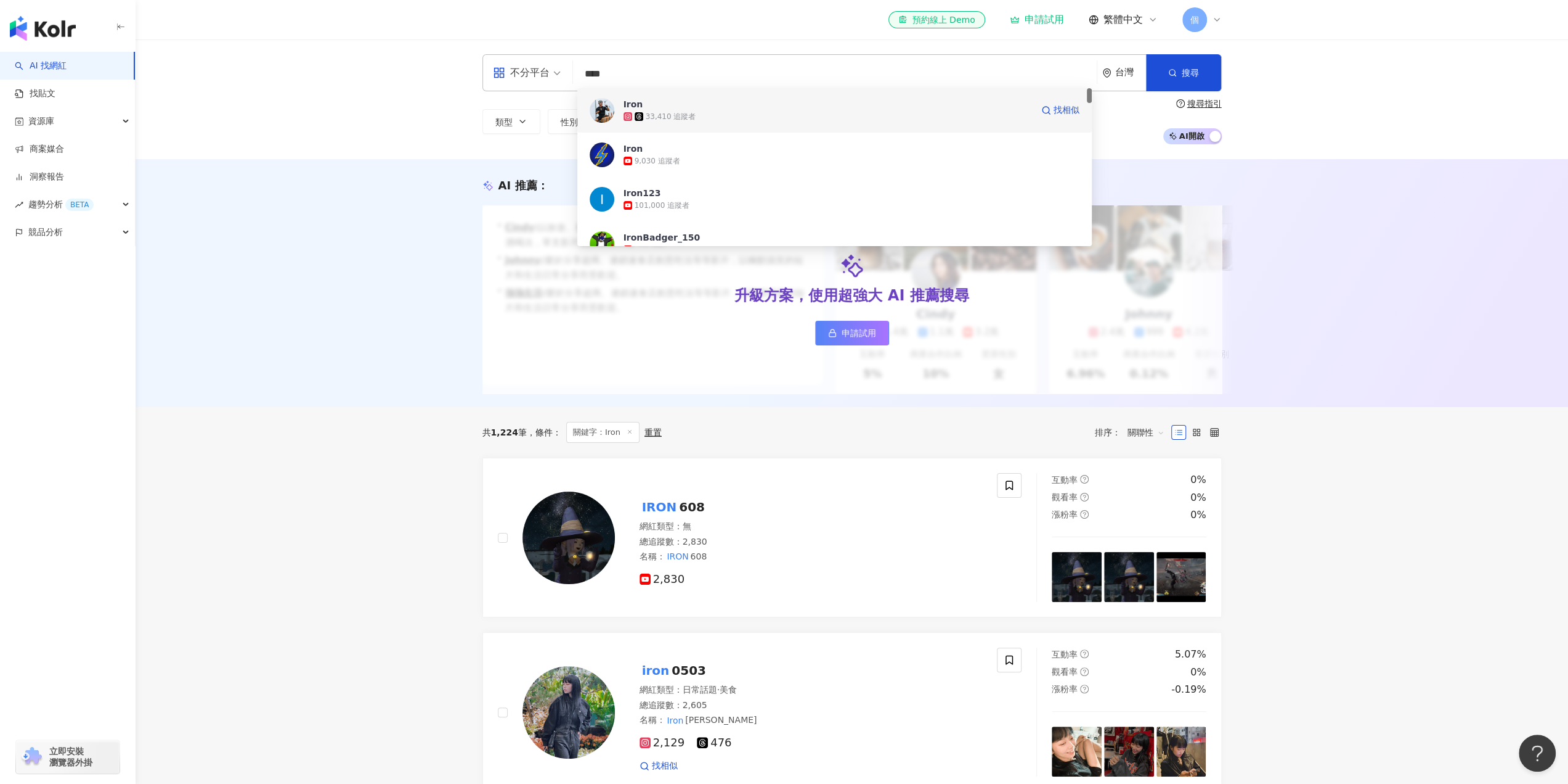
drag, startPoint x: 661, startPoint y: 110, endPoint x: 599, endPoint y: 112, distance: 62.0
click at [599, 112] on img at bounding box center [602, 111] width 25 height 25
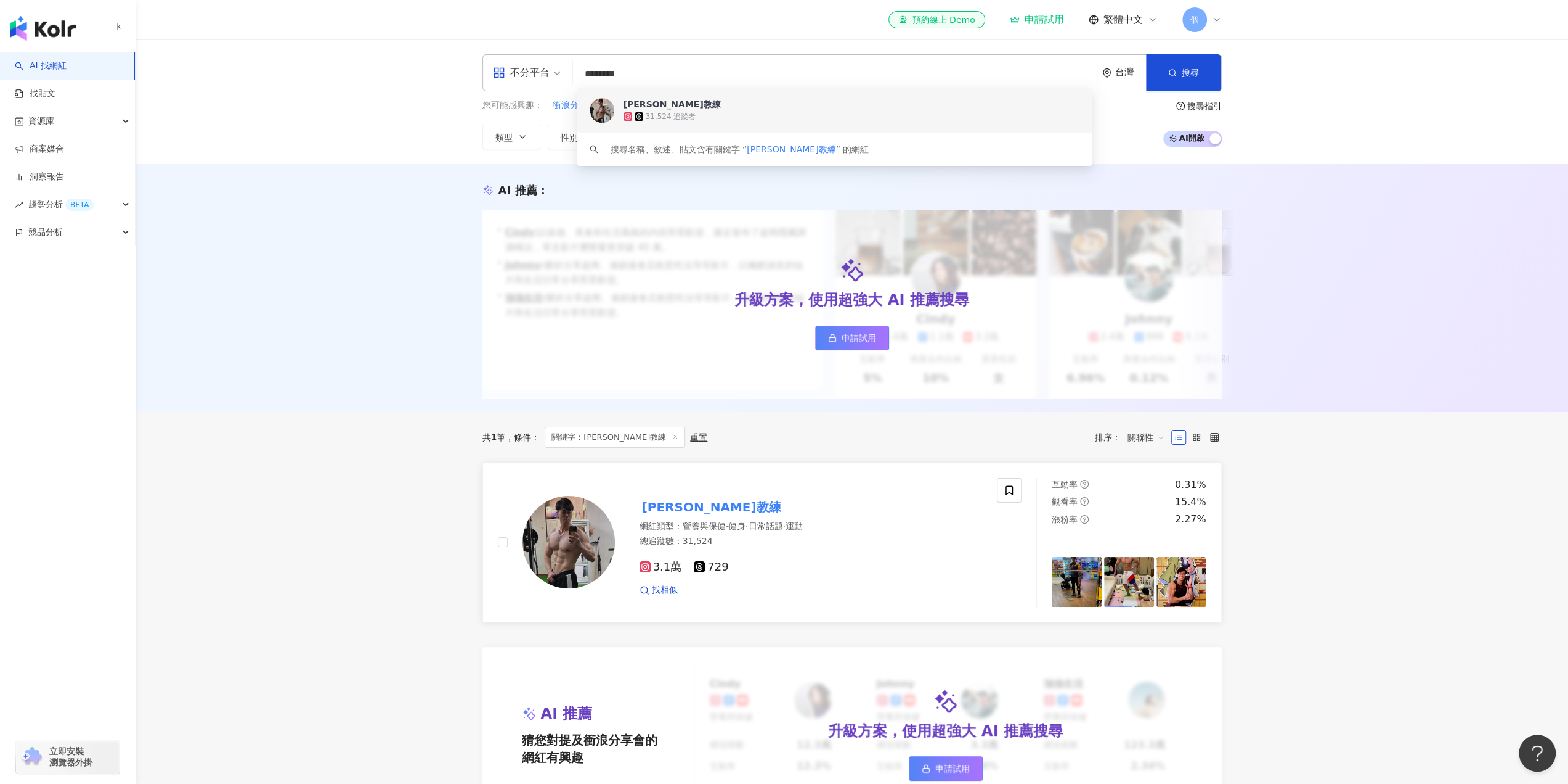
click at [665, 574] on span "3.1萬" at bounding box center [661, 567] width 43 height 13
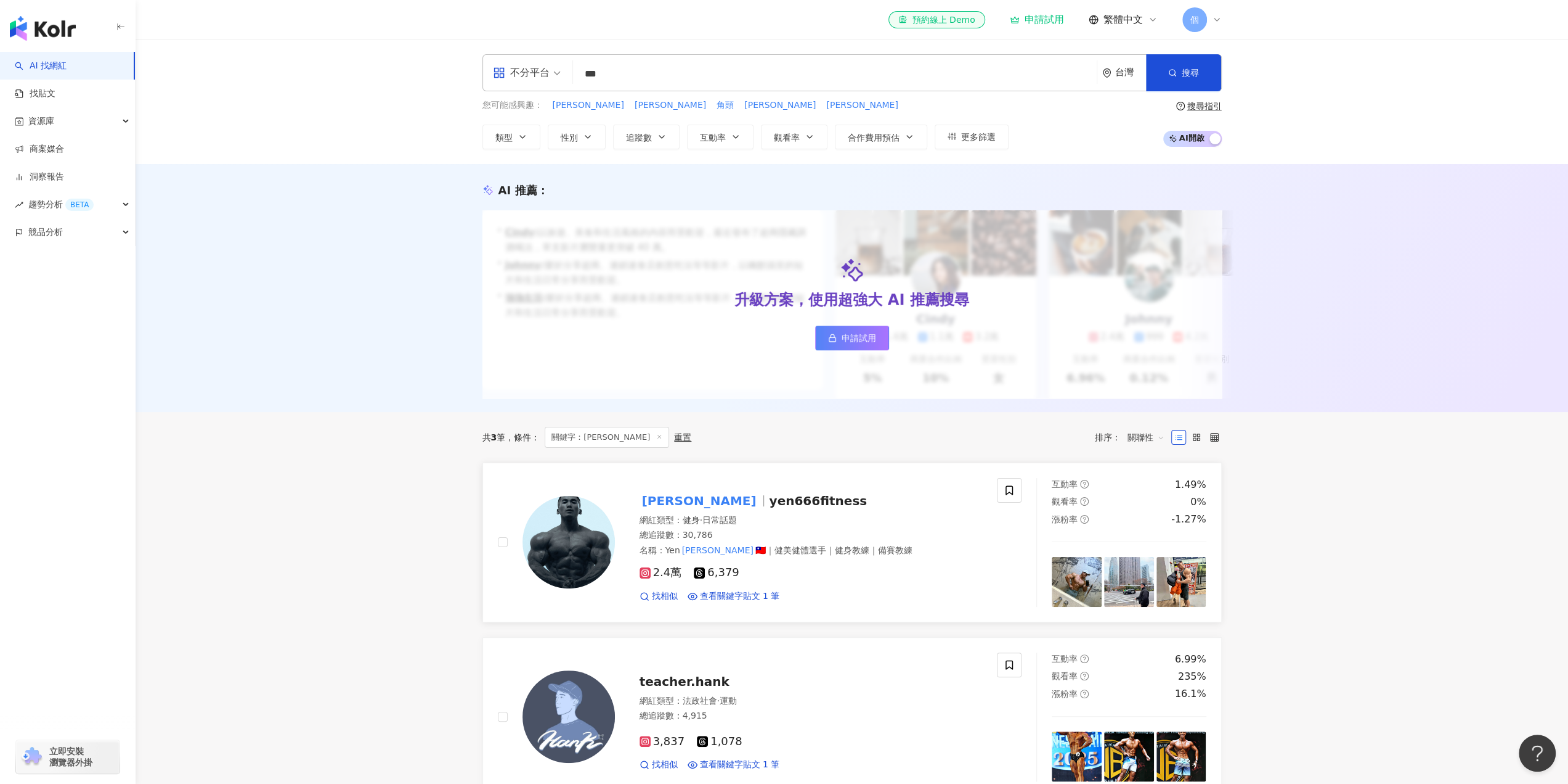
click at [672, 579] on span "2.4萬" at bounding box center [661, 572] width 43 height 13
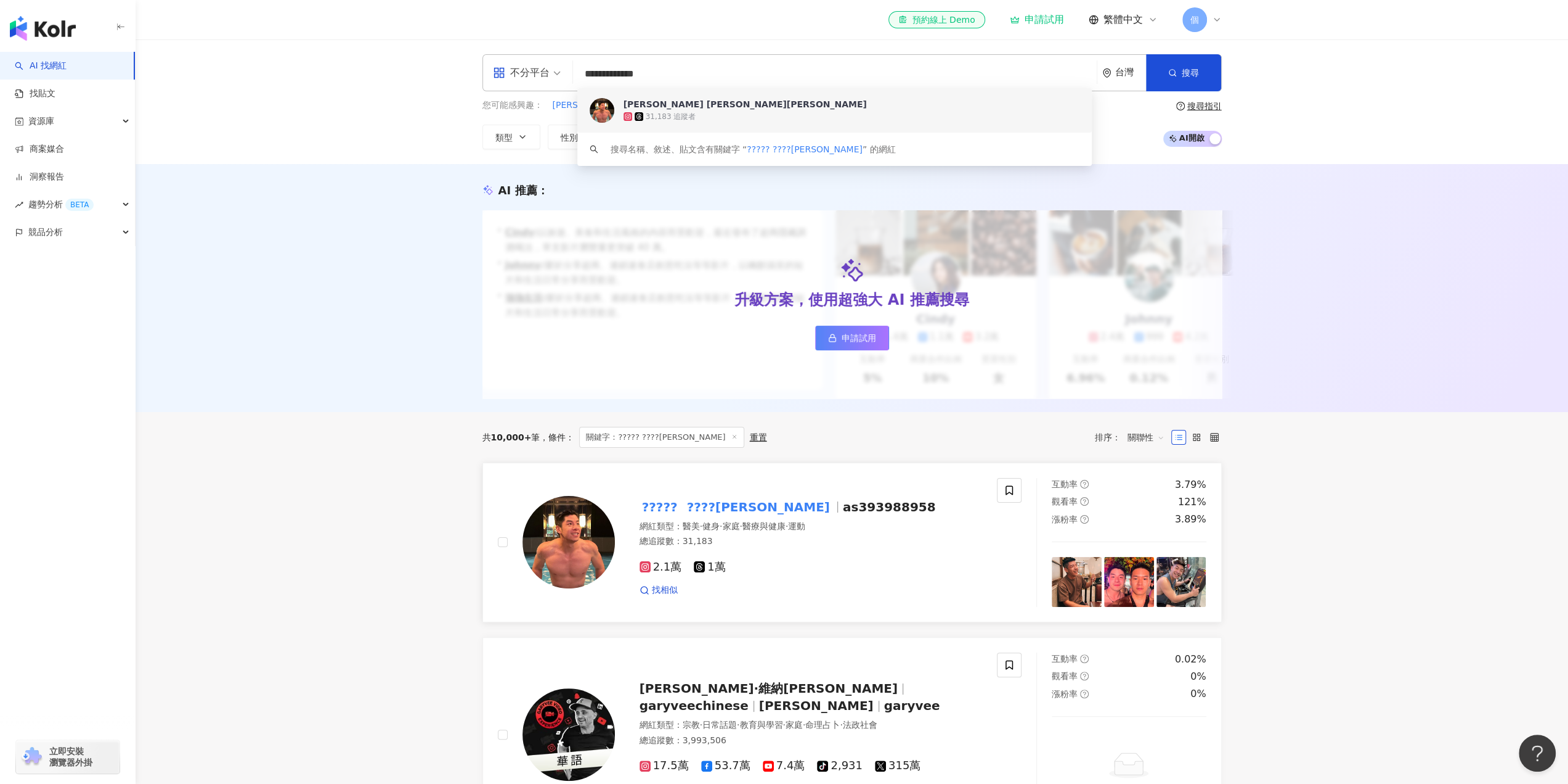
click at [668, 574] on span "2.1萬" at bounding box center [661, 567] width 43 height 13
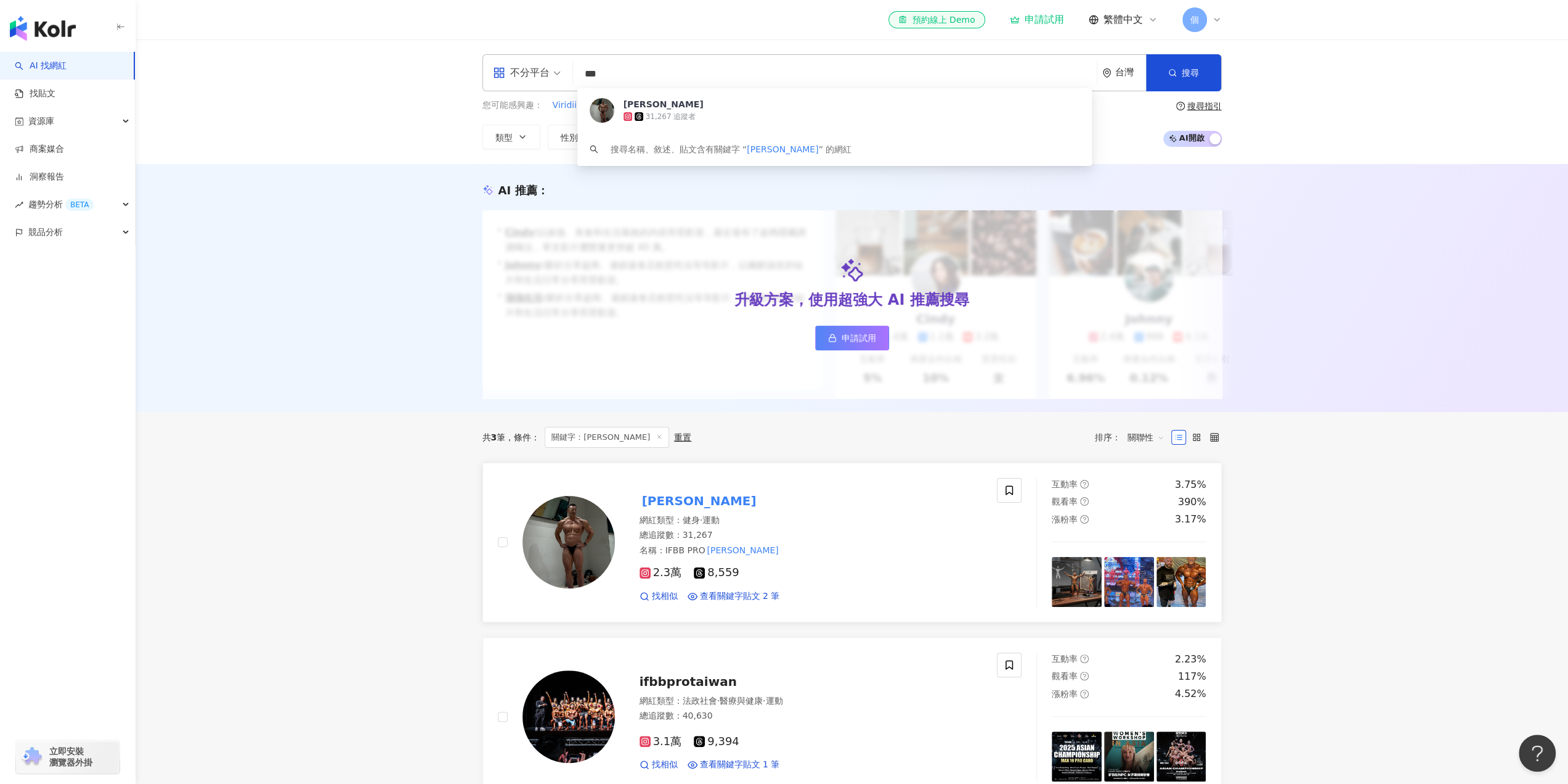
click at [674, 579] on span "2.3萬" at bounding box center [661, 572] width 43 height 13
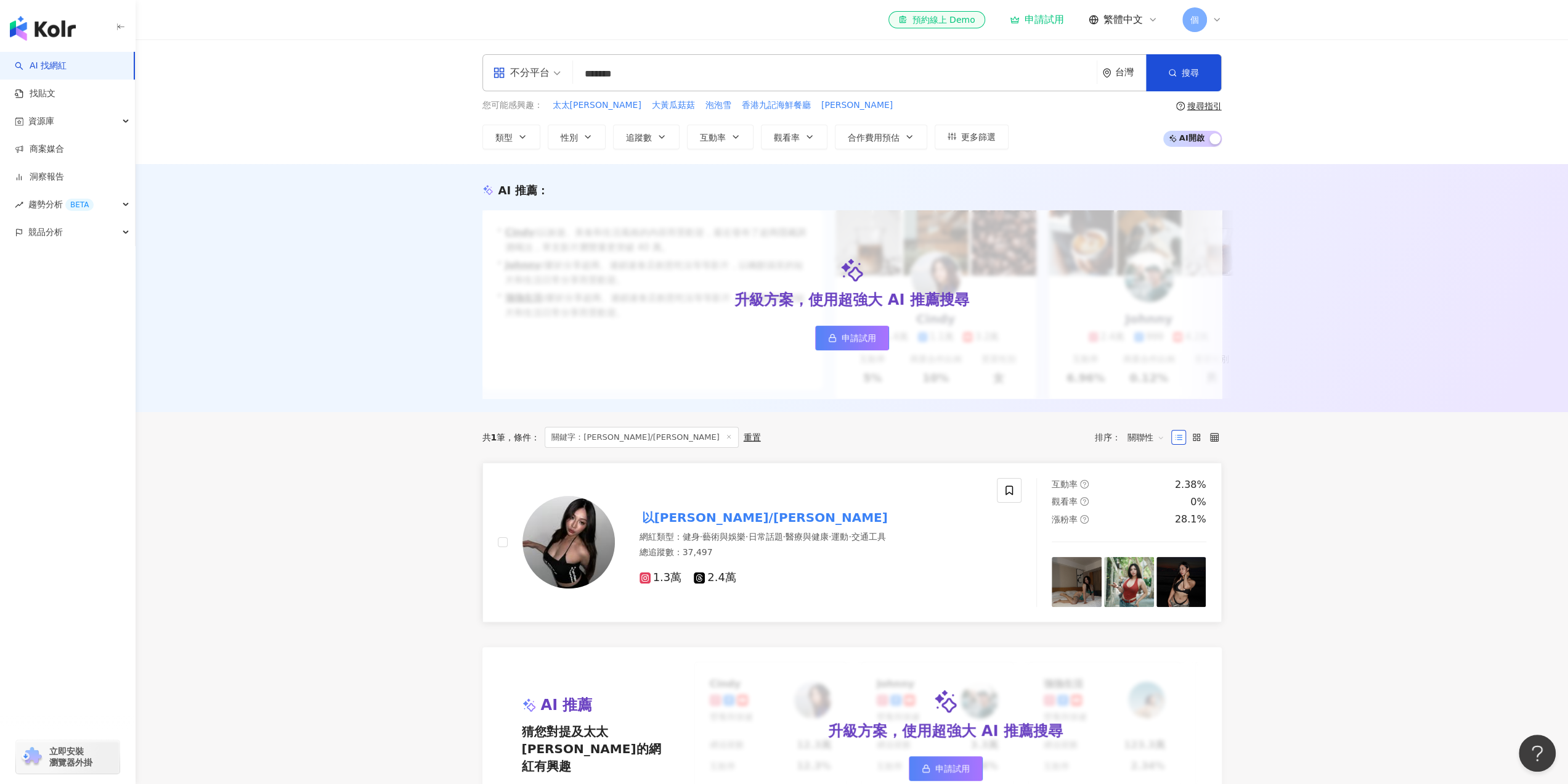
click at [657, 584] on span "1.3萬" at bounding box center [661, 577] width 43 height 13
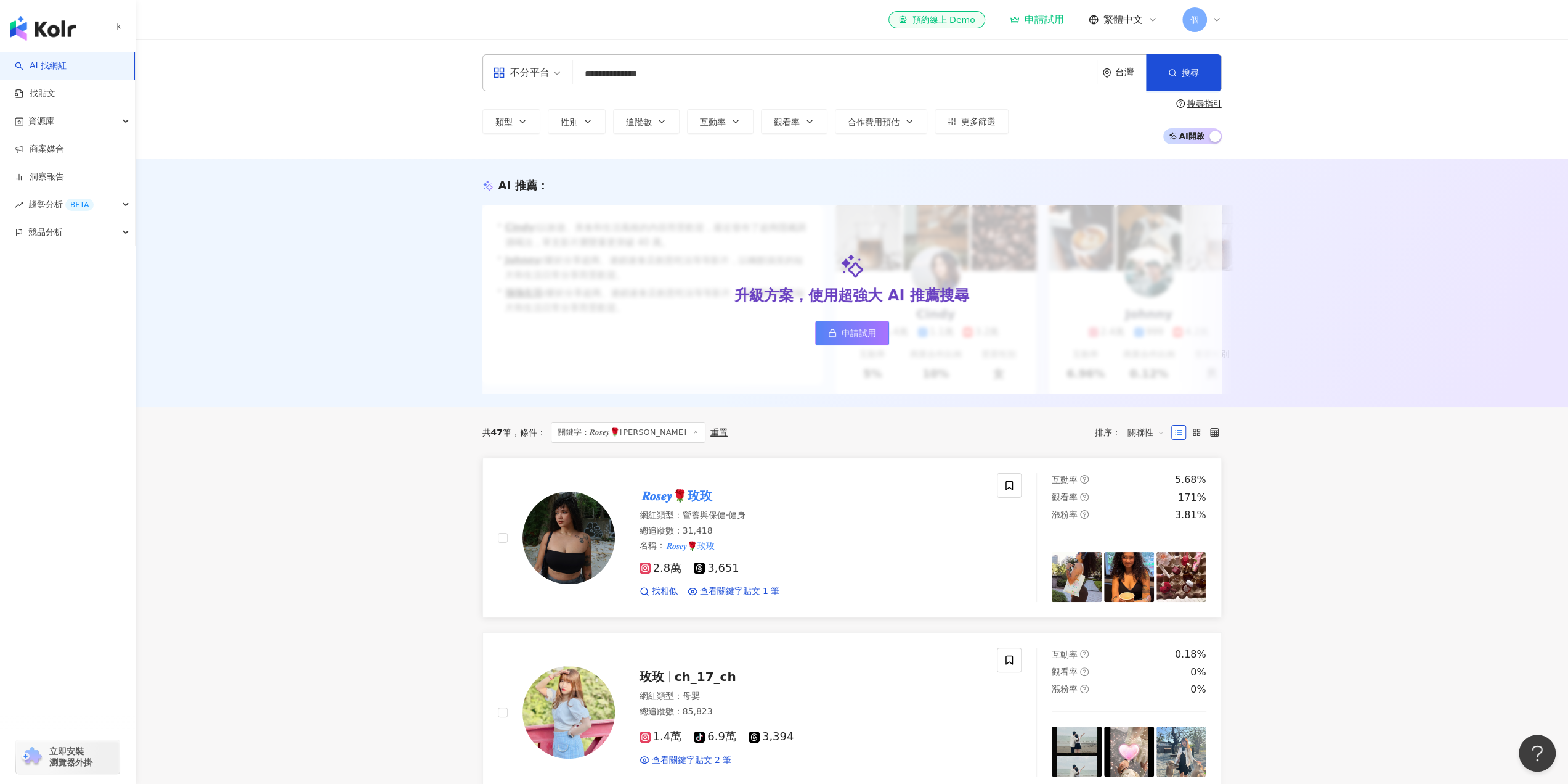
click at [670, 575] on span "2.8萬" at bounding box center [661, 568] width 43 height 13
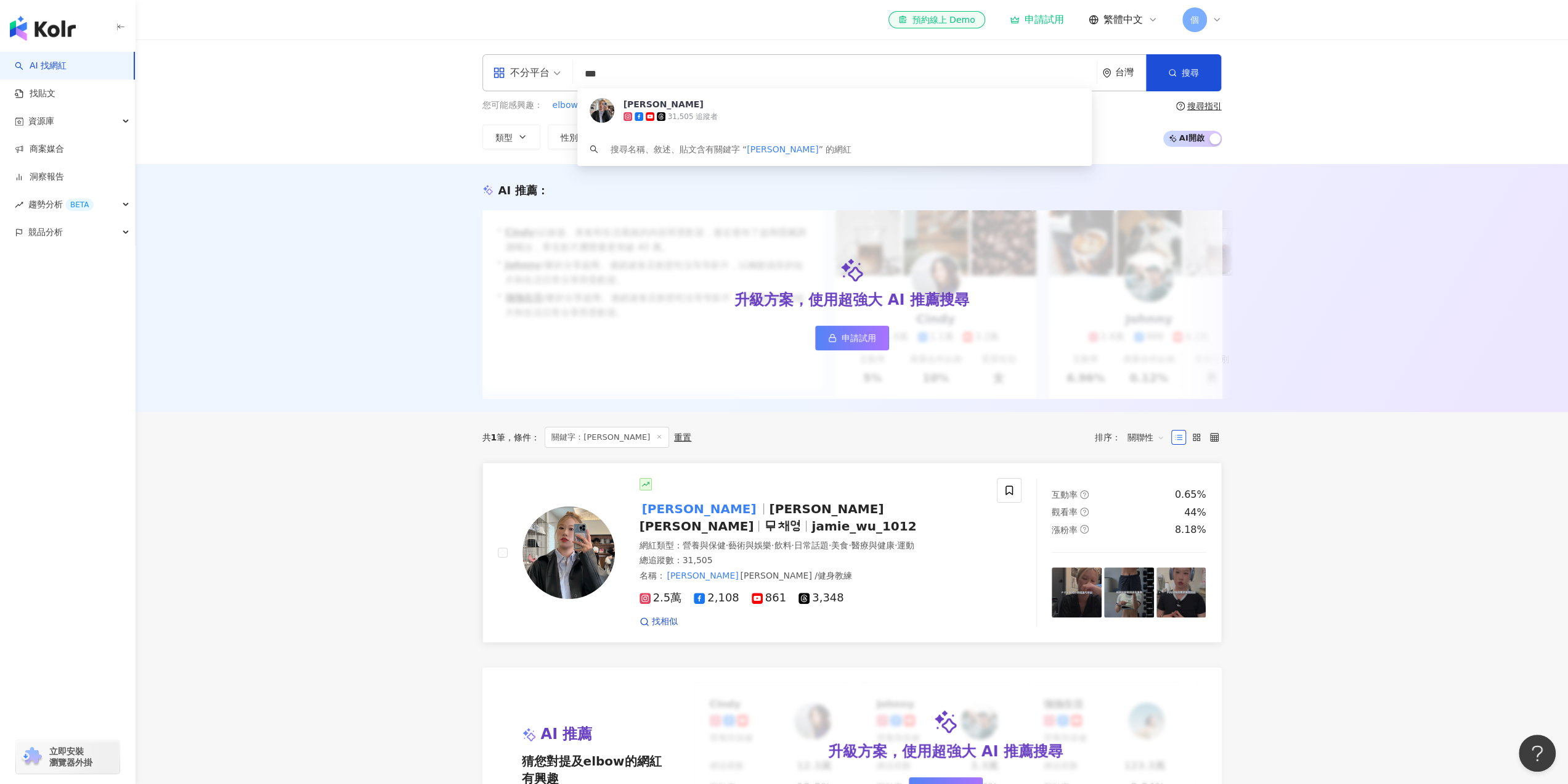
click at [665, 592] on span "2.5萬" at bounding box center [661, 598] width 43 height 13
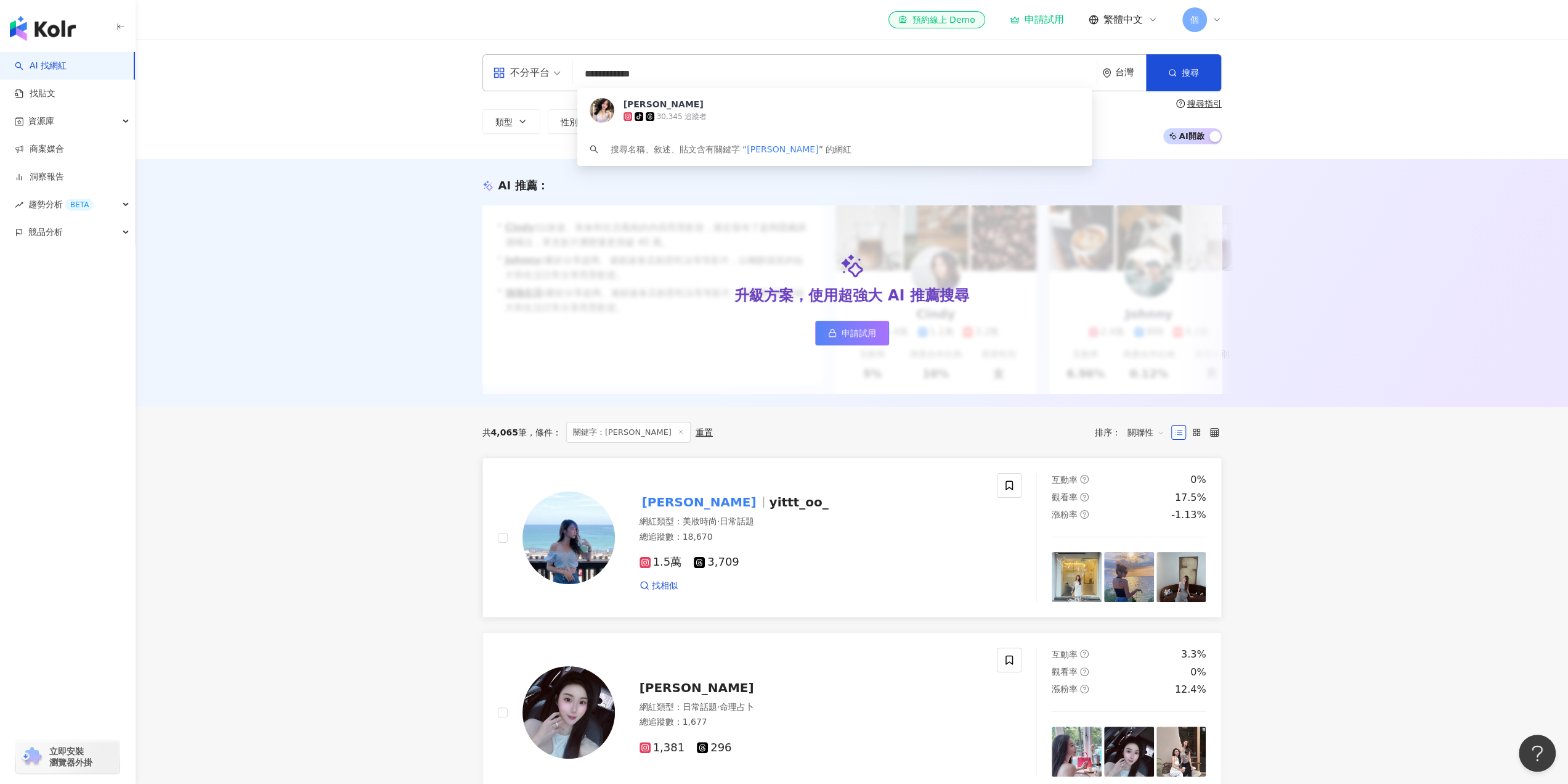
click at [672, 568] on span "1.5萬" at bounding box center [661, 562] width 43 height 13
click at [652, 81] on input "**********" at bounding box center [835, 74] width 514 height 23
click at [665, 116] on div "30,345 追蹤者" at bounding box center [682, 117] width 50 height 11
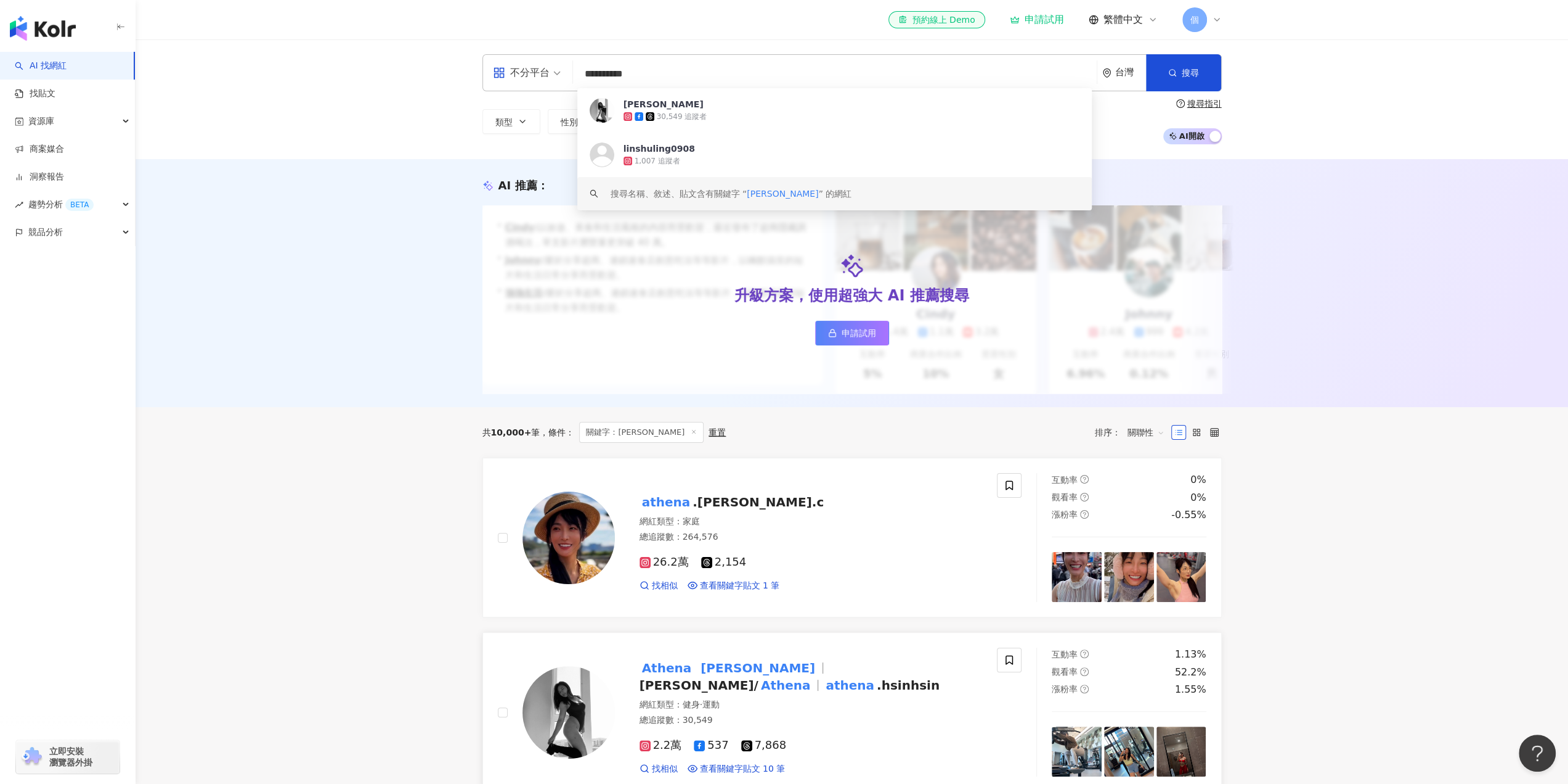
click at [665, 749] on span "2.2萬" at bounding box center [661, 745] width 43 height 13
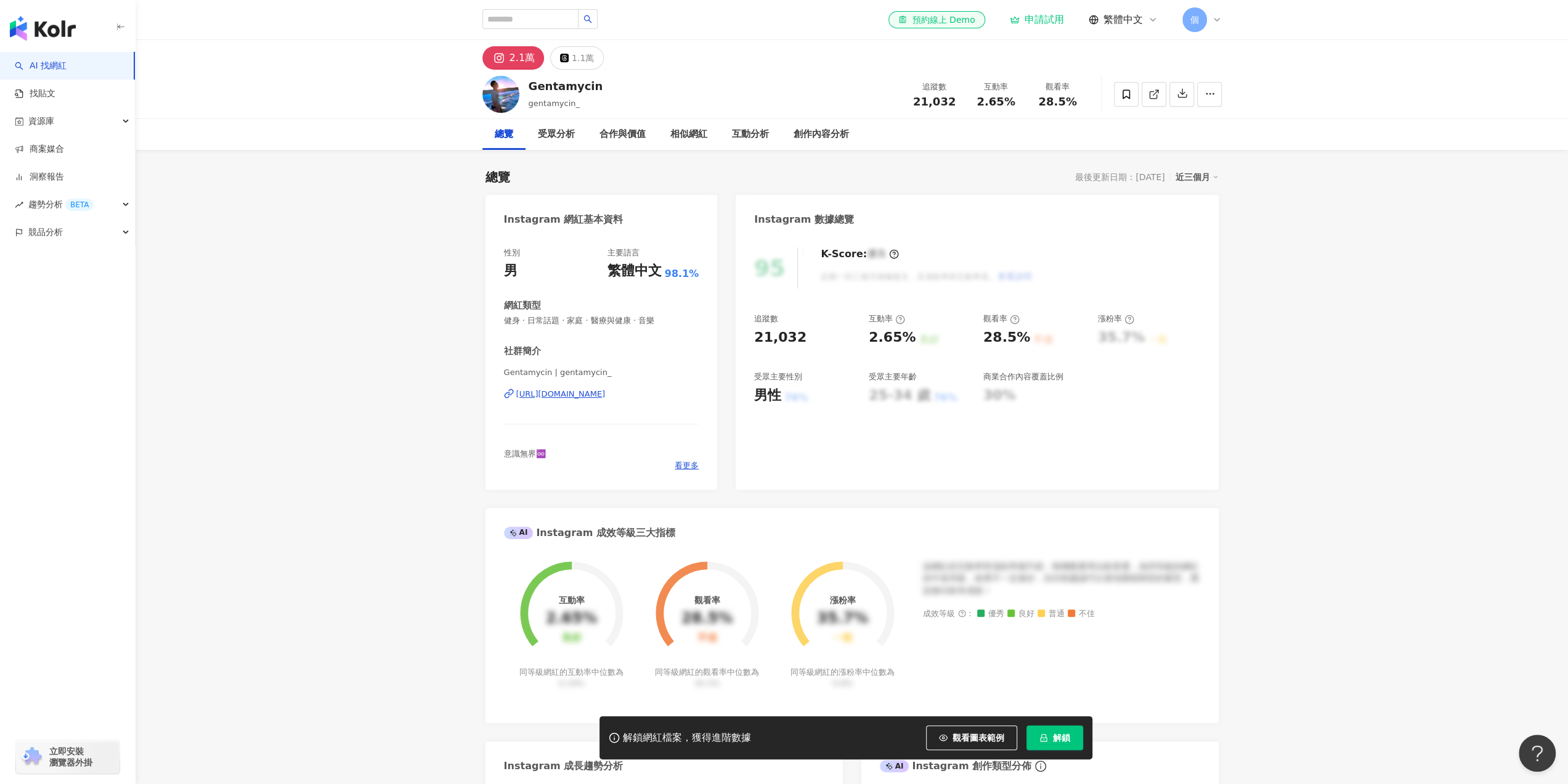
click at [591, 393] on div "https://www.instagram.com/gentamycin_/" at bounding box center [561, 394] width 89 height 11
click at [590, 393] on div "https://www.instagram.com/fantasmaleticia/" at bounding box center [561, 394] width 89 height 11
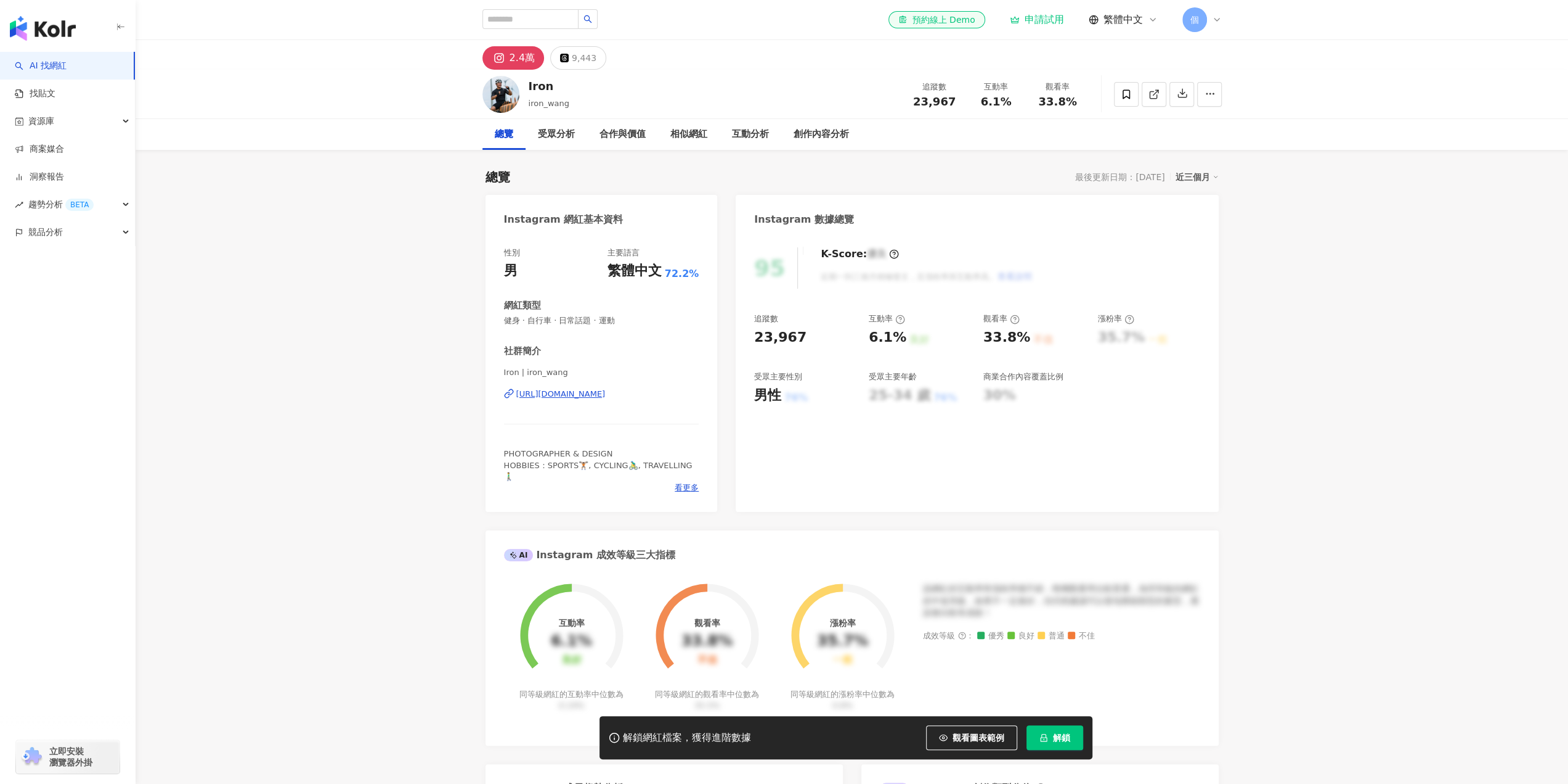
click at [573, 394] on div "[URL][DOMAIN_NAME]" at bounding box center [561, 394] width 89 height 11
click at [606, 389] on div "https://www.instagram.com/kobe0918_/" at bounding box center [561, 394] width 89 height 11
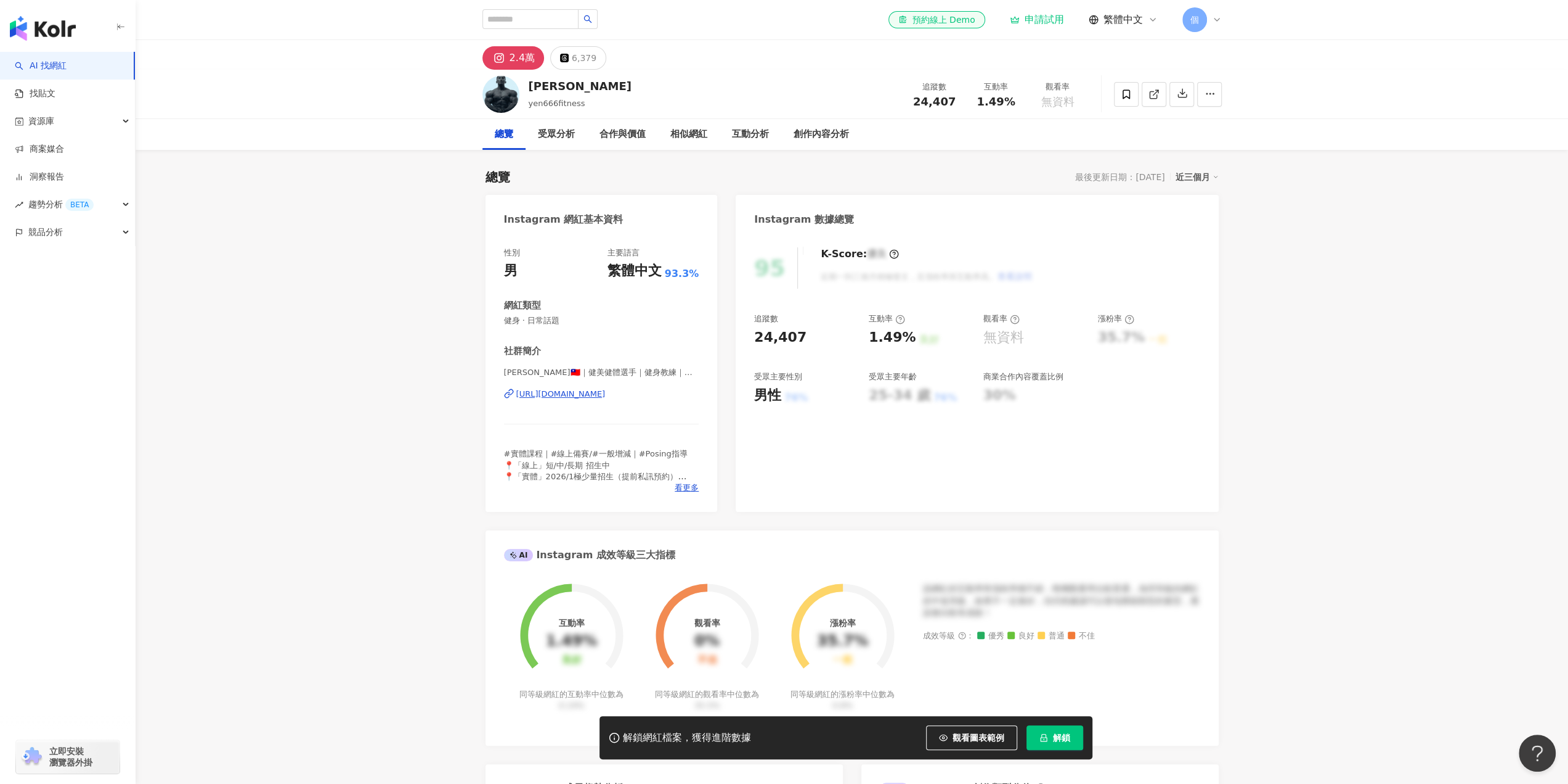
click at [585, 397] on div "https://www.instagram.com/yen666fitness/" at bounding box center [561, 394] width 89 height 11
click at [584, 393] on div "https://www.instagram.com/as393988958/" at bounding box center [561, 394] width 89 height 11
click at [594, 393] on div "[URL][DOMAIN_NAME]" at bounding box center [561, 394] width 89 height 11
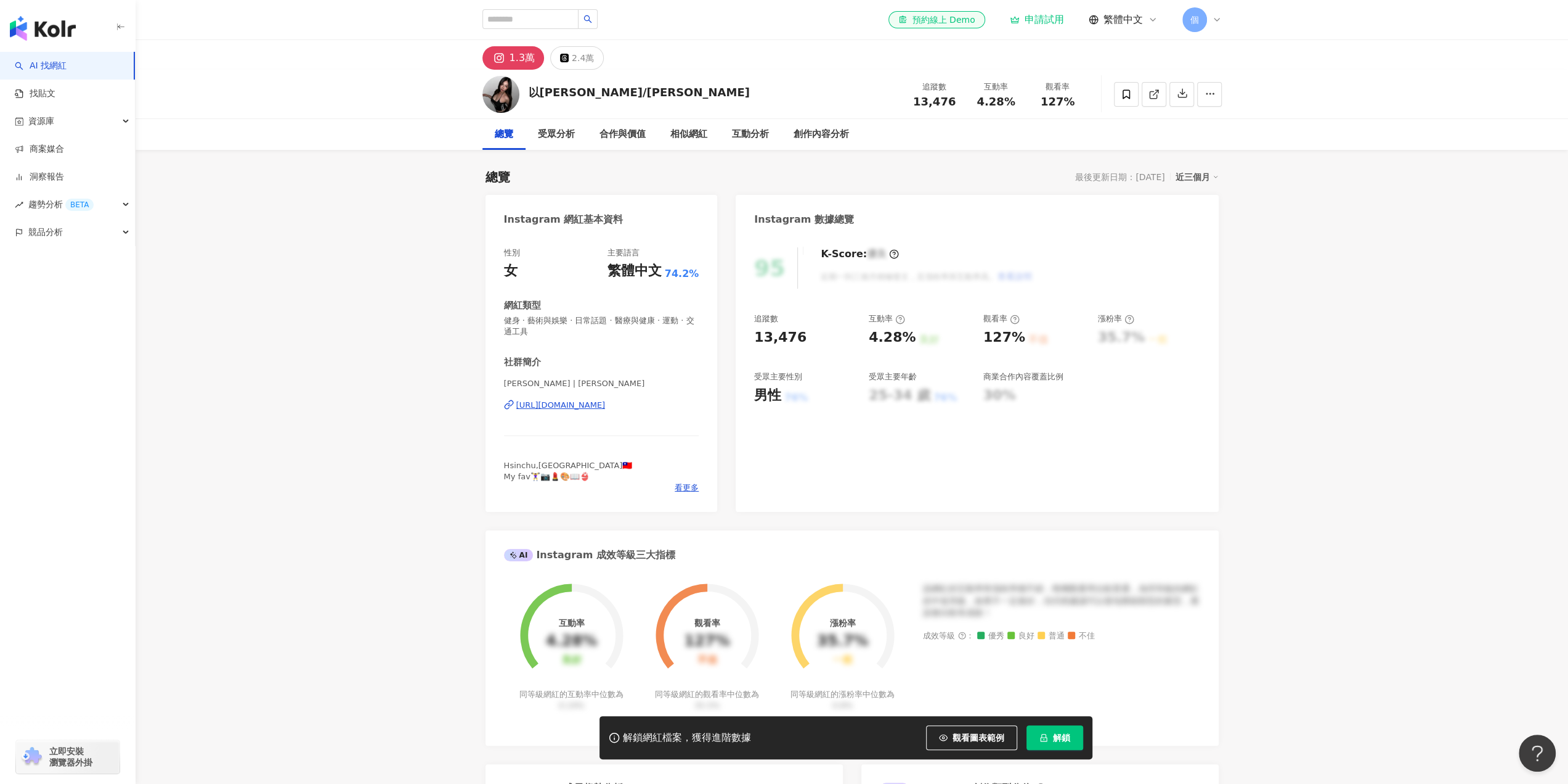
click at [591, 403] on div "https://www.instagram.com/rita__yiting/" at bounding box center [561, 405] width 89 height 11
click at [606, 395] on div "https://www.instagram.com/_getyourassup_/" at bounding box center [561, 394] width 89 height 11
click at [606, 399] on div "https://www.instagram.com/cat21240/" at bounding box center [561, 394] width 89 height 11
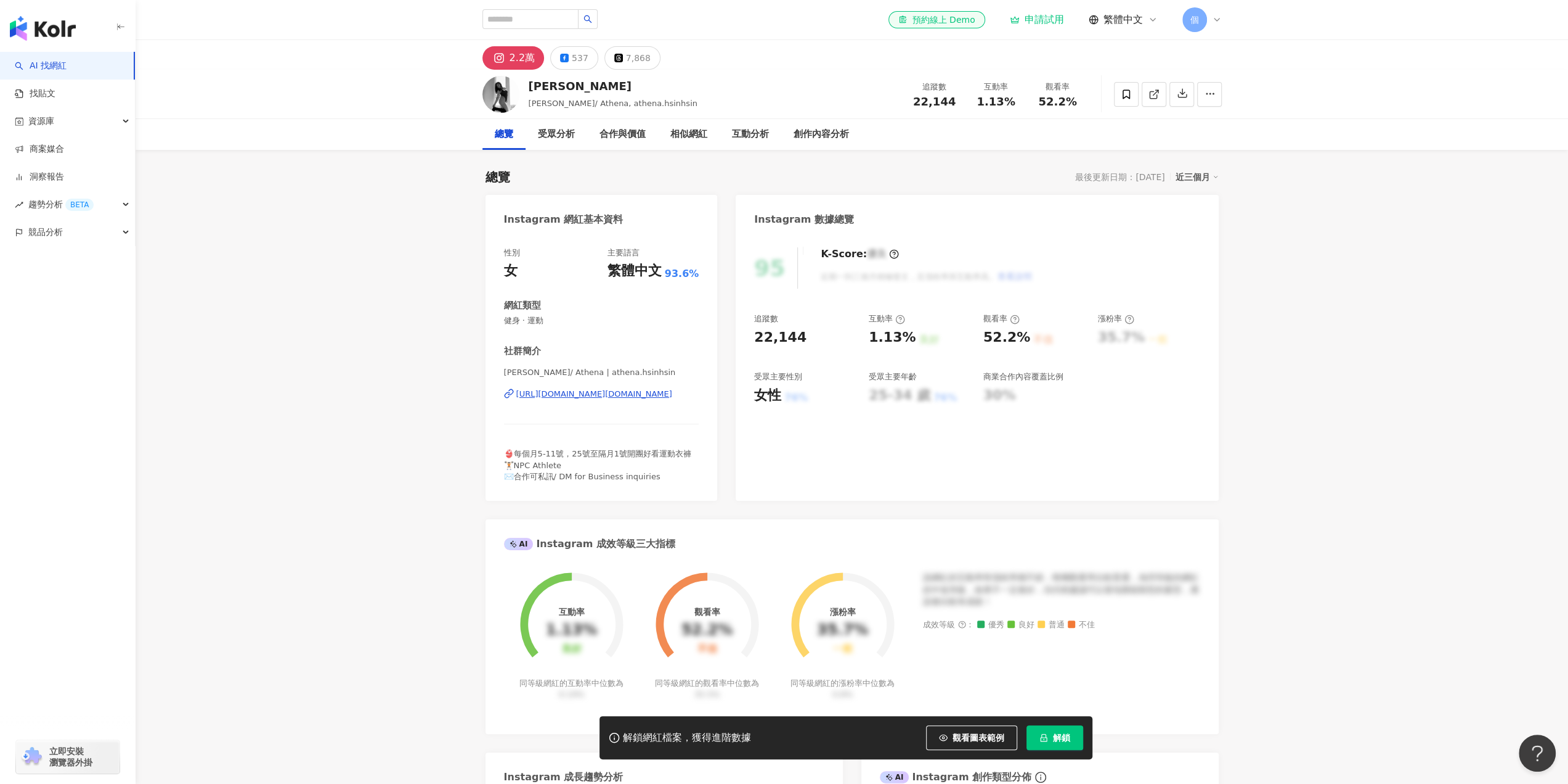
click at [648, 397] on div "https://www.instagram.com/athena.hsinhsin/" at bounding box center [594, 394] width 156 height 11
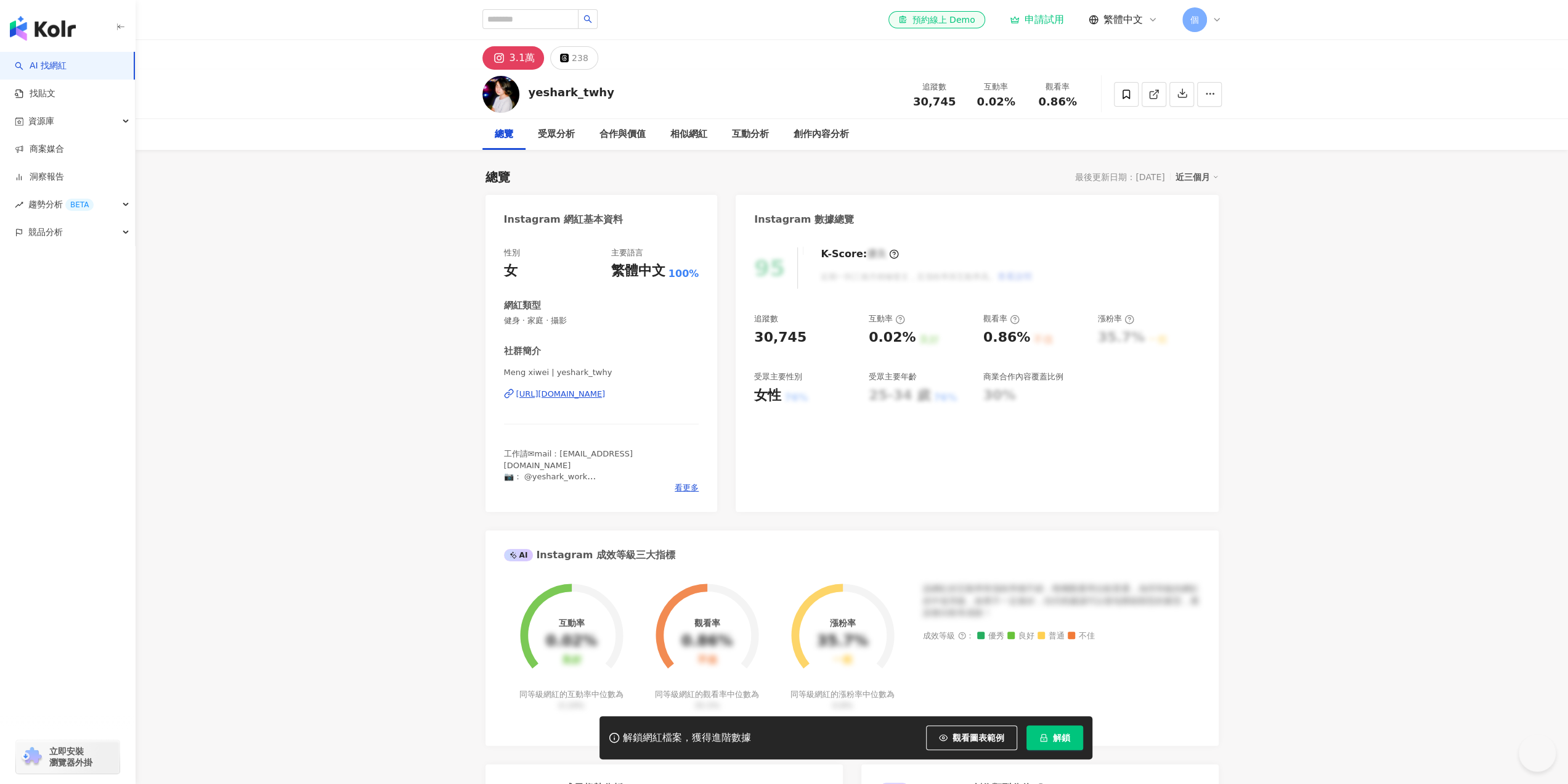
click at [598, 397] on div "https://www.instagram.com/yeshark_twhy/" at bounding box center [561, 394] width 89 height 11
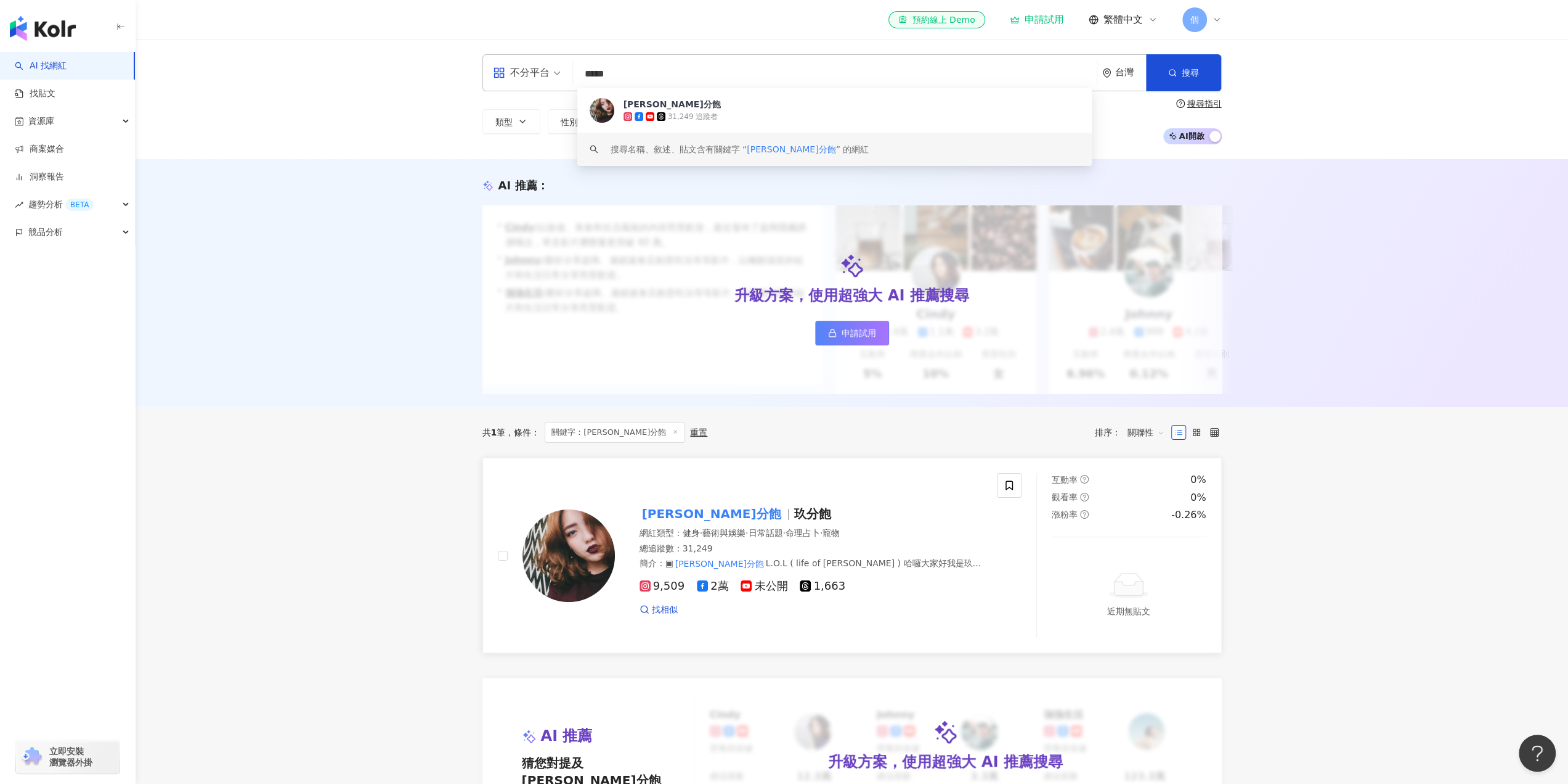
click at [666, 592] on span "9,509" at bounding box center [662, 586] width 46 height 13
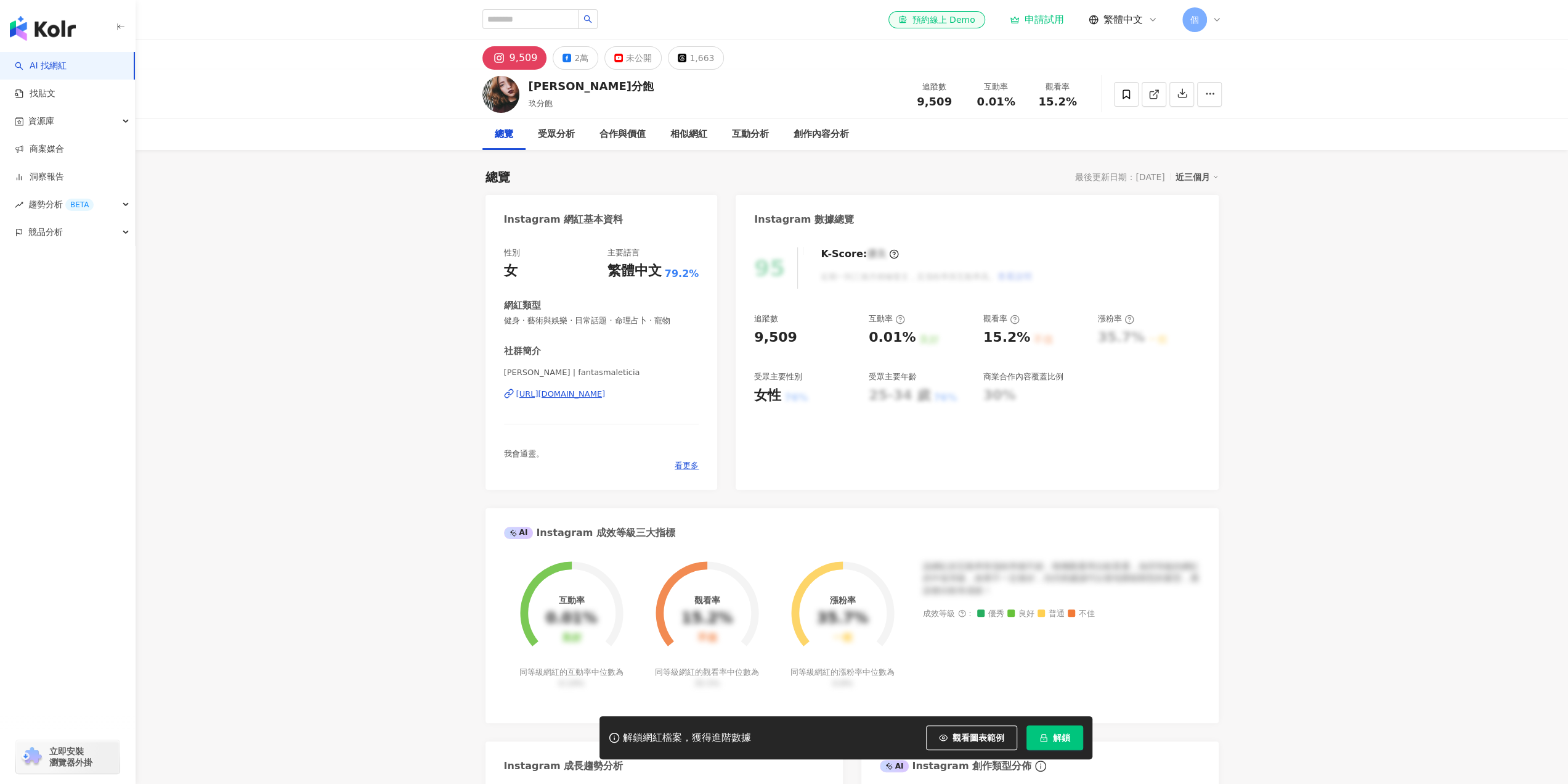
click at [596, 396] on div "[URL][DOMAIN_NAME]" at bounding box center [561, 394] width 89 height 11
